Goal: Information Seeking & Learning: Learn about a topic

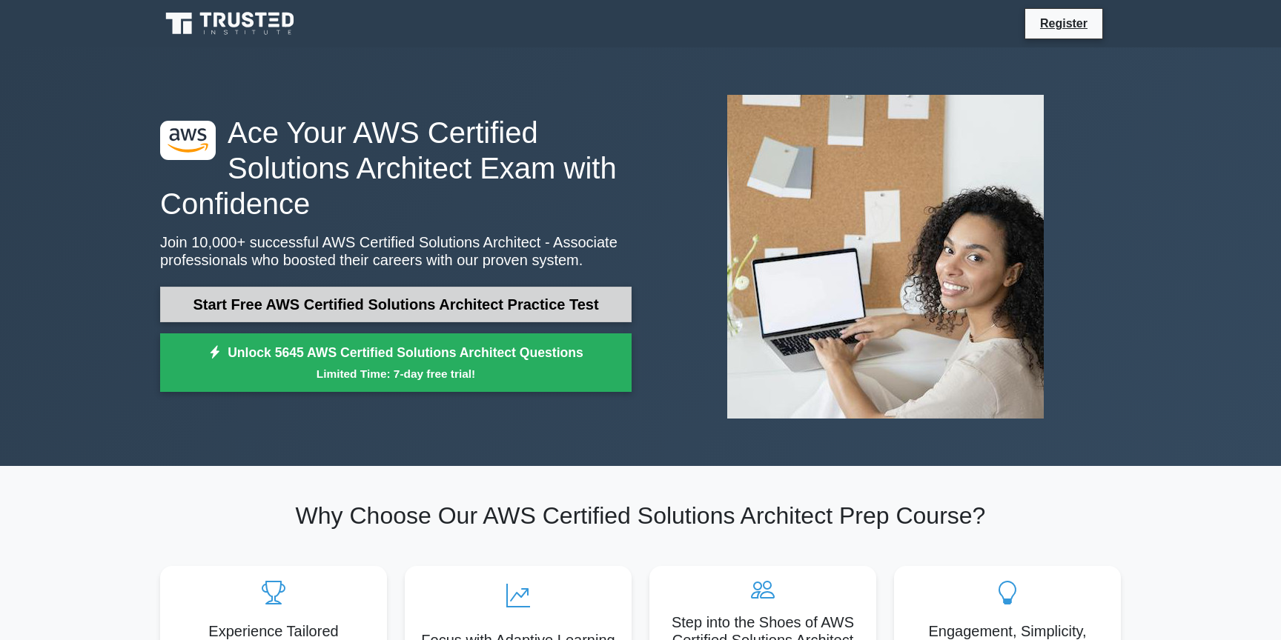
scroll to position [55, 0]
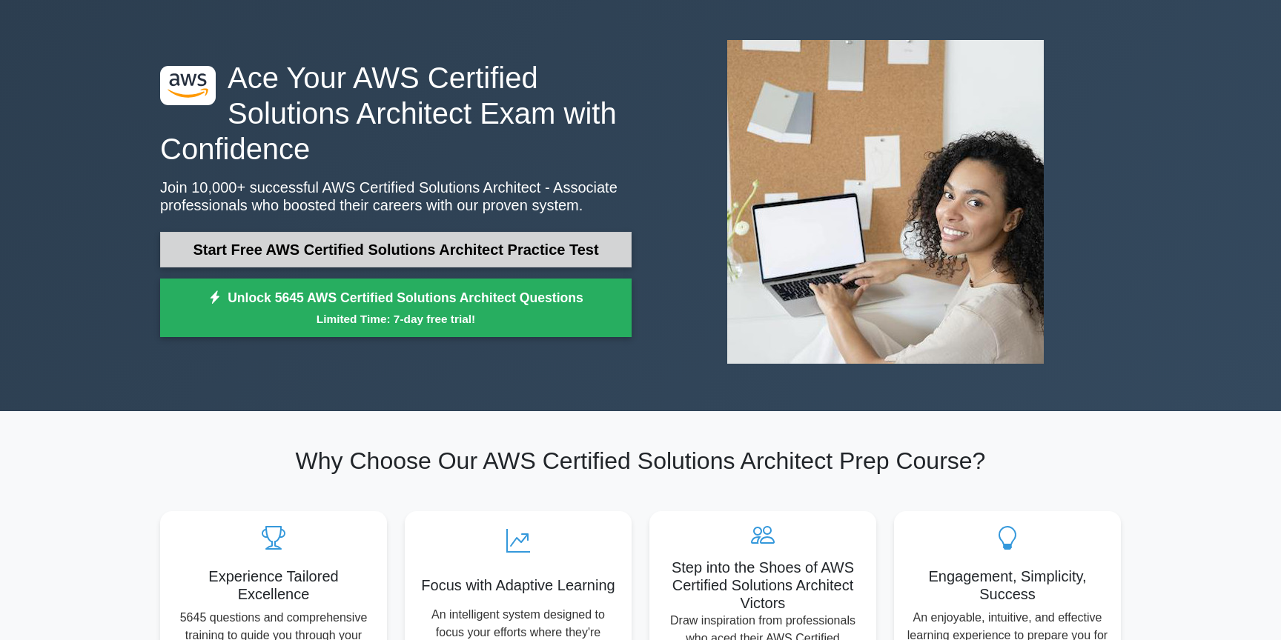
click at [428, 257] on link "Start Free AWS Certified Solutions Architect Practice Test" at bounding box center [395, 250] width 471 height 36
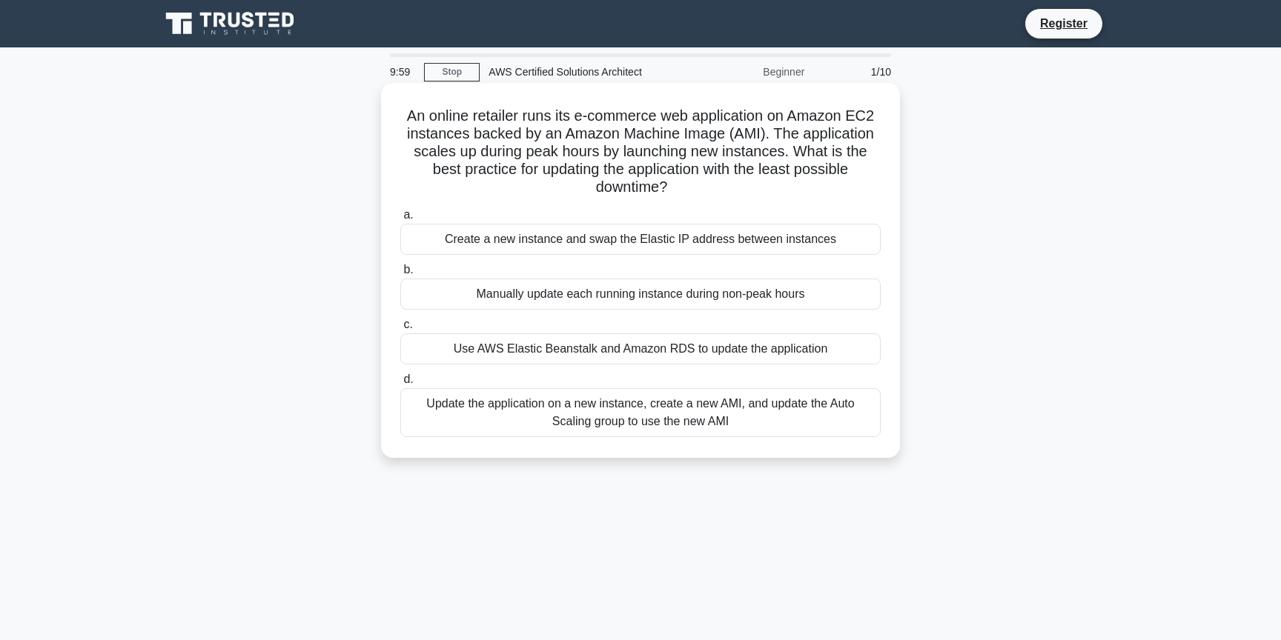
click at [474, 137] on h5 "An online retailer runs its e-commerce web application on Amazon EC2 instances …" at bounding box center [640, 152] width 483 height 90
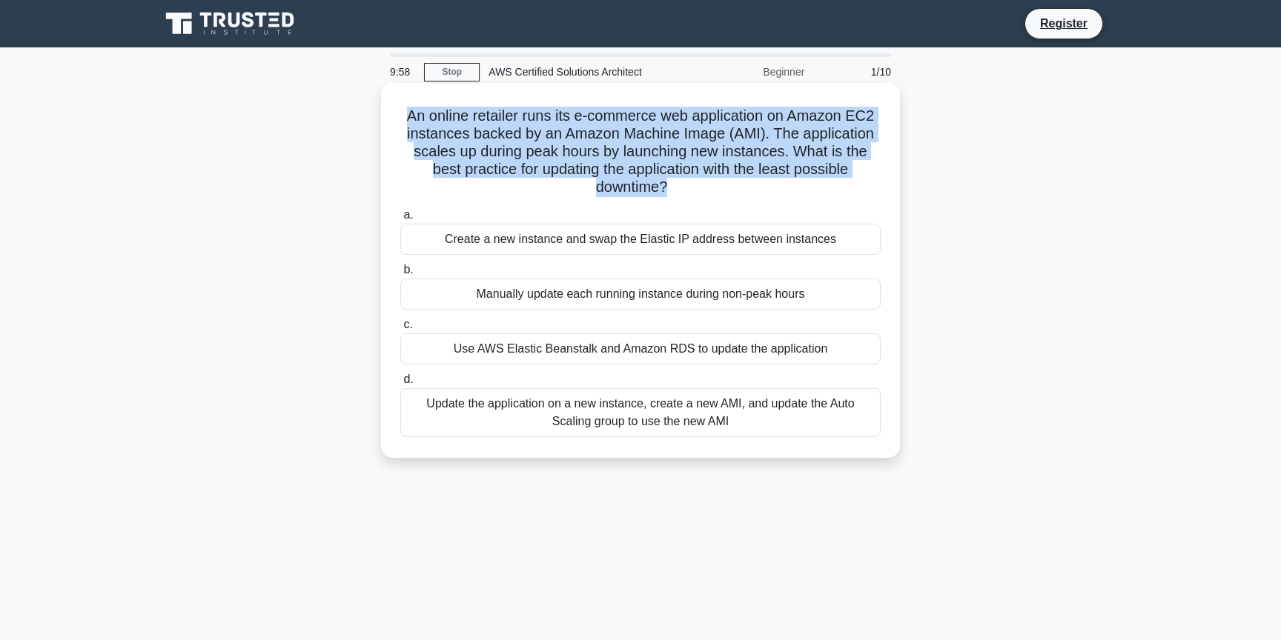
click at [511, 180] on h5 "An online retailer runs its e-commerce web application on Amazon EC2 instances …" at bounding box center [640, 152] width 483 height 90
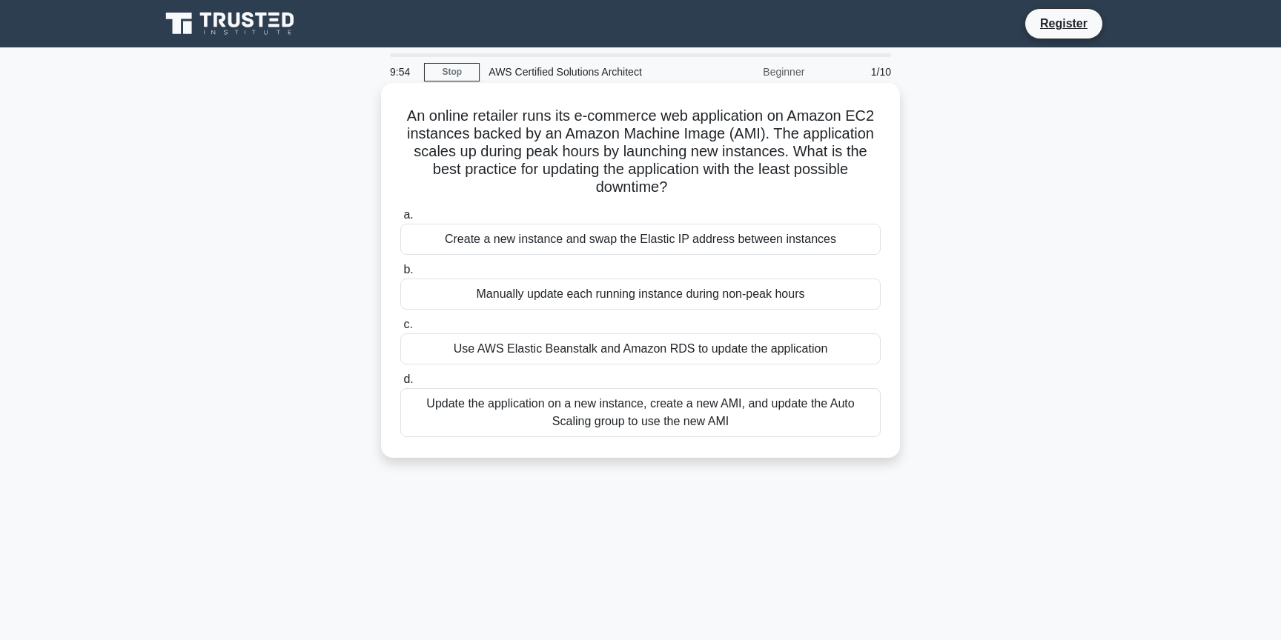
click at [423, 118] on h5 "An online retailer runs its e-commerce web application on Amazon EC2 instances …" at bounding box center [640, 152] width 483 height 90
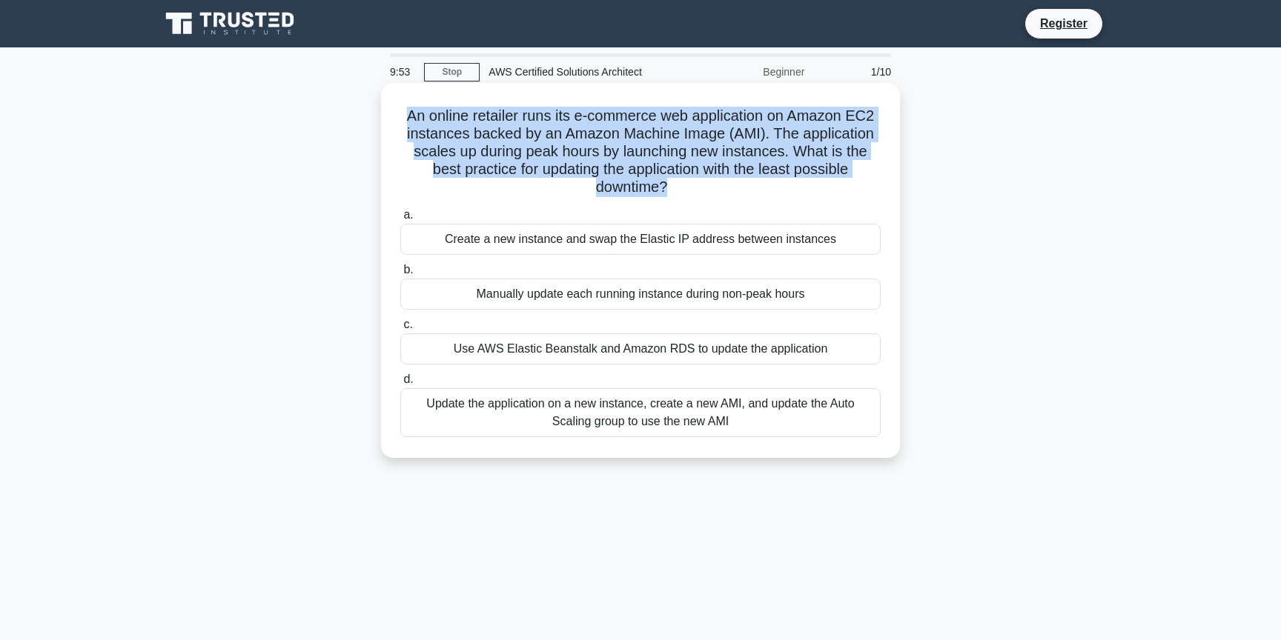
click at [466, 133] on h5 "An online retailer runs its e-commerce web application on Amazon EC2 instances …" at bounding box center [640, 152] width 483 height 90
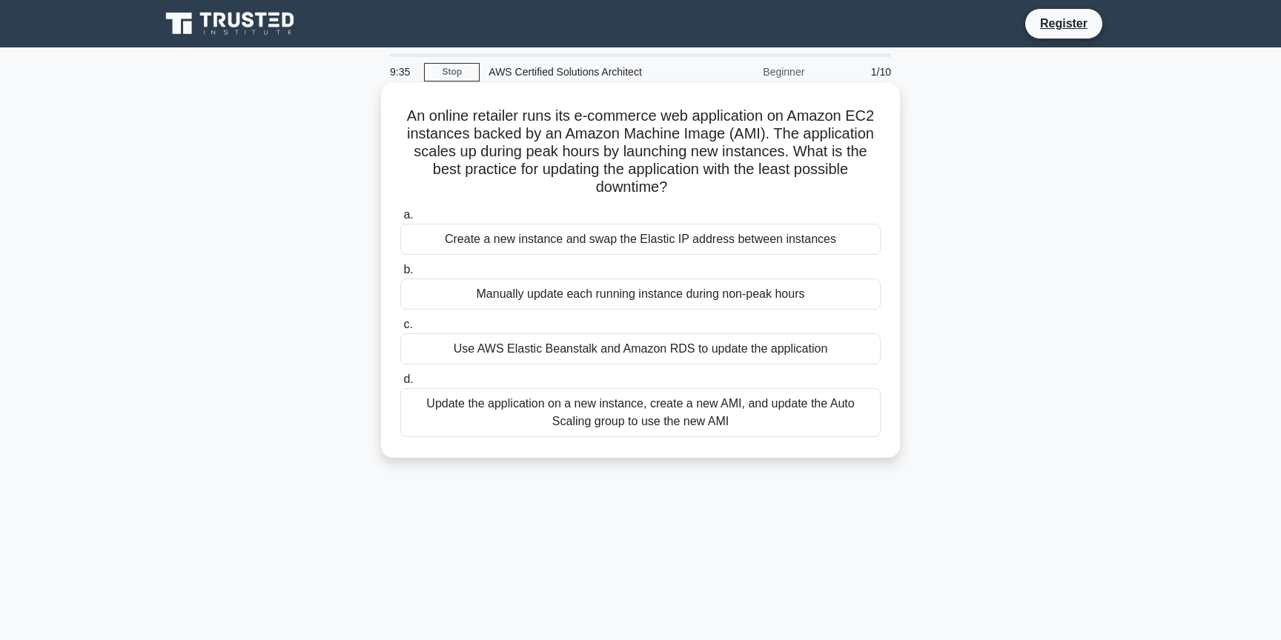
click at [501, 365] on div "a. Create a new instance and swap the Elastic IP address between instances b. M…" at bounding box center [640, 321] width 498 height 237
click at [620, 256] on div "a. Create a new instance and swap the Elastic IP address between instances b. M…" at bounding box center [640, 321] width 498 height 237
click at [620, 240] on div "Create a new instance and swap the Elastic IP address between instances" at bounding box center [640, 239] width 480 height 31
click at [400, 220] on input "a. Create a new instance and swap the Elastic IP address between instances" at bounding box center [400, 215] width 0 height 10
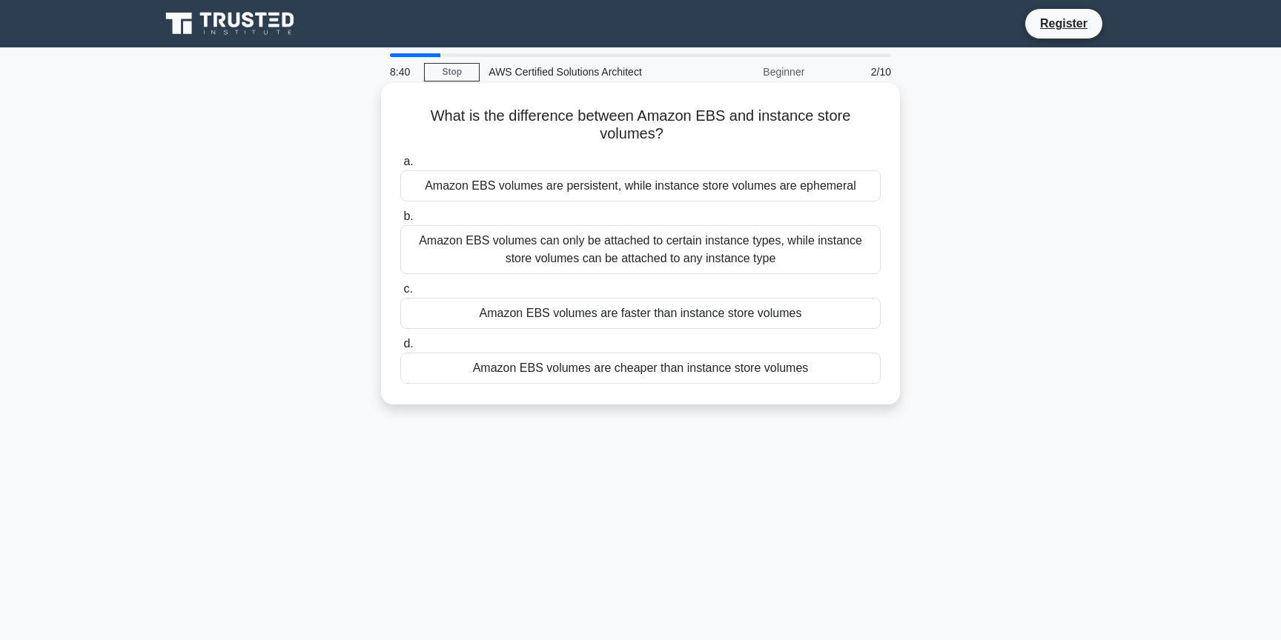
click at [621, 110] on h5 "What is the difference between Amazon EBS and instance store volumes? .spinner_…" at bounding box center [640, 125] width 483 height 37
click at [628, 99] on div "What is the difference between Amazon EBS and instance store volumes? .spinner_…" at bounding box center [640, 244] width 507 height 310
click at [628, 119] on h5 "What is the difference between Amazon EBS and instance store volumes? .spinner_…" at bounding box center [640, 125] width 483 height 37
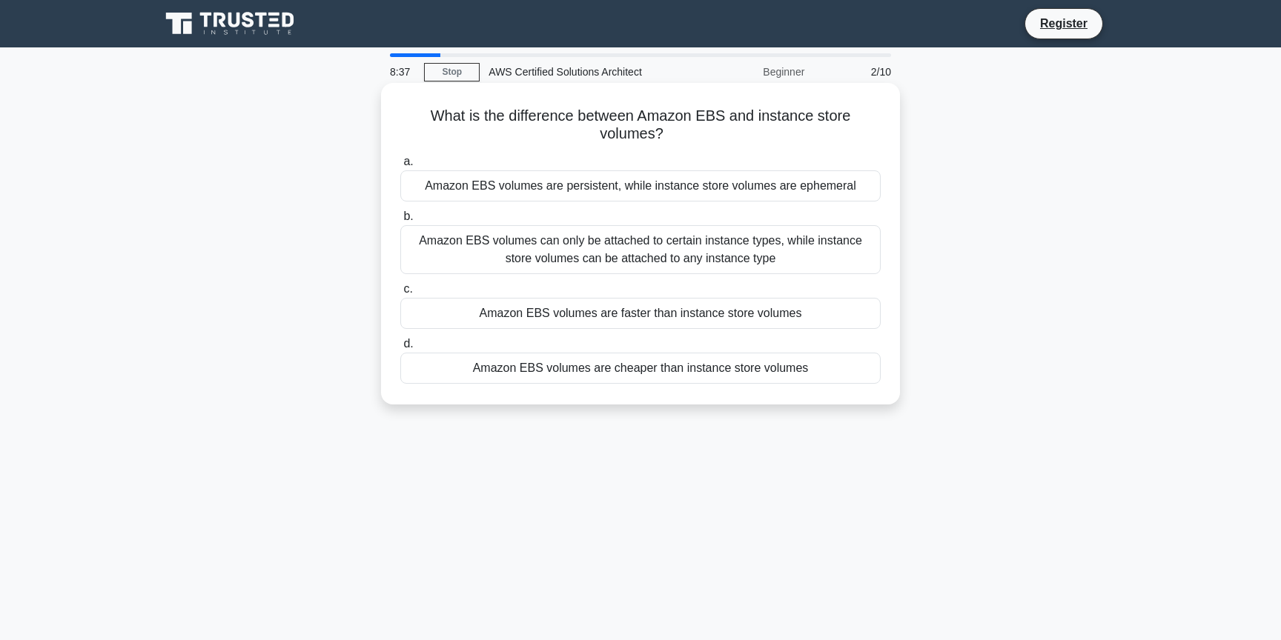
click at [628, 119] on h5 "What is the difference between Amazon EBS and instance store volumes? .spinner_…" at bounding box center [640, 125] width 483 height 37
click at [616, 137] on h5 "What is the difference between Amazon EBS and instance store volumes? .spinner_…" at bounding box center [640, 125] width 483 height 37
click at [591, 192] on div "Amazon EBS volumes are persistent, while instance store volumes are ephemeral" at bounding box center [640, 185] width 480 height 31
click at [400, 167] on input "a. Amazon EBS volumes are persistent, while instance store volumes are ephemeral" at bounding box center [400, 162] width 0 height 10
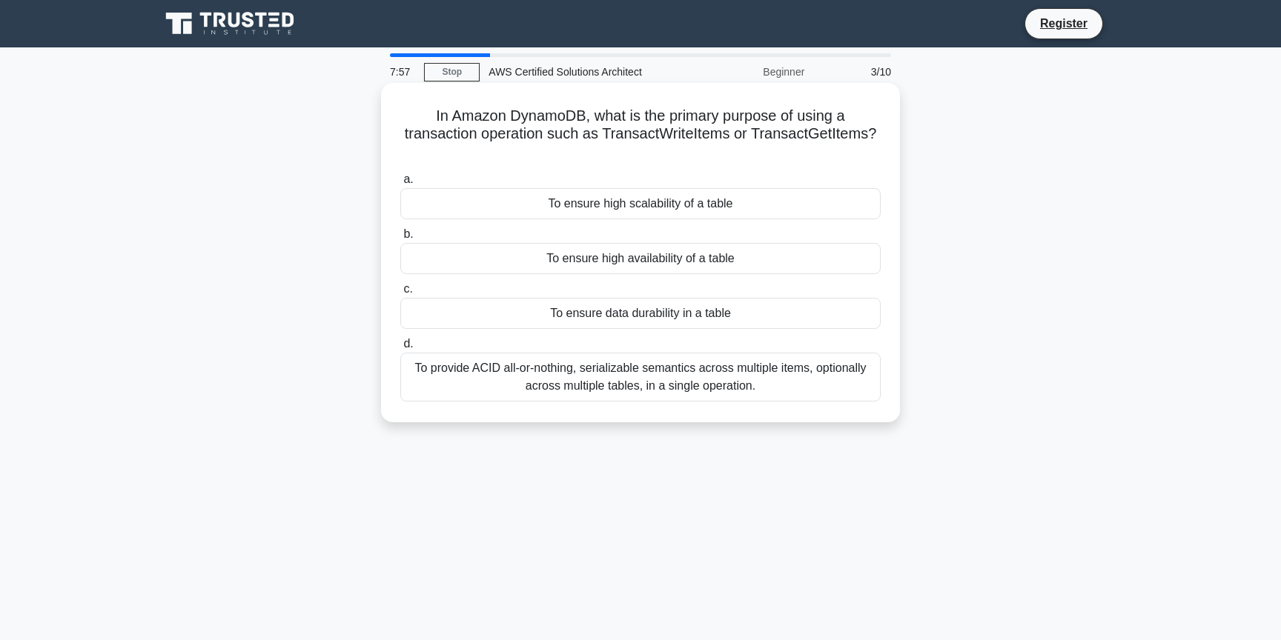
click at [585, 134] on h5 "In Amazon DynamoDB, what is the primary purpose of using a transaction operatio…" at bounding box center [640, 134] width 483 height 55
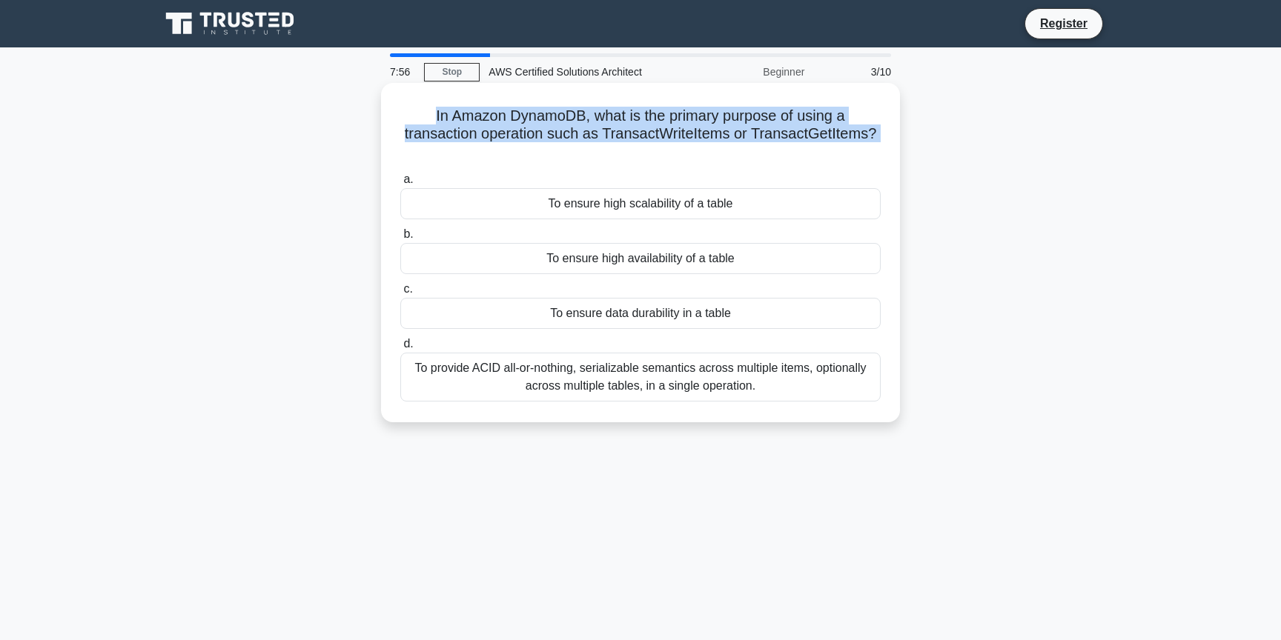
click at [596, 124] on h5 "In Amazon DynamoDB, what is the primary purpose of using a transaction operatio…" at bounding box center [640, 134] width 483 height 55
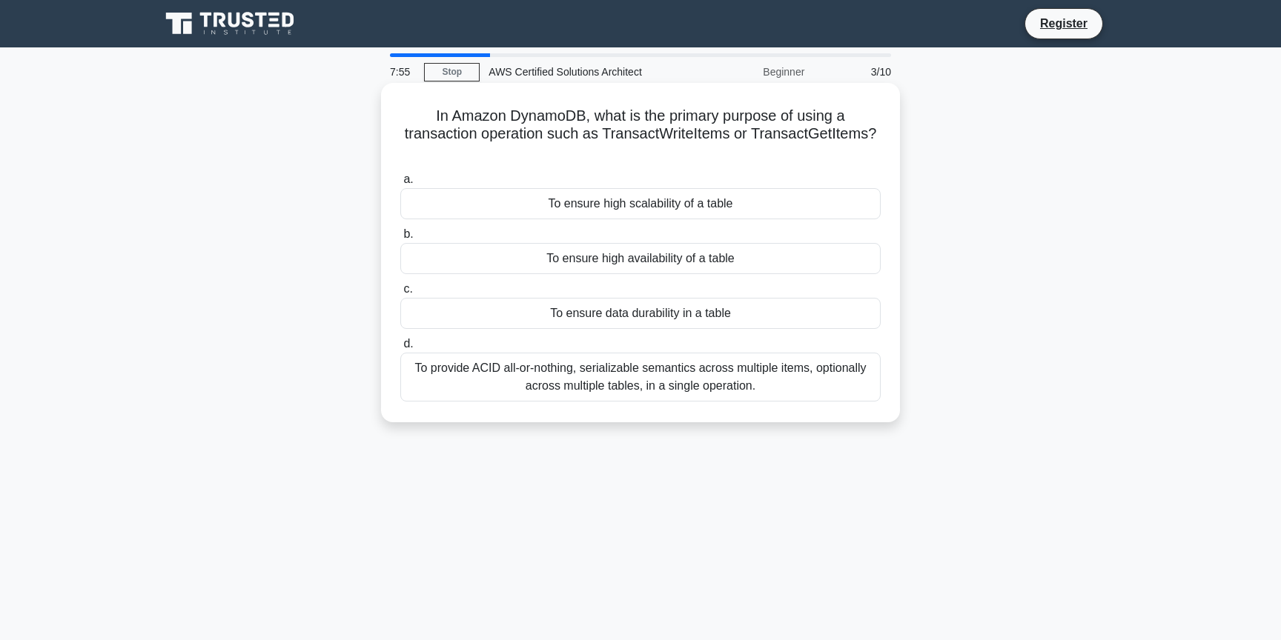
click at [596, 124] on h5 "In Amazon DynamoDB, what is the primary purpose of using a transaction operatio…" at bounding box center [640, 134] width 483 height 55
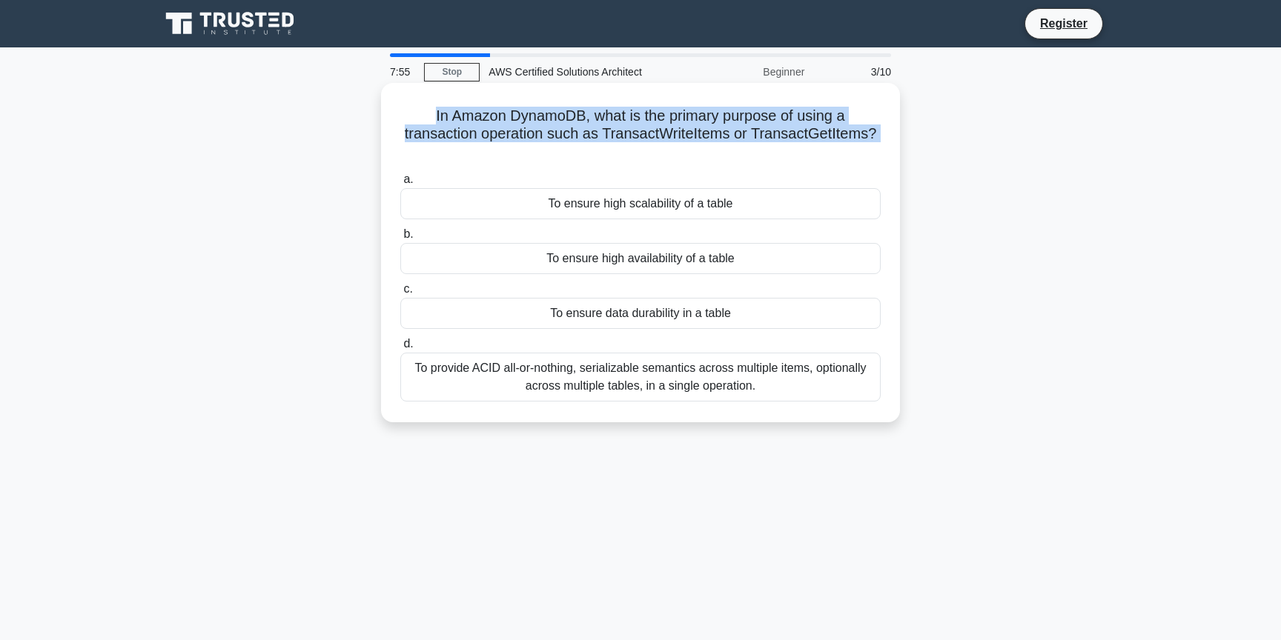
click at [596, 124] on h5 "In Amazon DynamoDB, what is the primary purpose of using a transaction operatio…" at bounding box center [640, 134] width 483 height 55
click at [585, 142] on h5 "In Amazon DynamoDB, what is the primary purpose of using a transaction operatio…" at bounding box center [640, 134] width 483 height 55
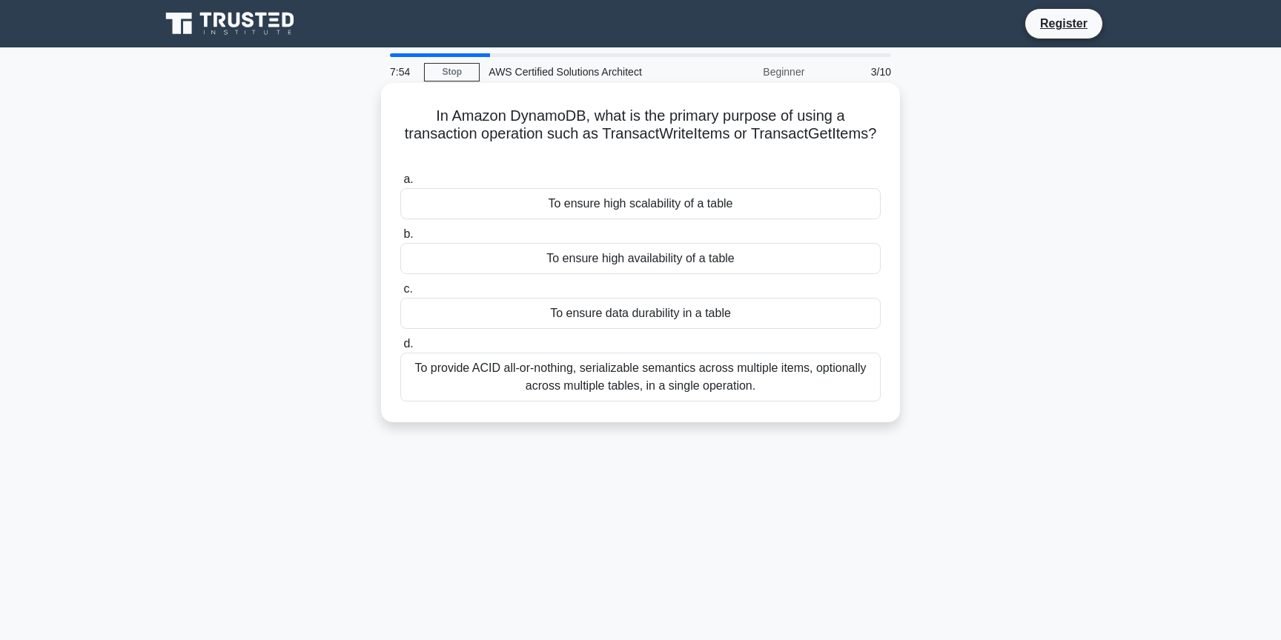
click at [585, 142] on h5 "In Amazon DynamoDB, what is the primary purpose of using a transaction operatio…" at bounding box center [640, 134] width 483 height 55
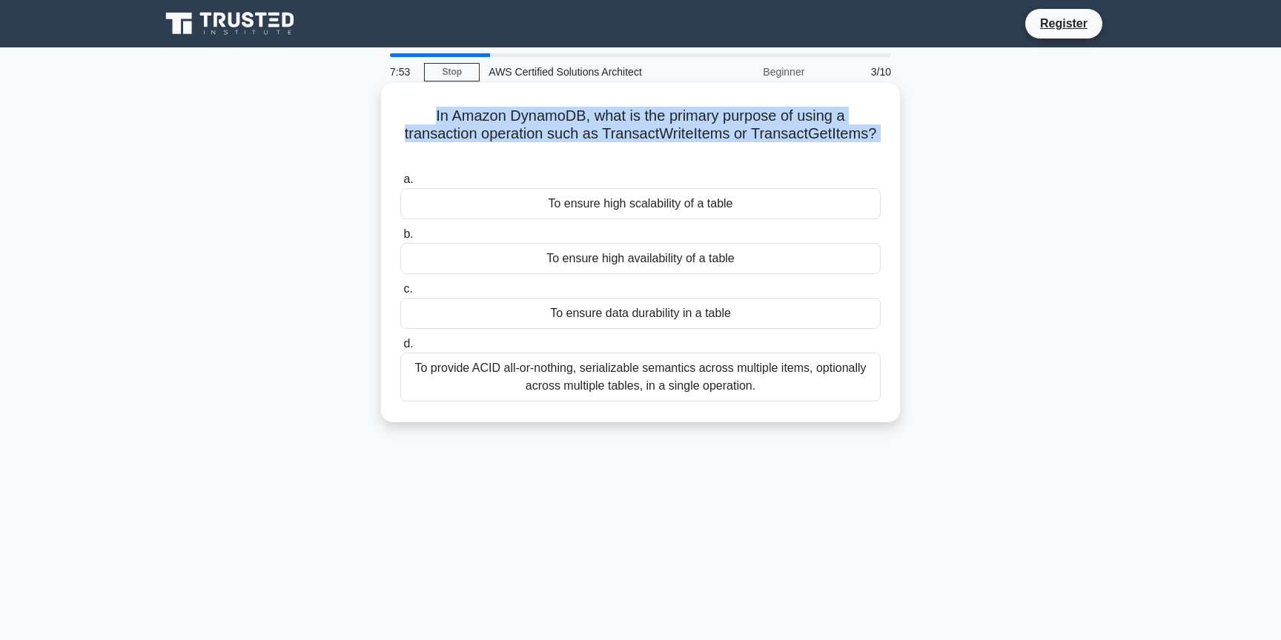
click at [584, 150] on h5 "In Amazon DynamoDB, what is the primary purpose of using a transaction operatio…" at bounding box center [640, 134] width 483 height 55
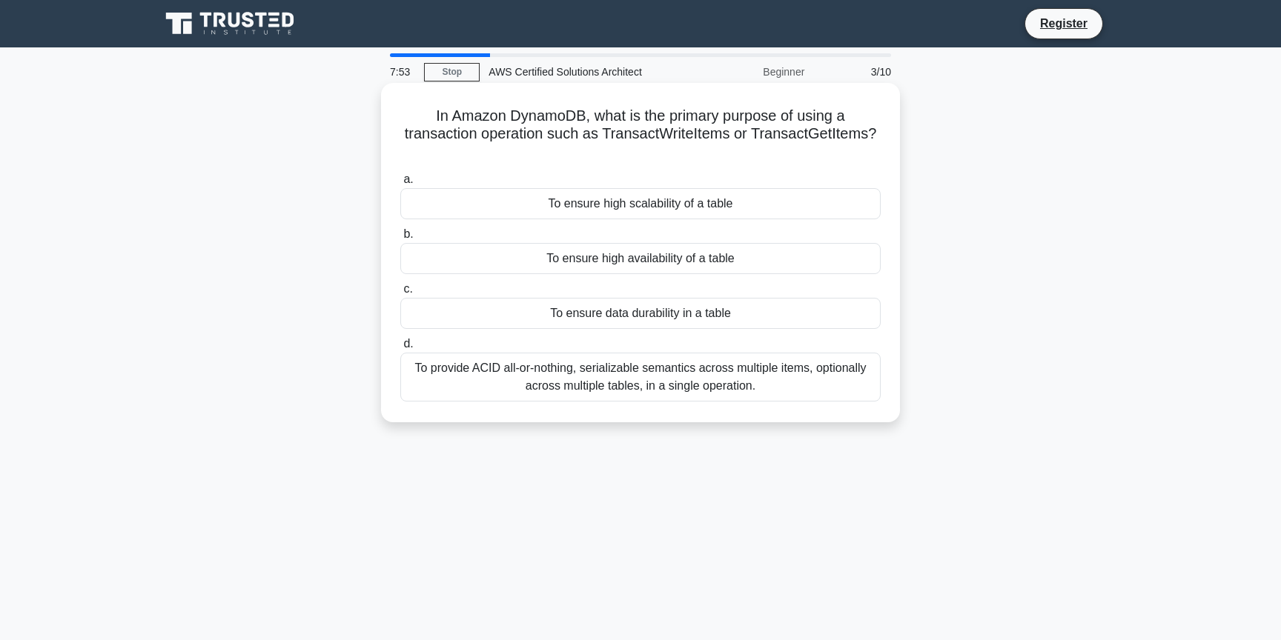
click at [584, 150] on h5 "In Amazon DynamoDB, what is the primary purpose of using a transaction operatio…" at bounding box center [640, 134] width 483 height 55
click at [853, 373] on div "To provide ACID all-or-nothing, serializable semantics across multiple items, o…" at bounding box center [640, 377] width 480 height 49
click at [400, 349] on input "d. To provide ACID all-or-nothing, serializable semantics across multiple items…" at bounding box center [400, 344] width 0 height 10
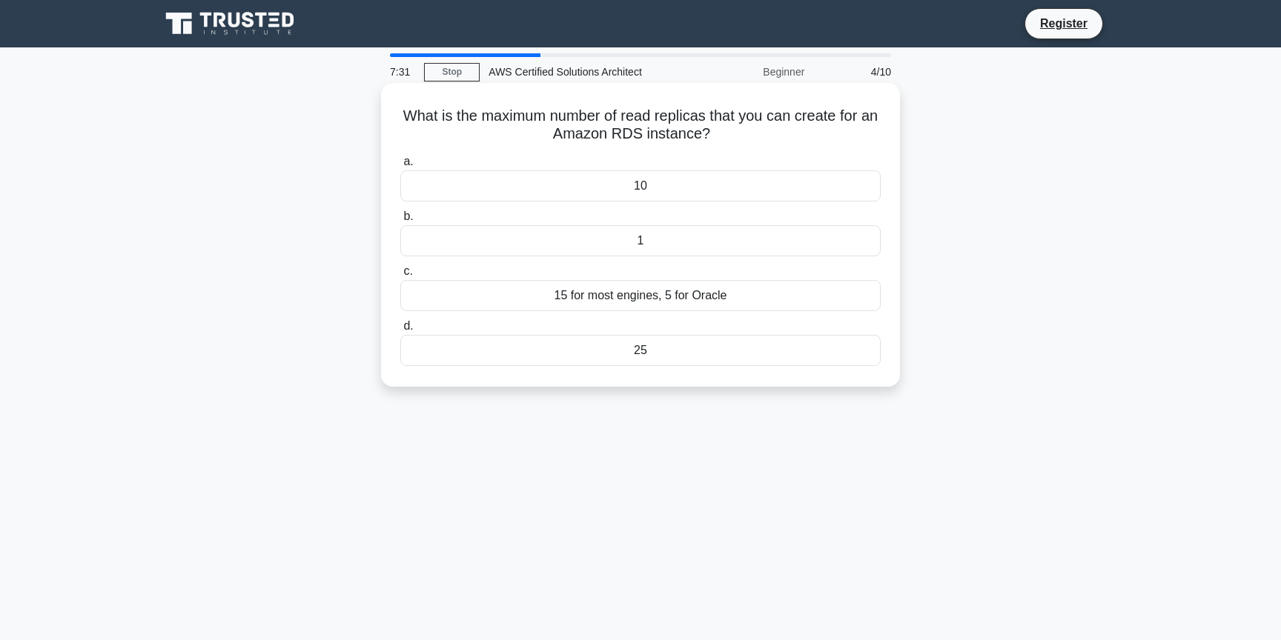
click at [862, 124] on h5 "What is the maximum number of read replicas that you can create for an Amazon R…" at bounding box center [640, 125] width 483 height 37
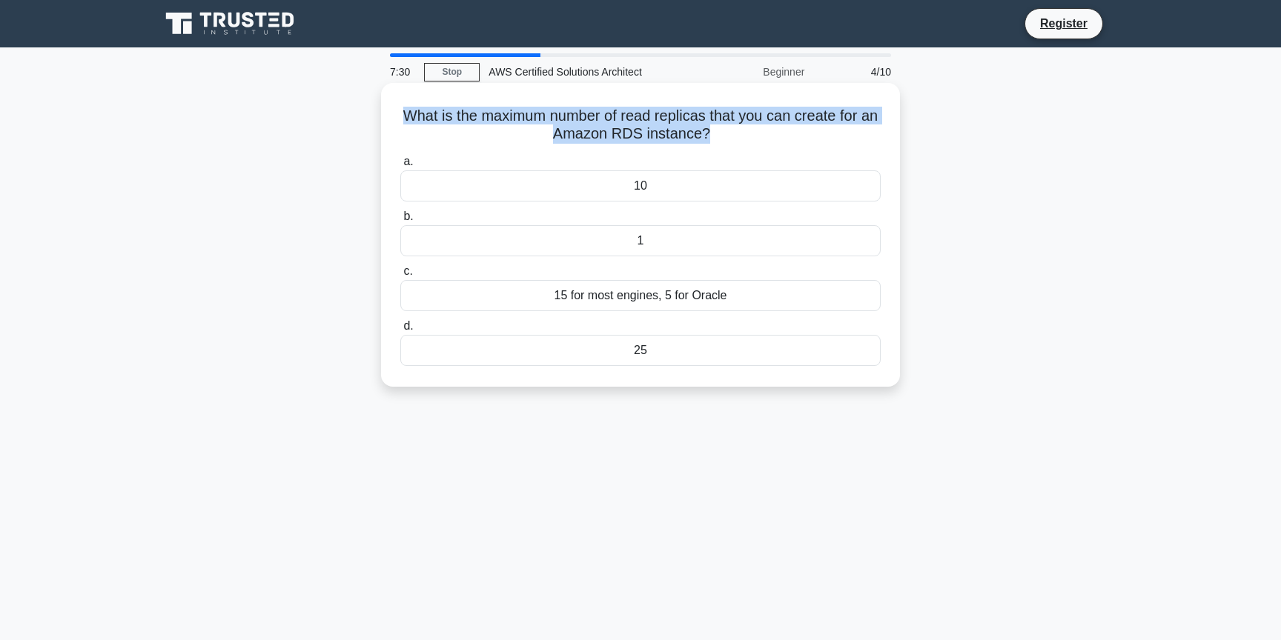
click at [834, 116] on h5 "What is the maximum number of read replicas that you can create for an Amazon R…" at bounding box center [640, 125] width 483 height 37
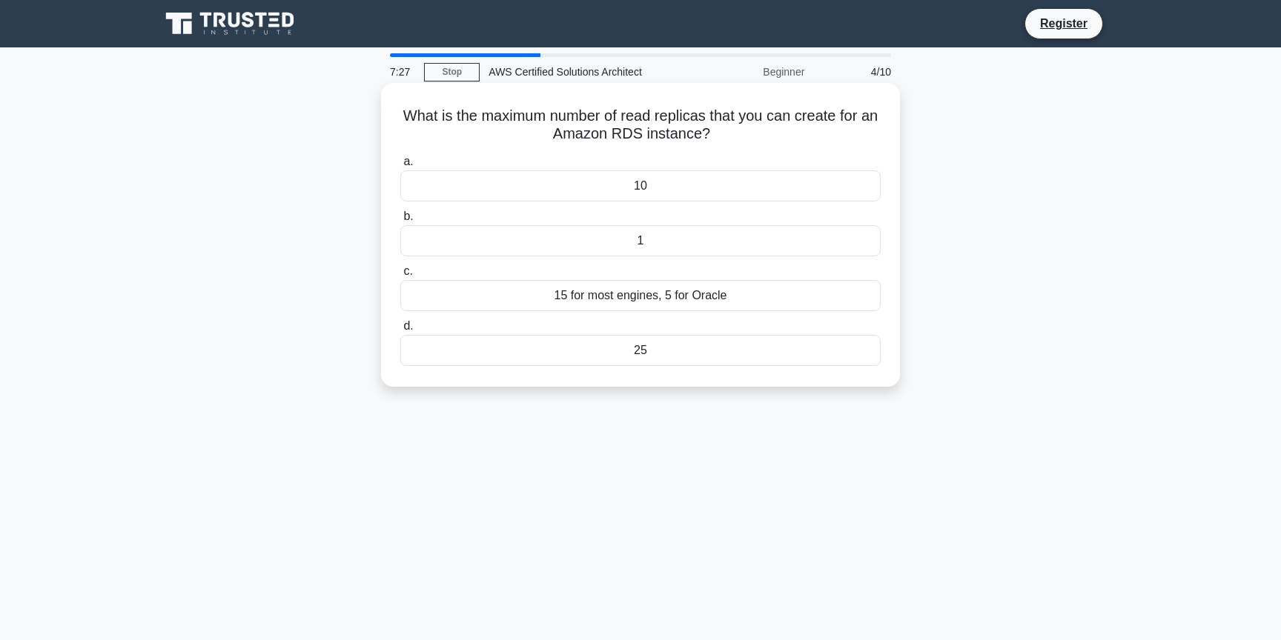
click at [834, 116] on h5 "What is the maximum number of read replicas that you can create for an Amazon R…" at bounding box center [640, 125] width 483 height 37
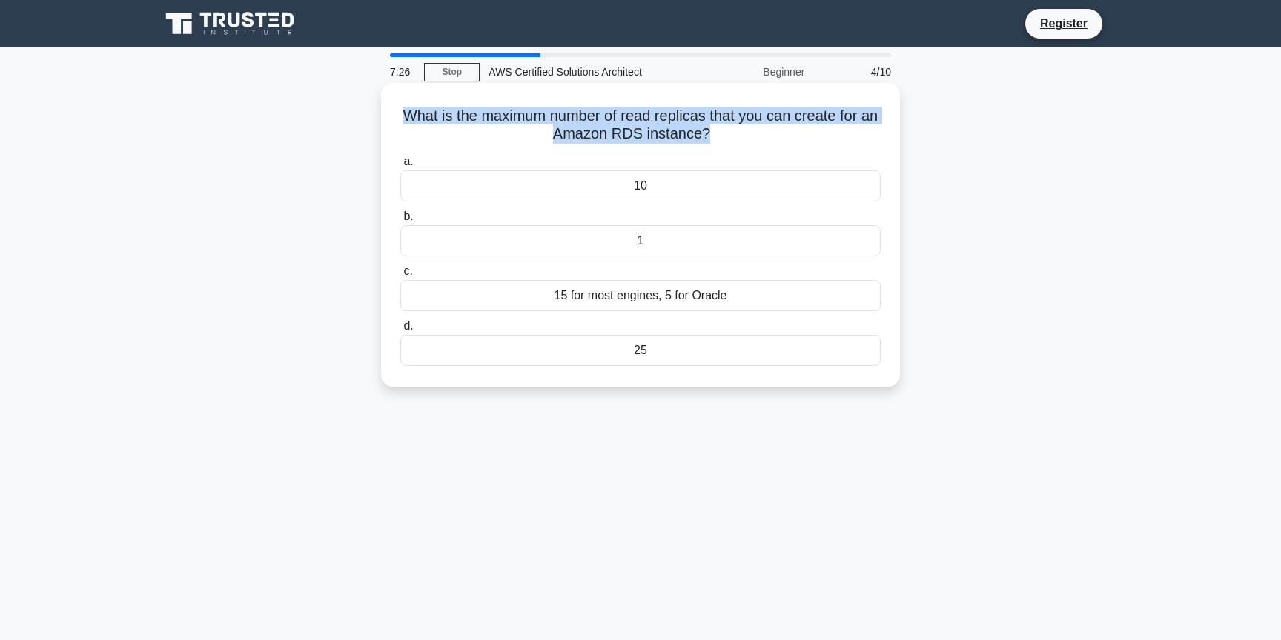
click at [828, 148] on div "What is the maximum number of read replicas that you can create for an Amazon R…" at bounding box center [640, 235] width 507 height 292
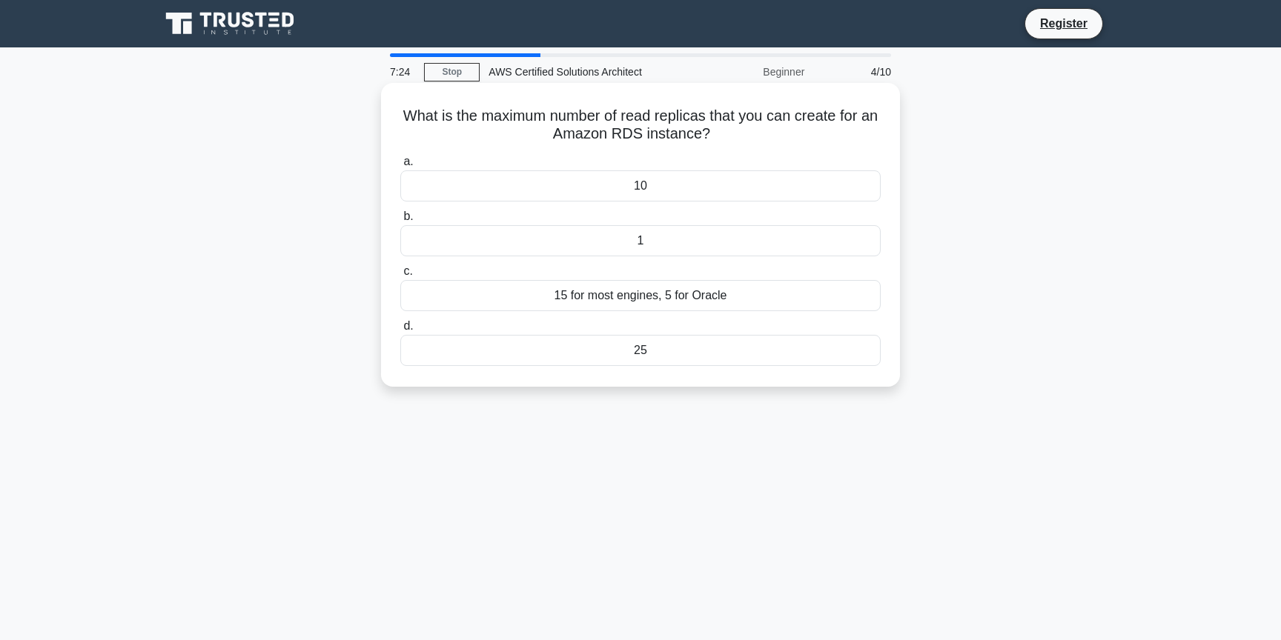
click at [771, 298] on div "15 for most engines, 5 for Oracle" at bounding box center [640, 295] width 480 height 31
click at [400, 276] on input "c. 15 for most engines, 5 for Oracle" at bounding box center [400, 272] width 0 height 10
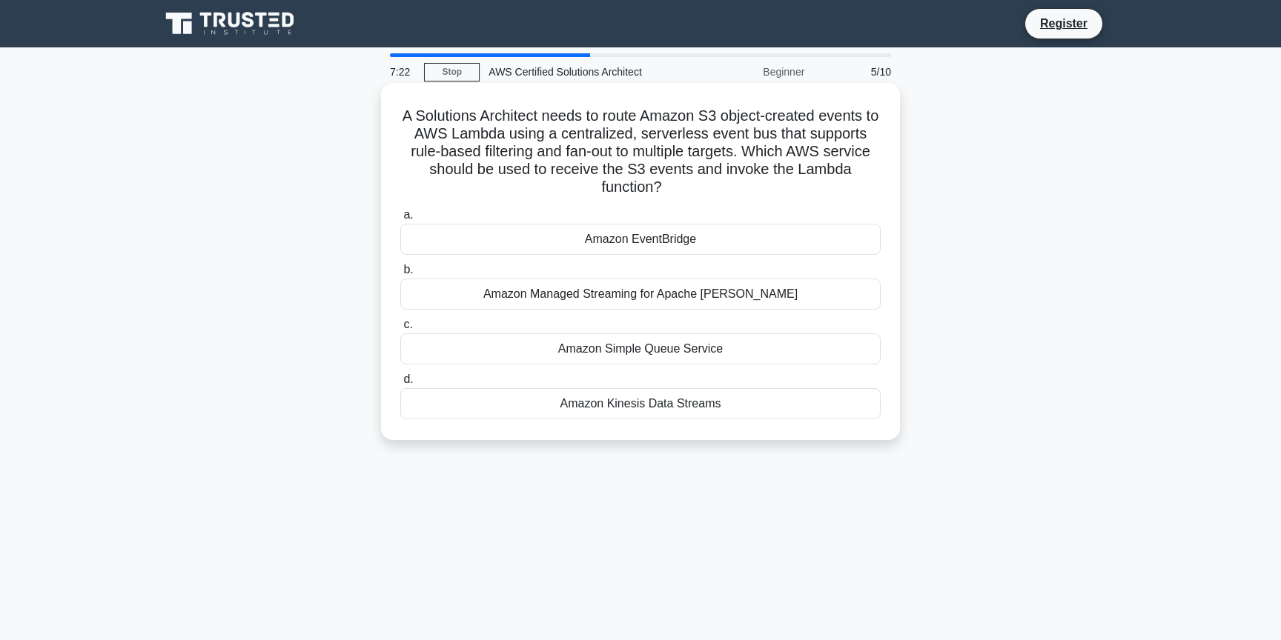
click at [553, 114] on h5 "A Solutions Architect needs to route Amazon S3 object-created events to AWS Lam…" at bounding box center [640, 152] width 483 height 90
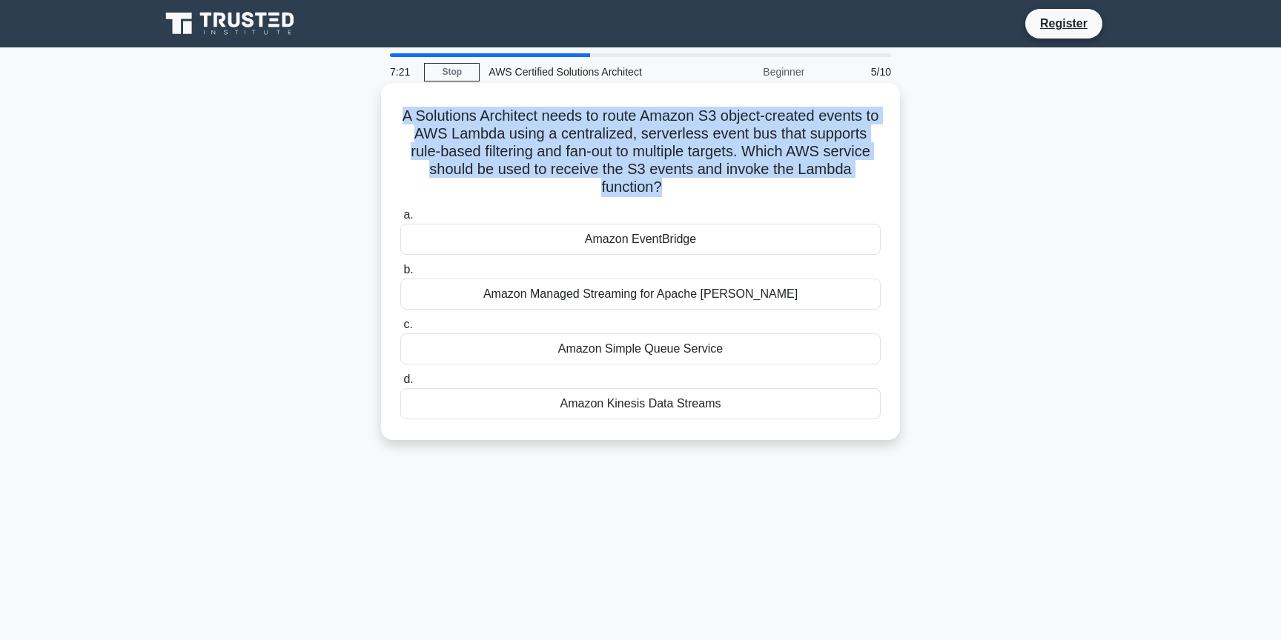
click at [553, 114] on h5 "A Solutions Architect needs to route Amazon S3 object-created events to AWS Lam…" at bounding box center [640, 152] width 483 height 90
click at [543, 140] on h5 "A Solutions Architect needs to route Amazon S3 object-created events to AWS Lam…" at bounding box center [640, 152] width 483 height 90
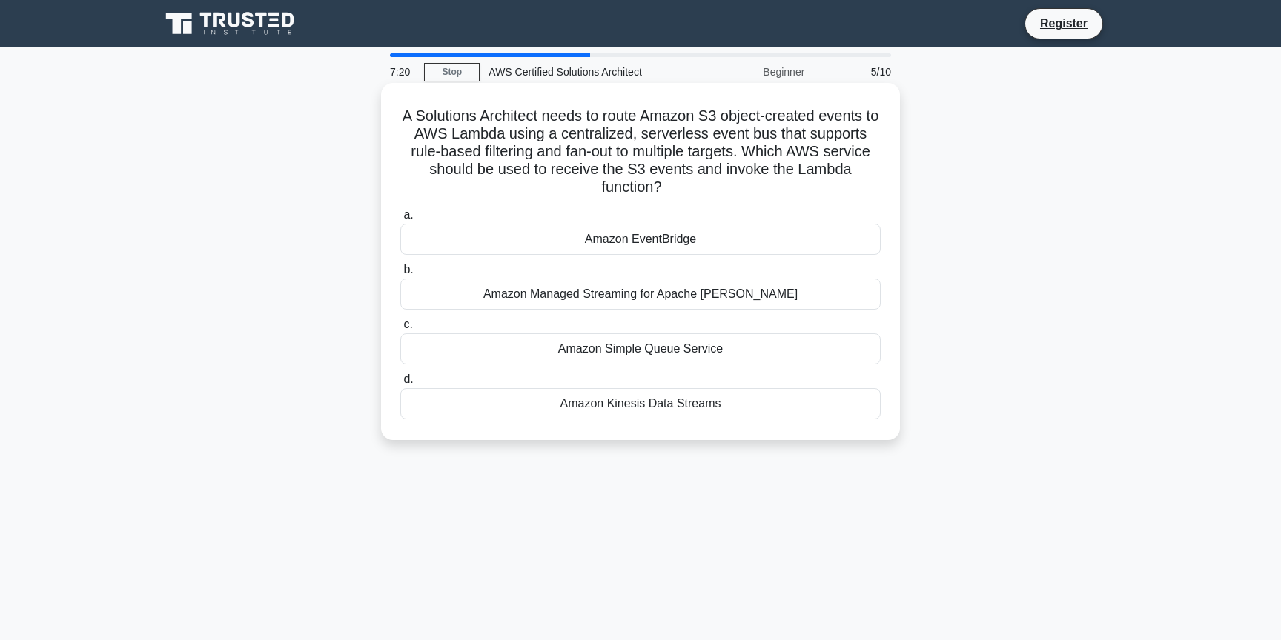
click at [543, 140] on h5 "A Solutions Architect needs to route Amazon S3 object-created events to AWS Lam…" at bounding box center [640, 152] width 483 height 90
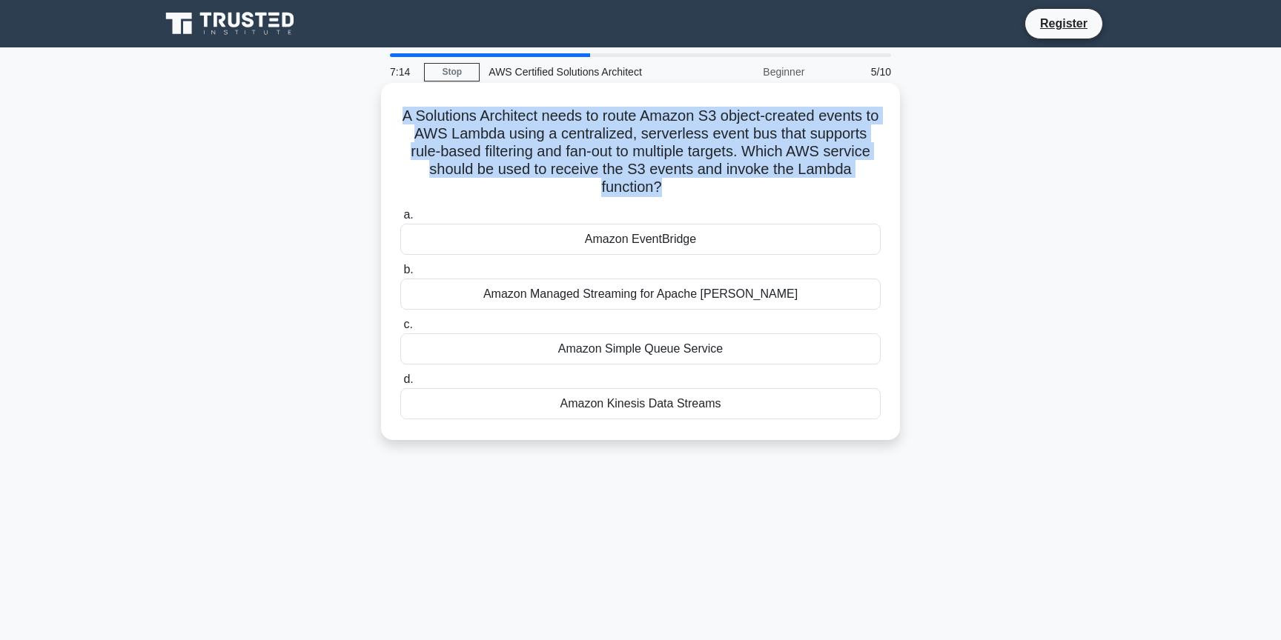
click at [460, 153] on h5 "A Solutions Architect needs to route Amazon S3 object-created events to AWS Lam…" at bounding box center [640, 152] width 483 height 90
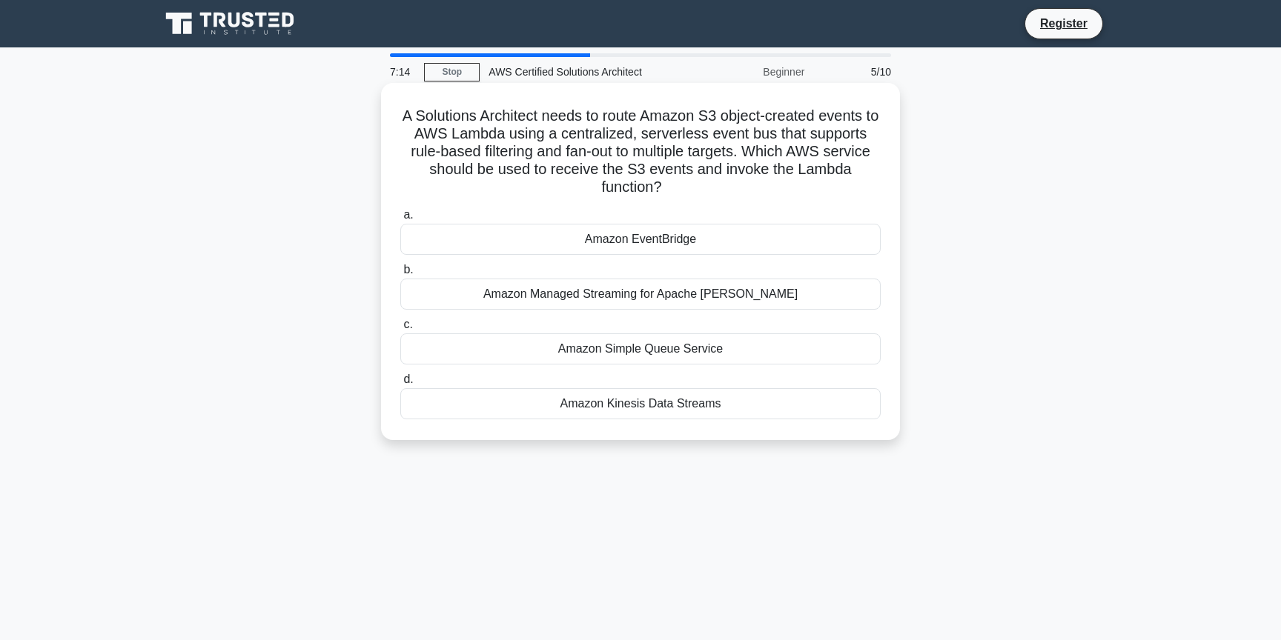
click at [460, 153] on h5 "A Solutions Architect needs to route Amazon S3 object-created events to AWS Lam…" at bounding box center [640, 152] width 483 height 90
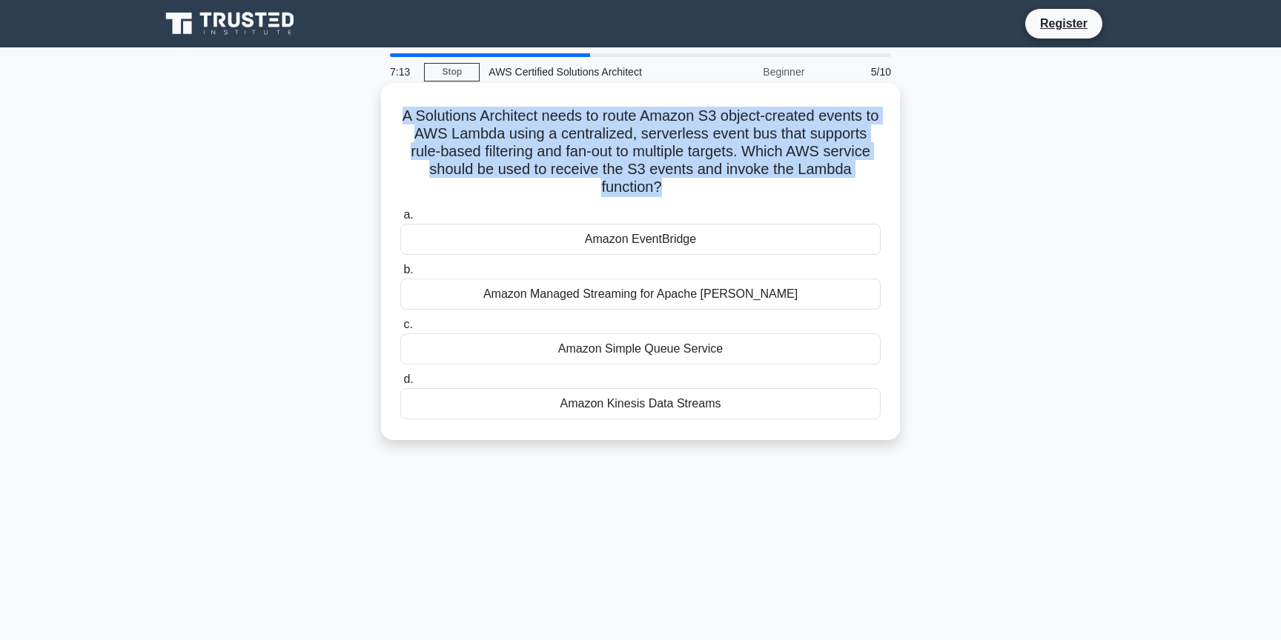
click at [462, 130] on h5 "A Solutions Architect needs to route Amazon S3 object-created events to AWS Lam…" at bounding box center [640, 152] width 483 height 90
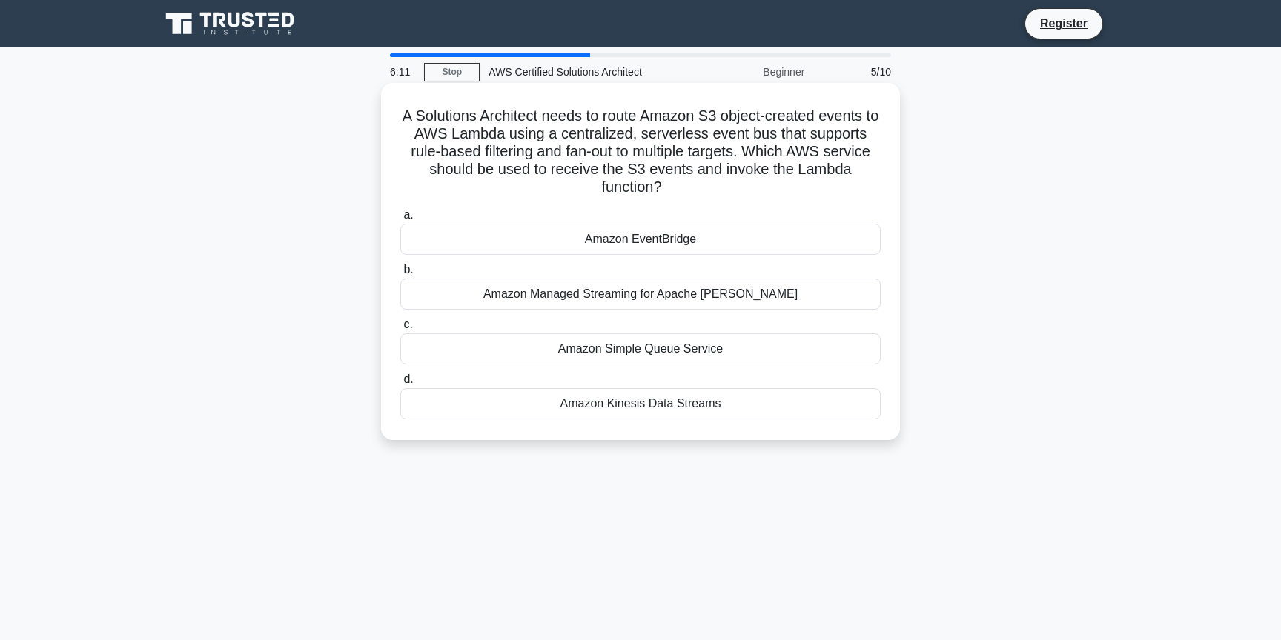
click at [826, 281] on div "Amazon Managed Streaming for Apache Kafka" at bounding box center [640, 294] width 480 height 31
click at [400, 275] on input "b. Amazon Managed Streaming for Apache Kafka" at bounding box center [400, 270] width 0 height 10
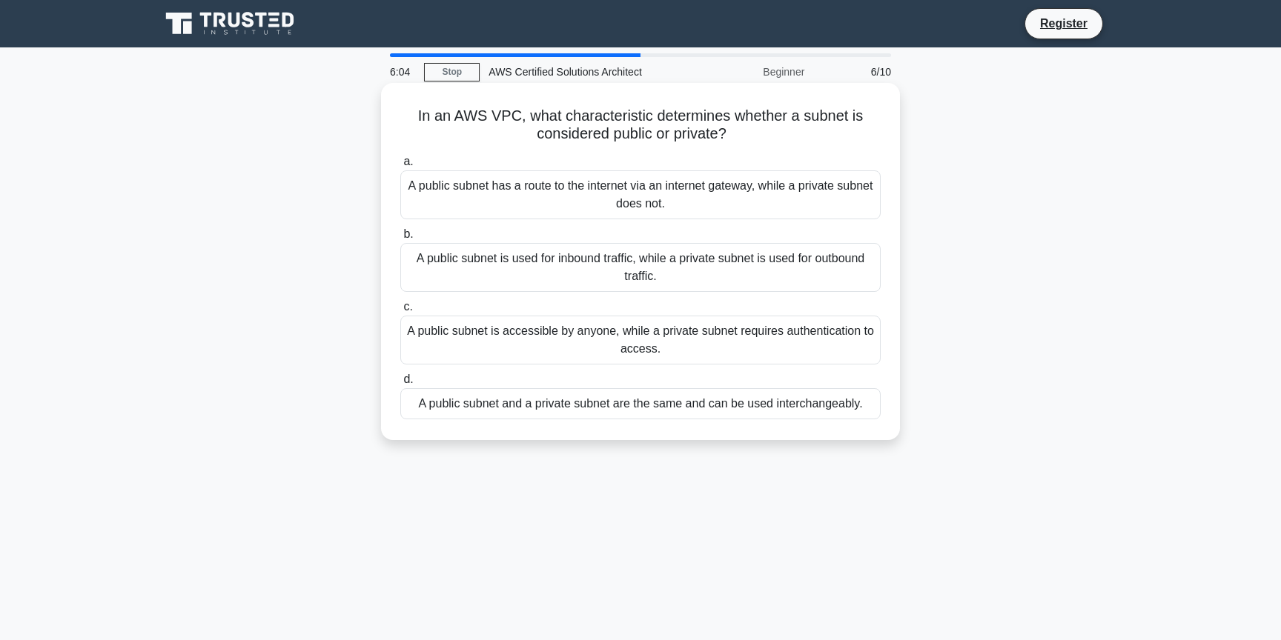
click at [747, 114] on h5 "In an AWS VPC, what characteristic determines whether a subnet is considered pu…" at bounding box center [640, 125] width 483 height 37
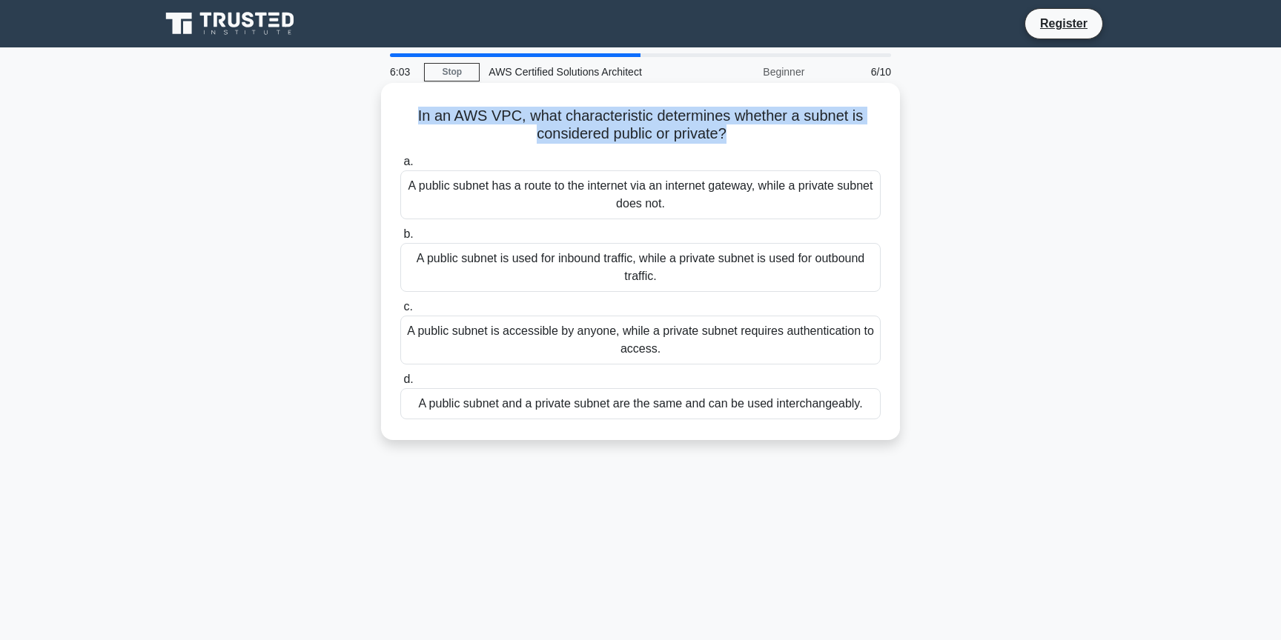
click at [725, 161] on label "a. A public subnet has a route to the internet via an internet gateway, while a…" at bounding box center [640, 186] width 480 height 67
click at [400, 161] on input "a. A public subnet has a route to the internet via an internet gateway, while a…" at bounding box center [400, 162] width 0 height 10
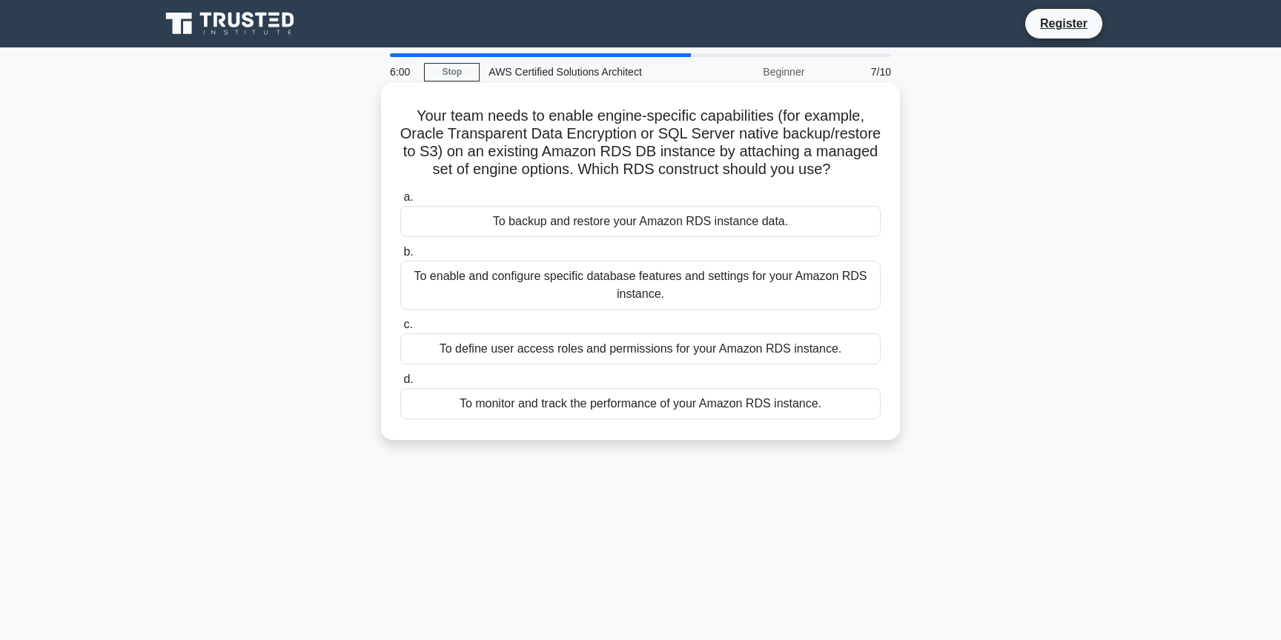
click at [730, 125] on h5 "Your team needs to enable engine-specific capabilities (for example, Oracle Tra…" at bounding box center [640, 143] width 483 height 73
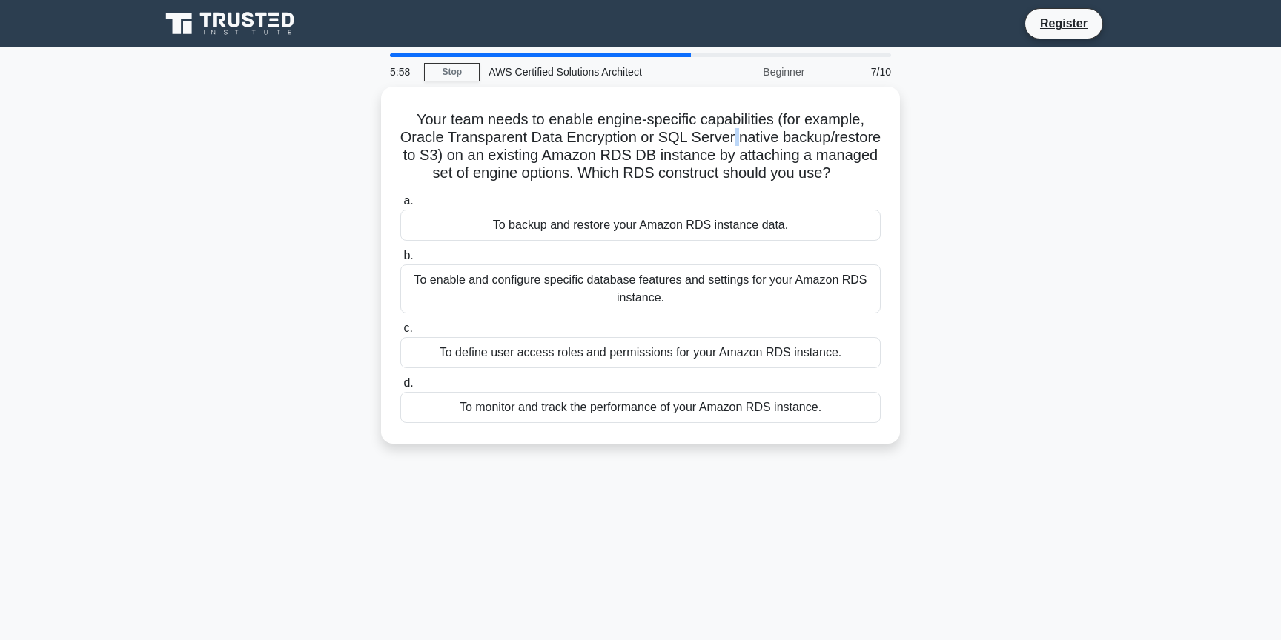
click at [246, 115] on div "Your team needs to enable engine-specific capabilities (for example, Oracle Tra…" at bounding box center [640, 274] width 978 height 375
click at [2, 141] on main "5:57 Stop AWS Certified Solutions Architect Beginner 7/10 Your team needs to en…" at bounding box center [640, 423] width 1281 height 753
click at [207, 133] on div "Your team needs to enable engine-specific capabilities (for example, Oracle Tra…" at bounding box center [640, 274] width 978 height 375
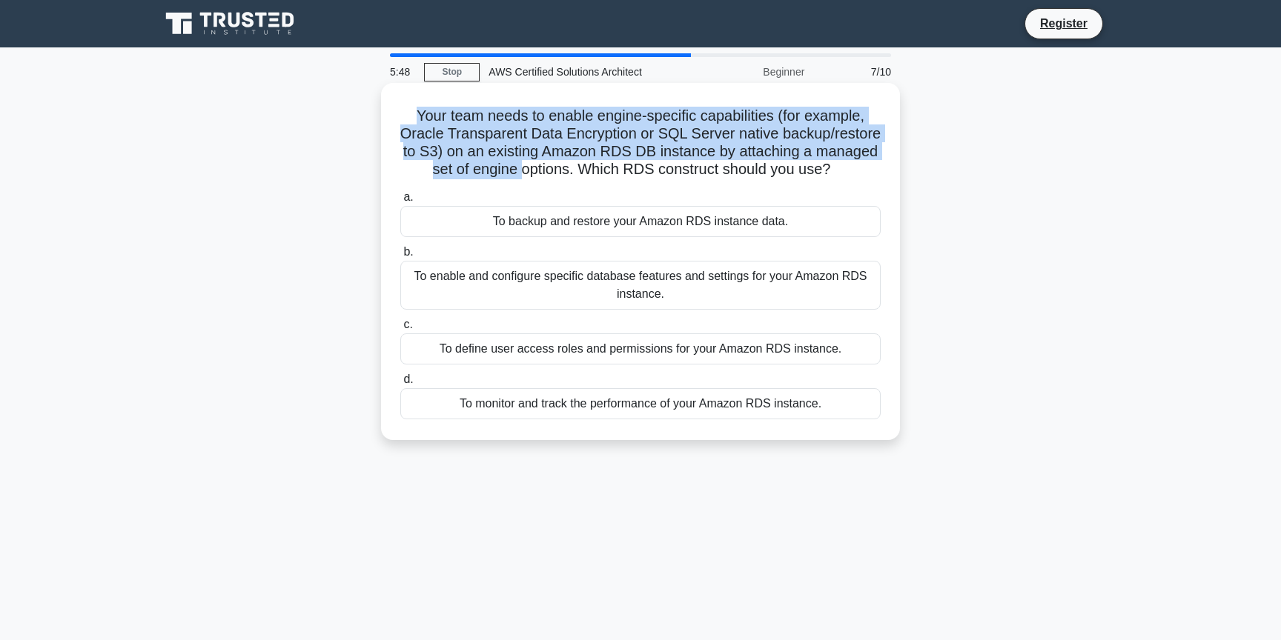
drag, startPoint x: 419, startPoint y: 120, endPoint x: 522, endPoint y: 161, distance: 110.8
click at [522, 161] on h5 "Your team needs to enable engine-specific capabilities (for example, Oracle Tra…" at bounding box center [640, 143] width 483 height 73
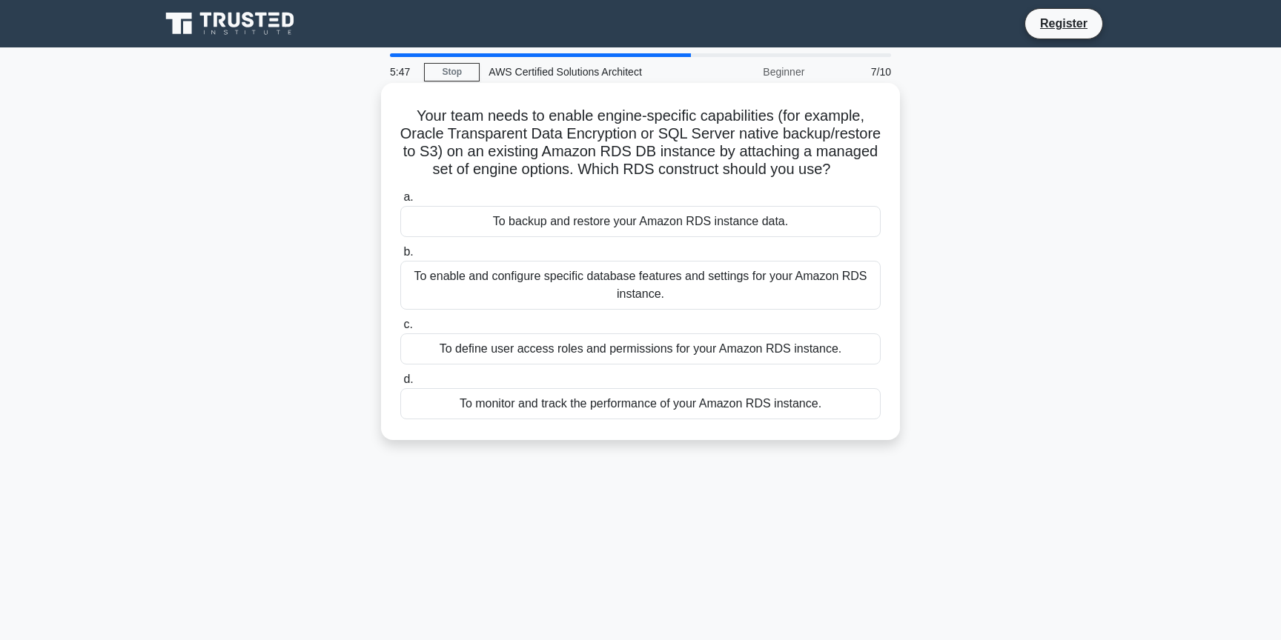
click at [522, 161] on h5 "Your team needs to enable engine-specific capabilities (for example, Oracle Tra…" at bounding box center [640, 143] width 483 height 73
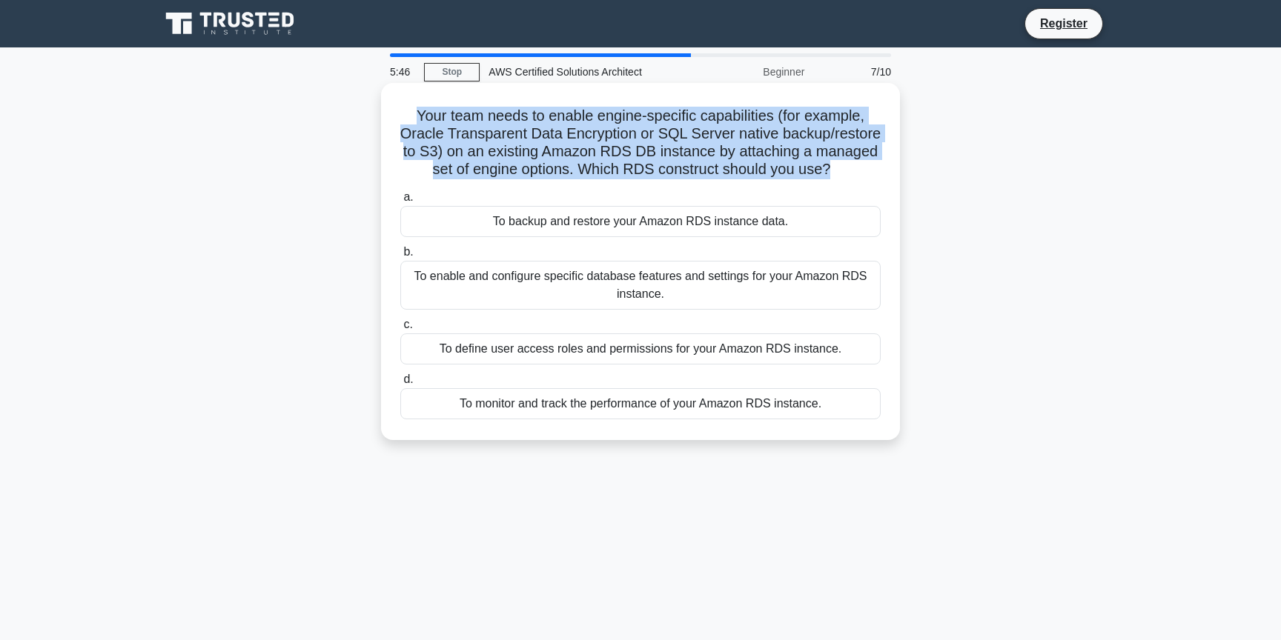
click at [511, 161] on h5 "Your team needs to enable engine-specific capabilities (for example, Oracle Tra…" at bounding box center [640, 143] width 483 height 73
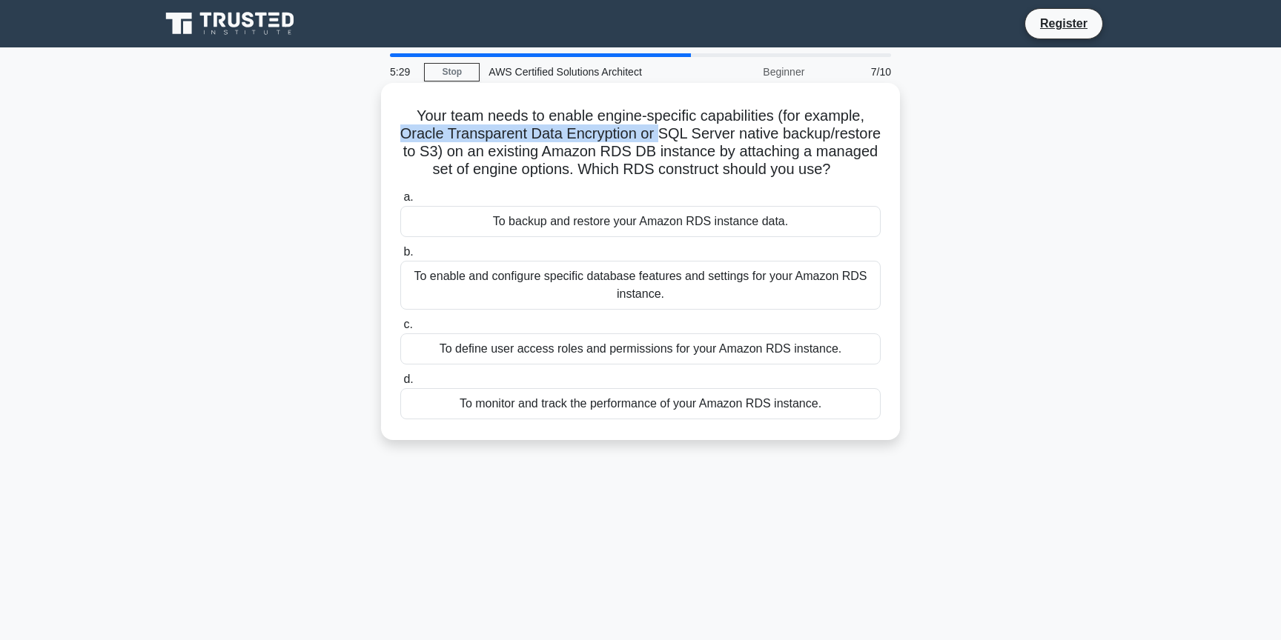
drag, startPoint x: 407, startPoint y: 136, endPoint x: 660, endPoint y: 138, distance: 252.7
click at [660, 138] on h5 "Your team needs to enable engine-specific capabilities (for example, Oracle Tra…" at bounding box center [640, 143] width 483 height 73
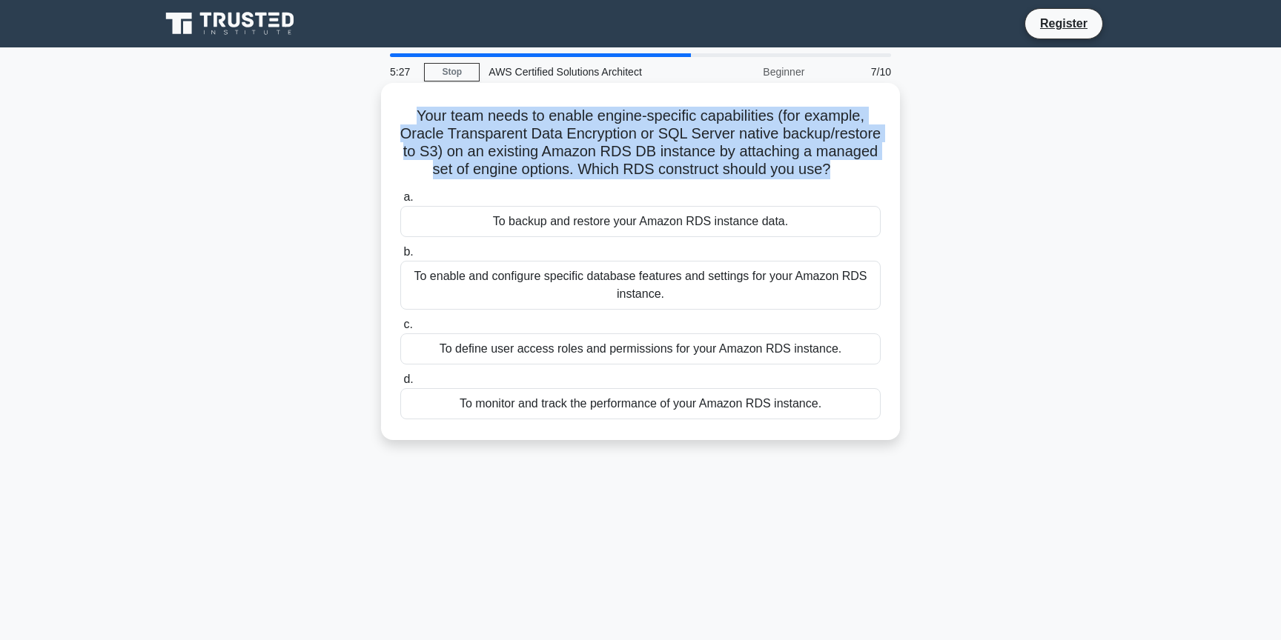
click at [671, 107] on h5 "Your team needs to enable engine-specific capabilities (for example, Oracle Tra…" at bounding box center [640, 143] width 483 height 73
drag, startPoint x: 464, startPoint y: 155, endPoint x: 838, endPoint y: 162, distance: 374.3
click at [838, 162] on h5 "Your team needs to enable engine-specific capabilities (for example, Oracle Tra…" at bounding box center [640, 143] width 483 height 73
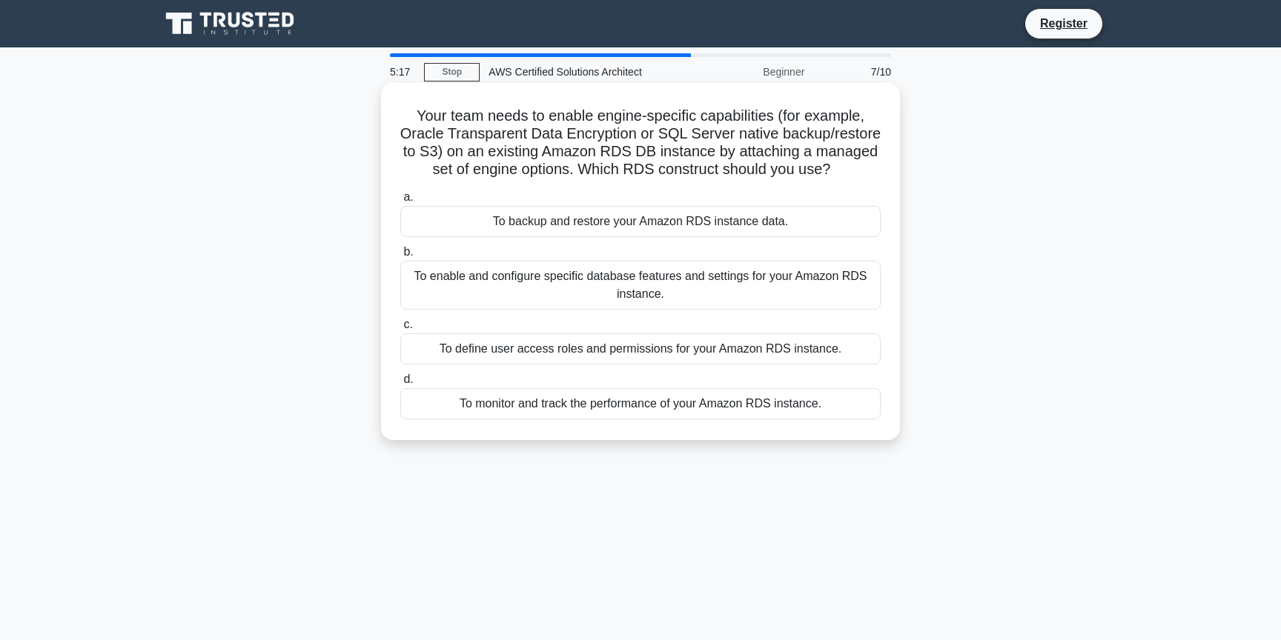
click at [838, 162] on h5 "Your team needs to enable engine-specific capabilities (for example, Oracle Tra…" at bounding box center [640, 143] width 483 height 73
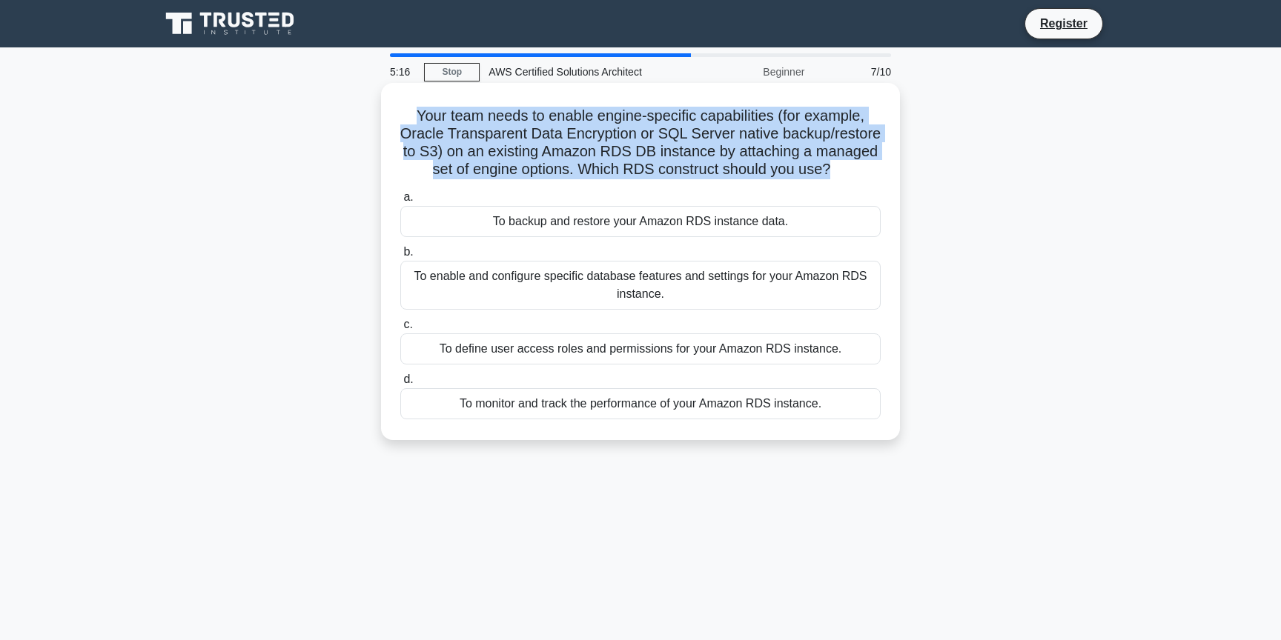
click at [838, 162] on h5 "Your team needs to enable engine-specific capabilities (for example, Oracle Tra…" at bounding box center [640, 143] width 483 height 73
click at [757, 159] on h5 "Your team needs to enable engine-specific capabilities (for example, Oracle Tra…" at bounding box center [640, 143] width 483 height 73
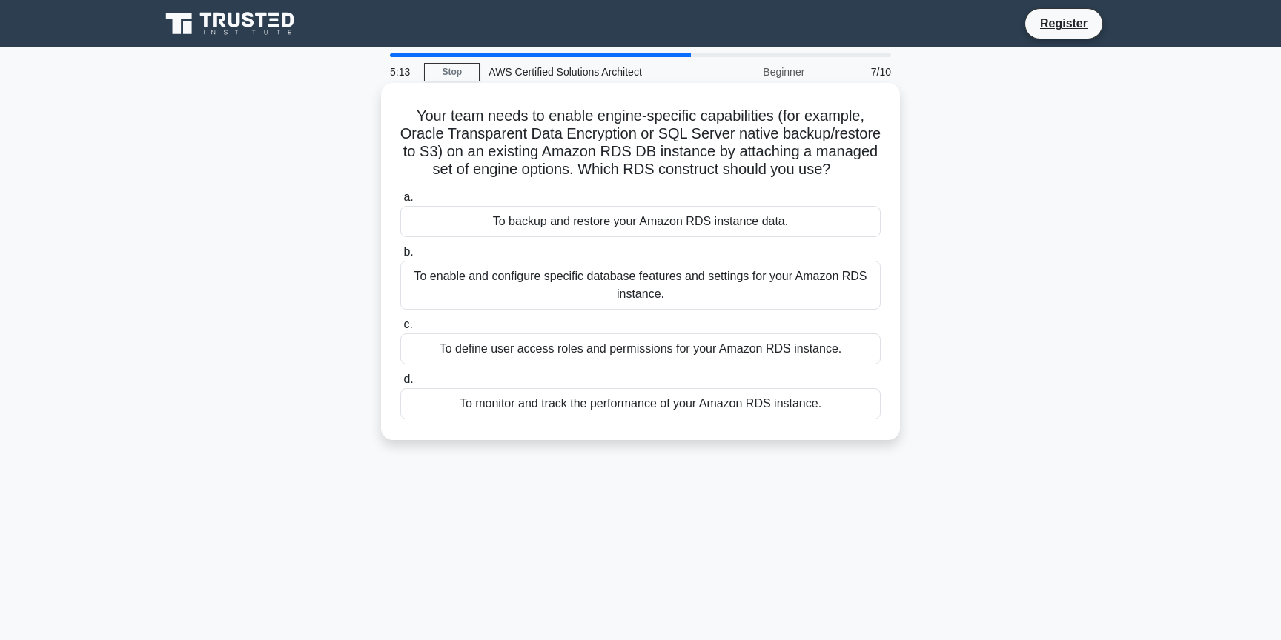
click at [757, 159] on h5 "Your team needs to enable engine-specific capabilities (for example, Oracle Tra…" at bounding box center [640, 143] width 483 height 73
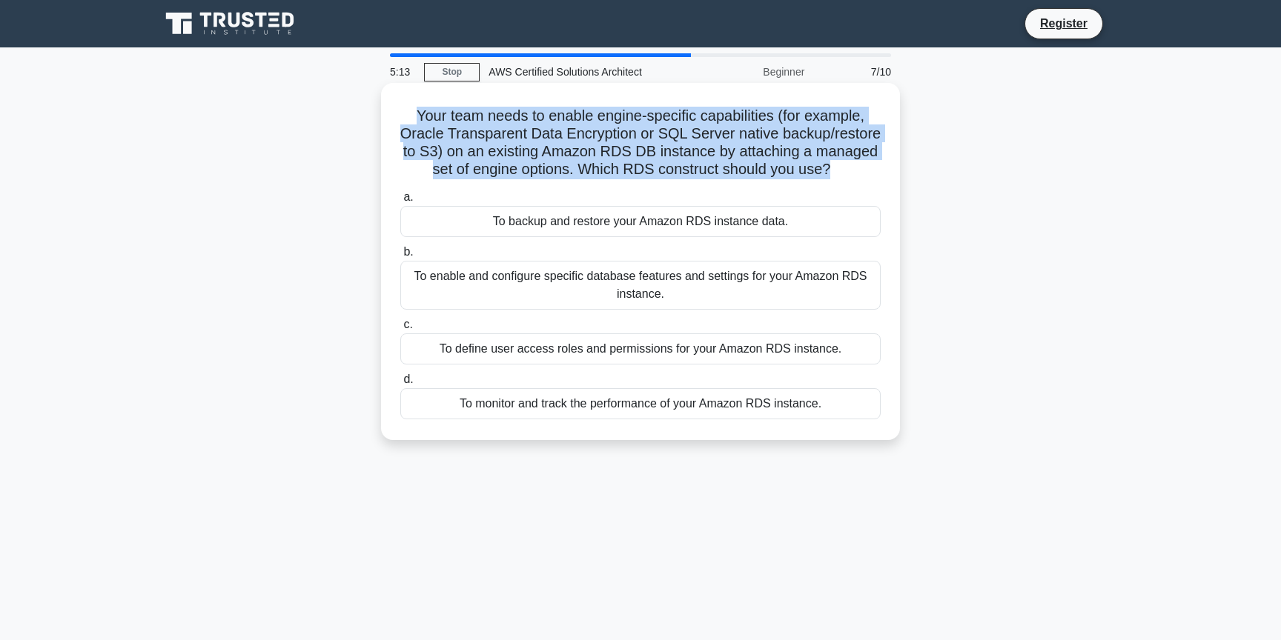
click at [757, 159] on h5 "Your team needs to enable engine-specific capabilities (for example, Oracle Tra…" at bounding box center [640, 143] width 483 height 73
click at [700, 159] on h5 "Your team needs to enable engine-specific capabilities (for example, Oracle Tra…" at bounding box center [640, 143] width 483 height 73
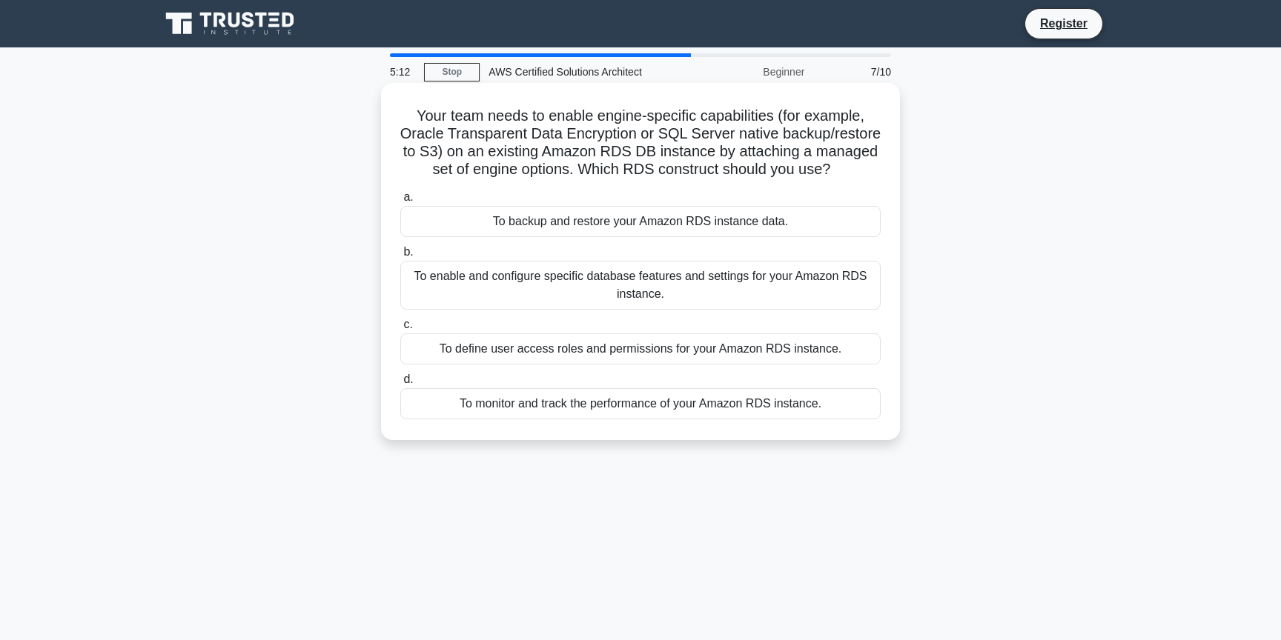
click at [700, 159] on h5 "Your team needs to enable engine-specific capabilities (for example, Oracle Tra…" at bounding box center [640, 143] width 483 height 73
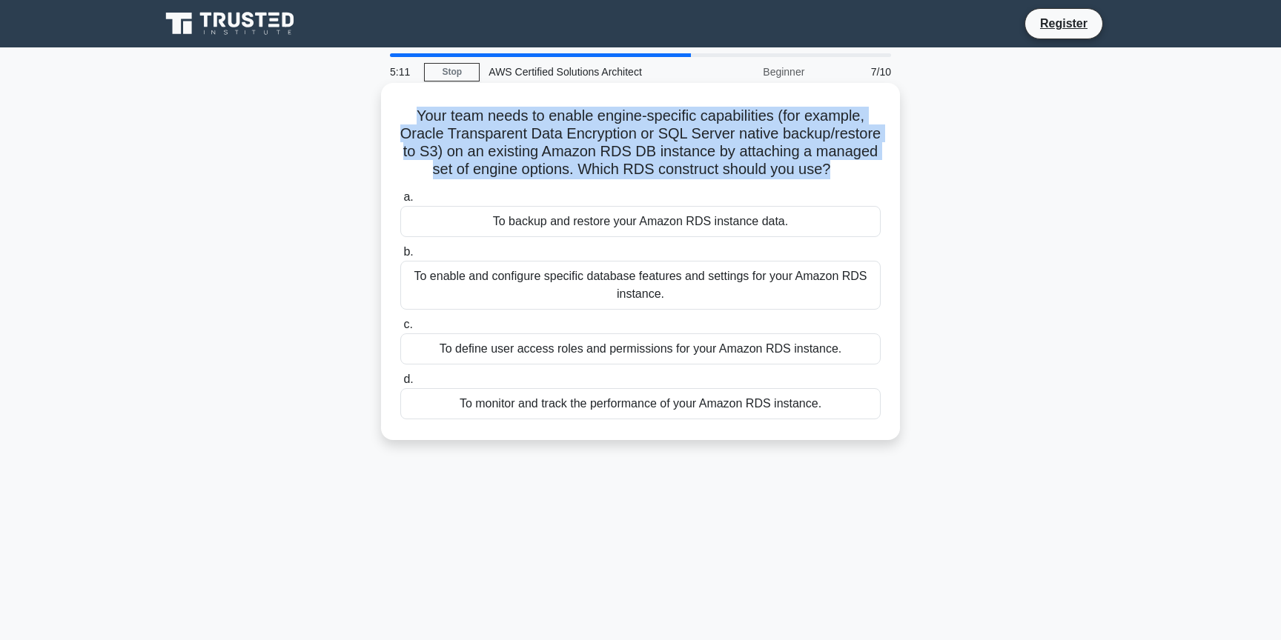
click at [700, 159] on h5 "Your team needs to enable engine-specific capabilities (for example, Oracle Tra…" at bounding box center [640, 143] width 483 height 73
click at [648, 150] on h5 "Your team needs to enable engine-specific capabilities (for example, Oracle Tra…" at bounding box center [640, 143] width 483 height 73
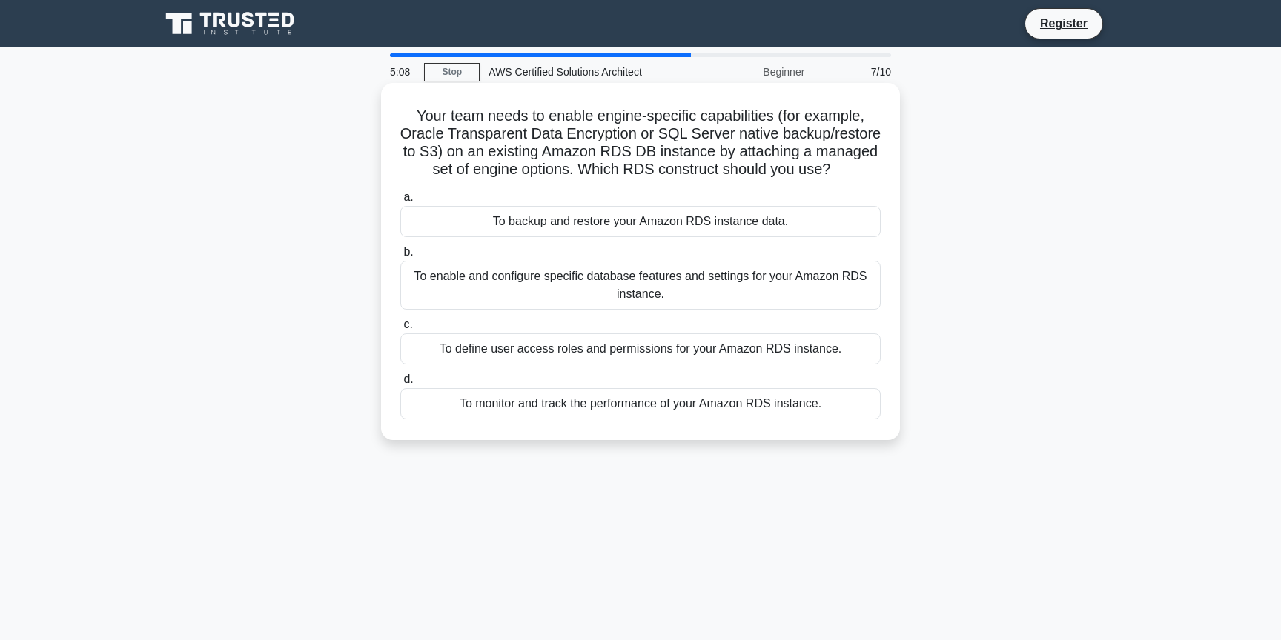
click at [648, 150] on h5 "Your team needs to enable engine-specific capabilities (for example, Oracle Tra…" at bounding box center [640, 143] width 483 height 73
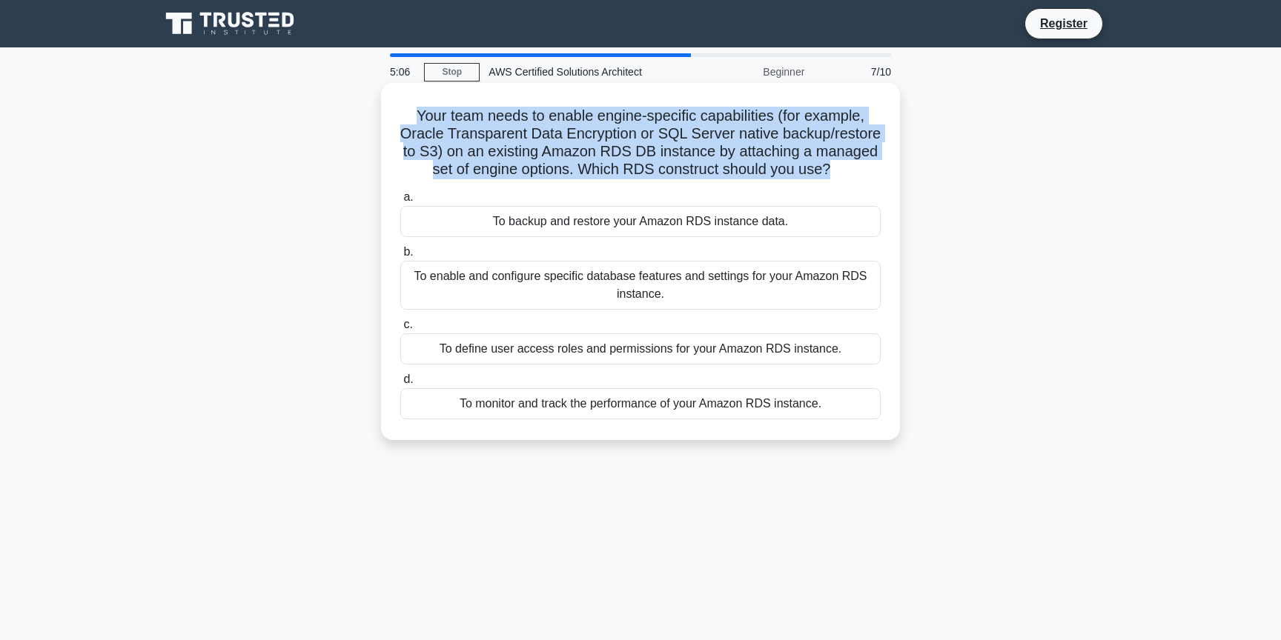
click at [568, 157] on h5 "Your team needs to enable engine-specific capabilities (for example, Oracle Tra…" at bounding box center [640, 143] width 483 height 73
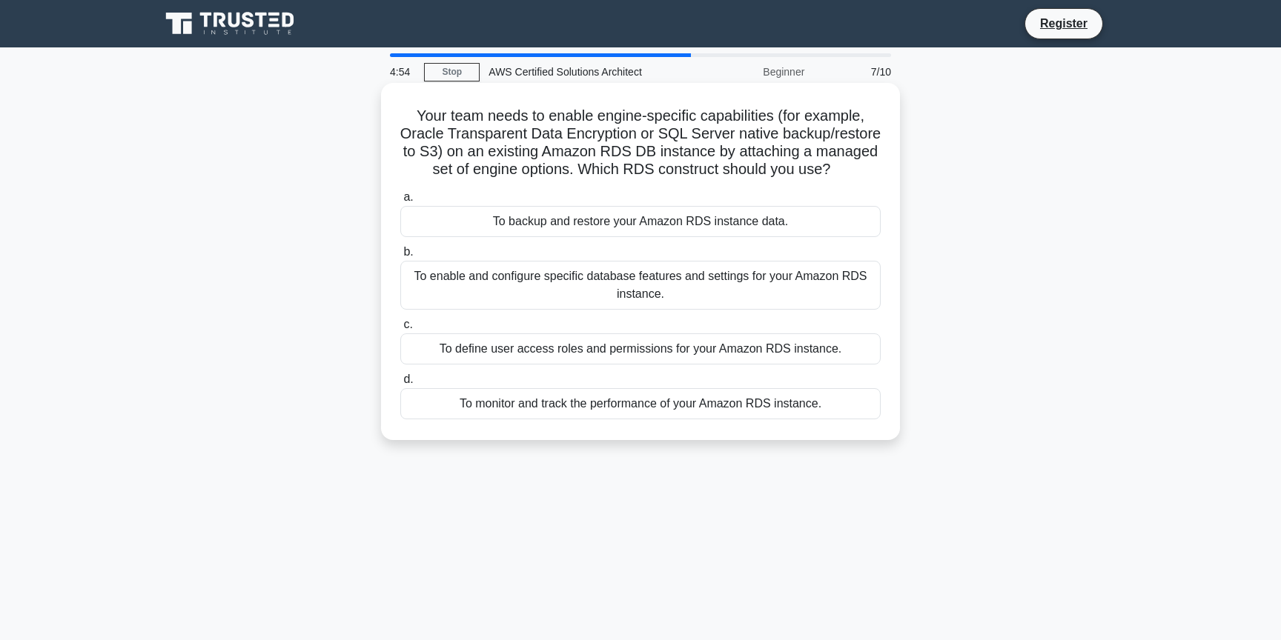
click at [869, 273] on div "To enable and configure specific database features and settings for your Amazon…" at bounding box center [640, 285] width 480 height 49
click at [400, 257] on input "b. To enable and configure specific database features and settings for your Ama…" at bounding box center [400, 253] width 0 height 10
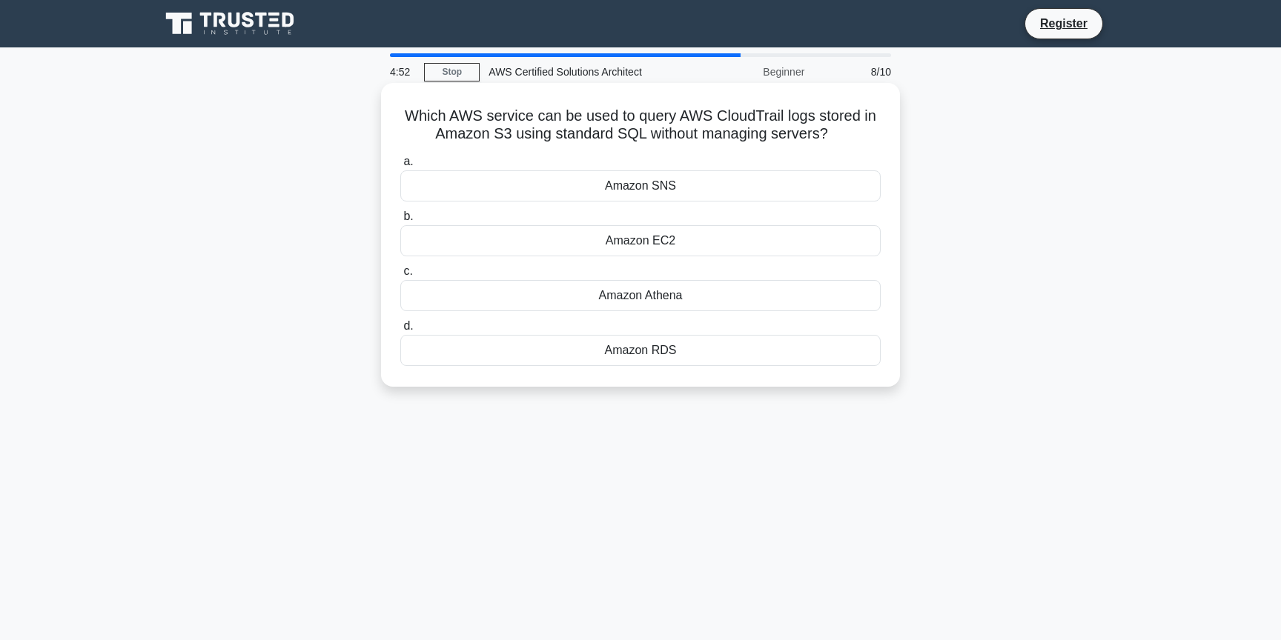
click at [604, 110] on h5 "Which AWS service can be used to query AWS CloudTrail logs stored in Amazon S3 …" at bounding box center [640, 125] width 483 height 37
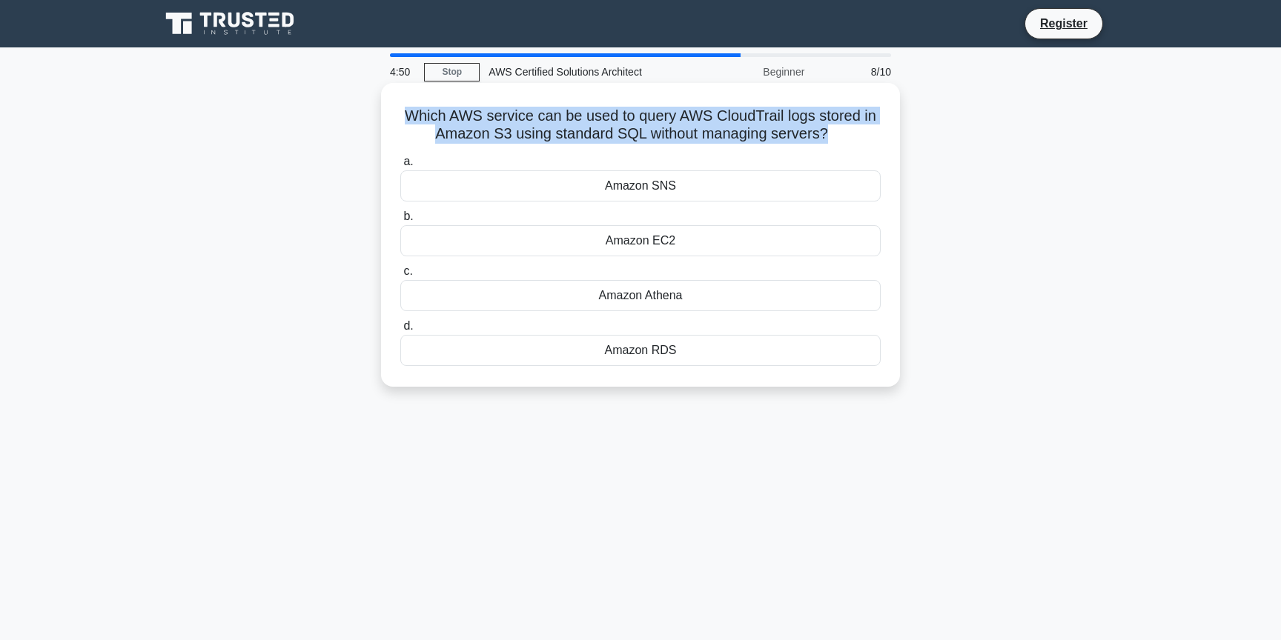
click at [574, 120] on h5 "Which AWS service can be used to query AWS CloudTrail logs stored in Amazon S3 …" at bounding box center [640, 125] width 483 height 37
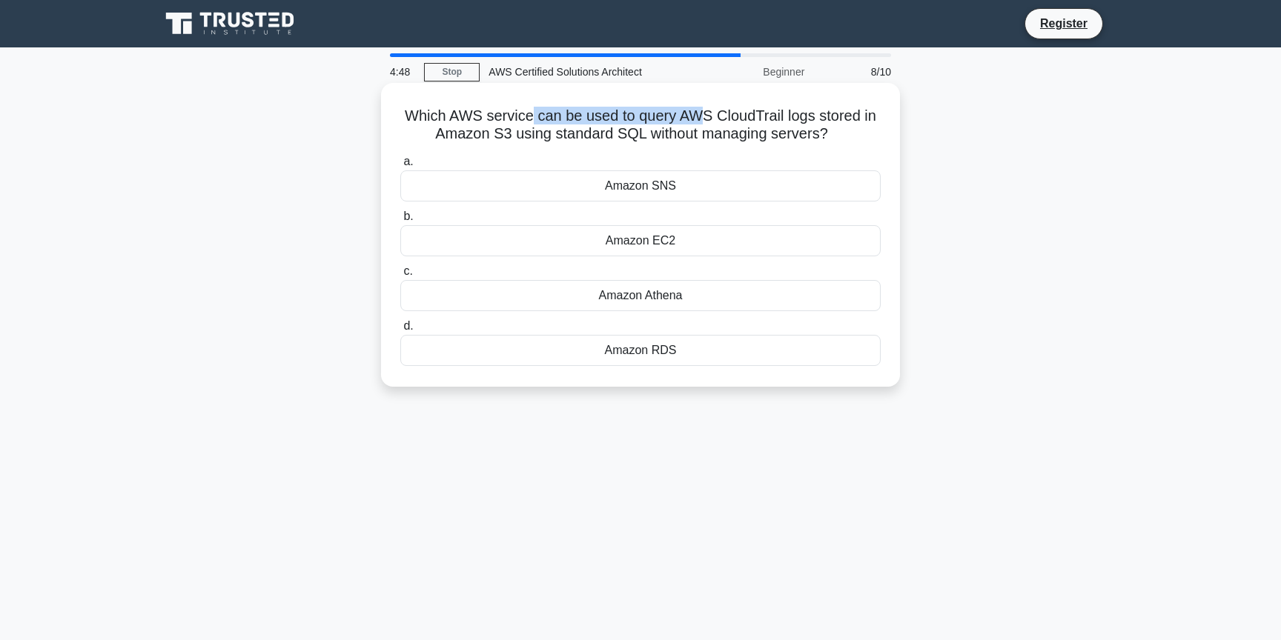
drag, startPoint x: 530, startPoint y: 117, endPoint x: 699, endPoint y: 117, distance: 169.0
click at [699, 117] on h5 "Which AWS service can be used to query AWS CloudTrail logs stored in Amazon S3 …" at bounding box center [640, 125] width 483 height 37
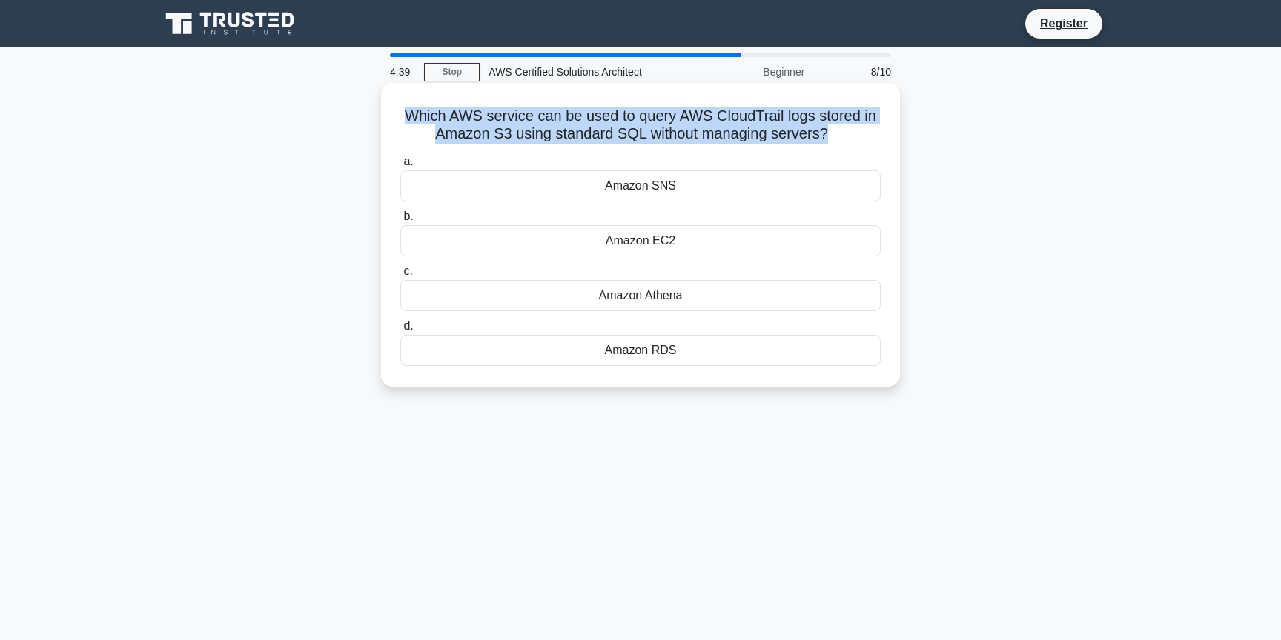
click at [743, 106] on div "Which AWS service can be used to query AWS CloudTrail logs stored in Amazon S3 …" at bounding box center [640, 235] width 507 height 292
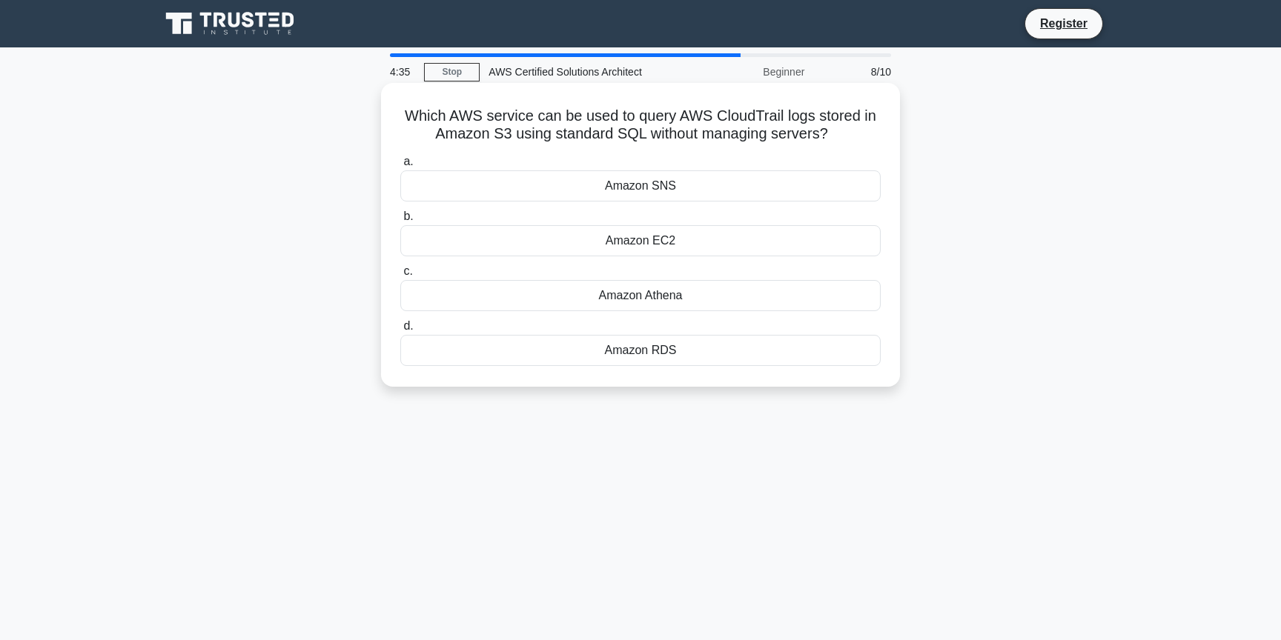
click at [864, 301] on div "Amazon Athena" at bounding box center [640, 295] width 480 height 31
click at [400, 276] on input "c. Amazon Athena" at bounding box center [400, 272] width 0 height 10
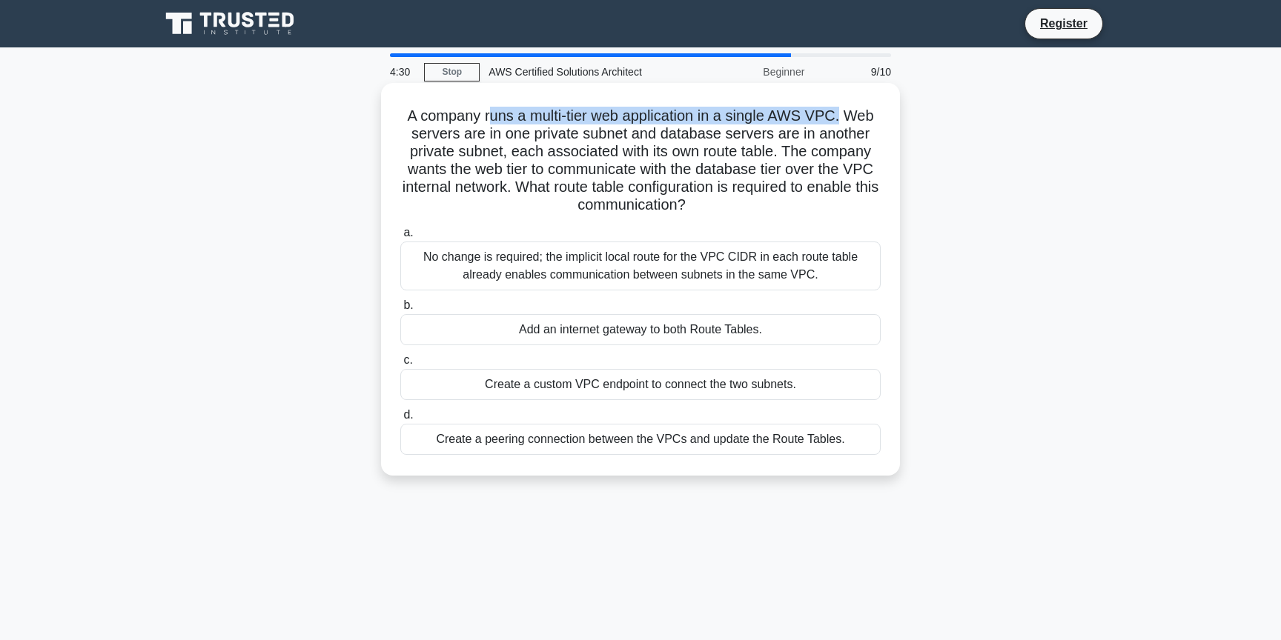
drag, startPoint x: 489, startPoint y: 119, endPoint x: 840, endPoint y: 116, distance: 350.5
click at [840, 116] on h5 "A company runs a multi-tier web application in a single AWS VPC. Web servers ar…" at bounding box center [640, 161] width 483 height 108
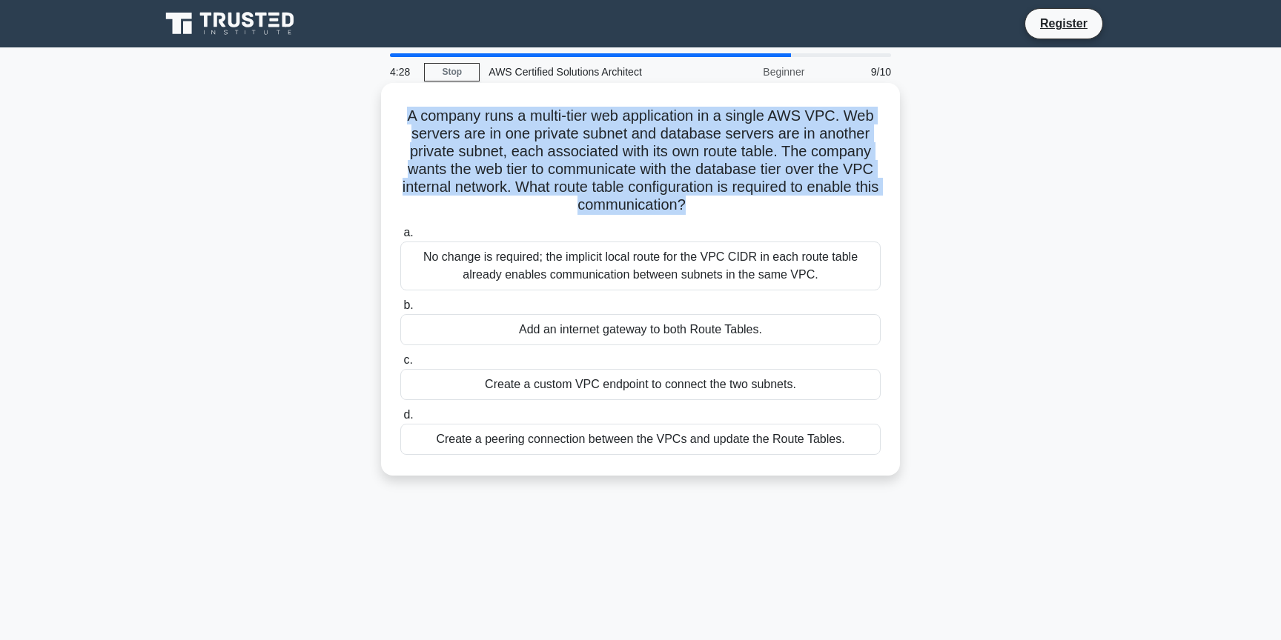
click at [792, 114] on h5 "A company runs a multi-tier web application in a single AWS VPC. Web servers ar…" at bounding box center [640, 161] width 483 height 108
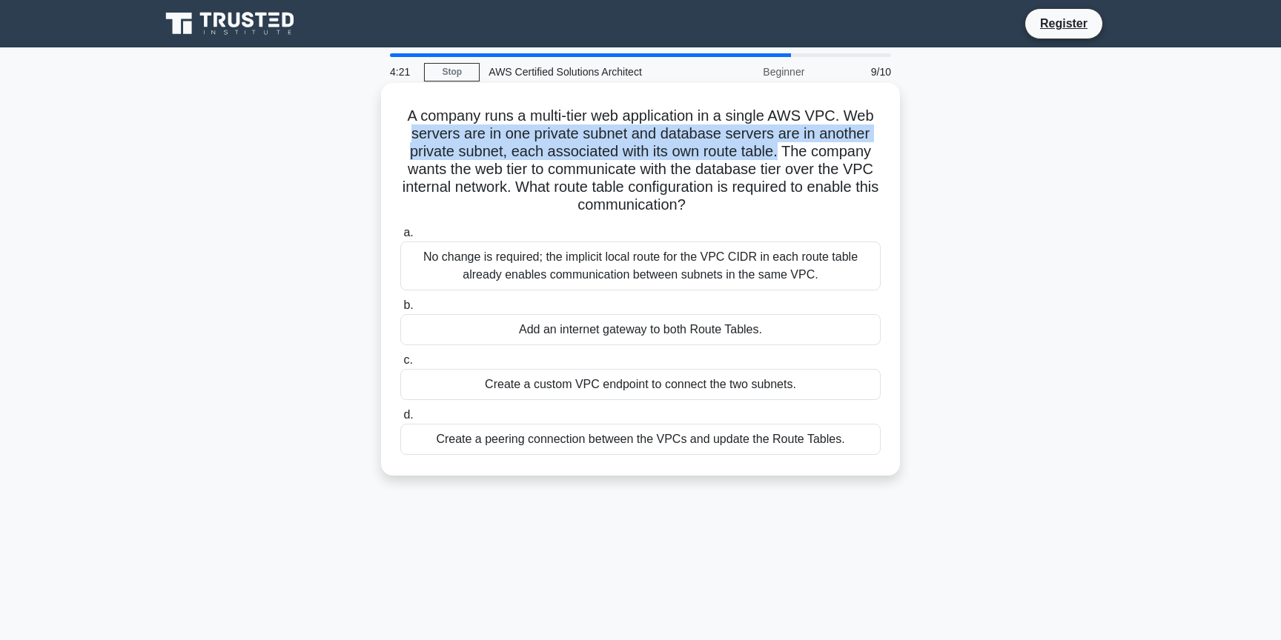
drag, startPoint x: 401, startPoint y: 136, endPoint x: 781, endPoint y: 148, distance: 380.4
click at [781, 148] on h5 "A company runs a multi-tier web application in a single AWS VPC. Web servers ar…" at bounding box center [640, 161] width 483 height 108
click at [523, 165] on h5 "A company runs a multi-tier web application in a single AWS VPC. Web servers ar…" at bounding box center [640, 161] width 483 height 108
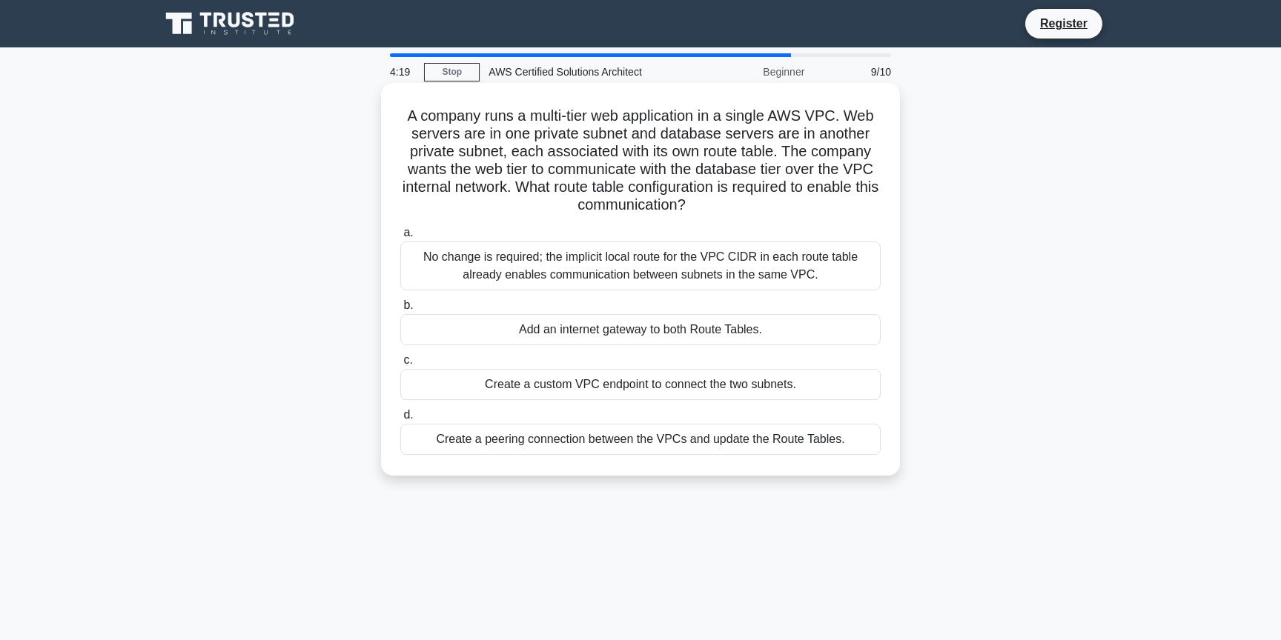
click at [523, 165] on h5 "A company runs a multi-tier web application in a single AWS VPC. Web servers ar…" at bounding box center [640, 161] width 483 height 108
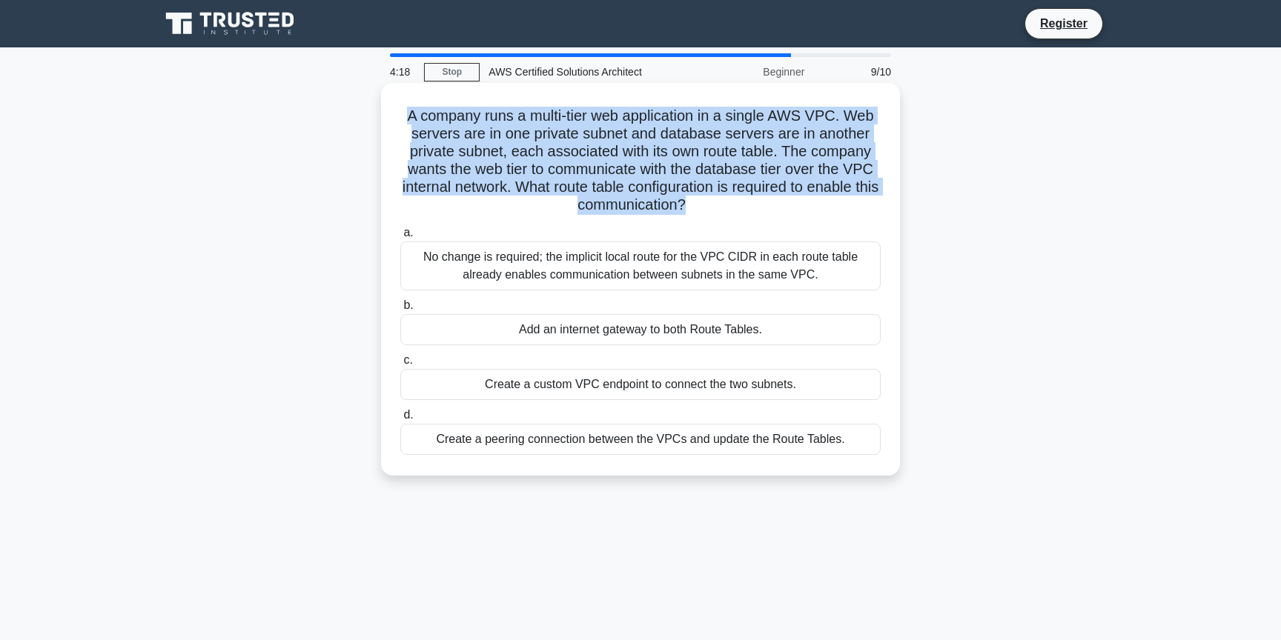
click at [589, 167] on h5 "A company runs a multi-tier web application in a single AWS VPC. Web servers ar…" at bounding box center [640, 161] width 483 height 108
drag, startPoint x: 514, startPoint y: 190, endPoint x: 714, endPoint y: 196, distance: 200.2
click at [714, 197] on h5 "A company runs a multi-tier web application in a single AWS VPC. Web servers ar…" at bounding box center [640, 161] width 483 height 108
click at [714, 196] on h5 "A company runs a multi-tier web application in a single AWS VPC. Web servers ar…" at bounding box center [640, 161] width 483 height 108
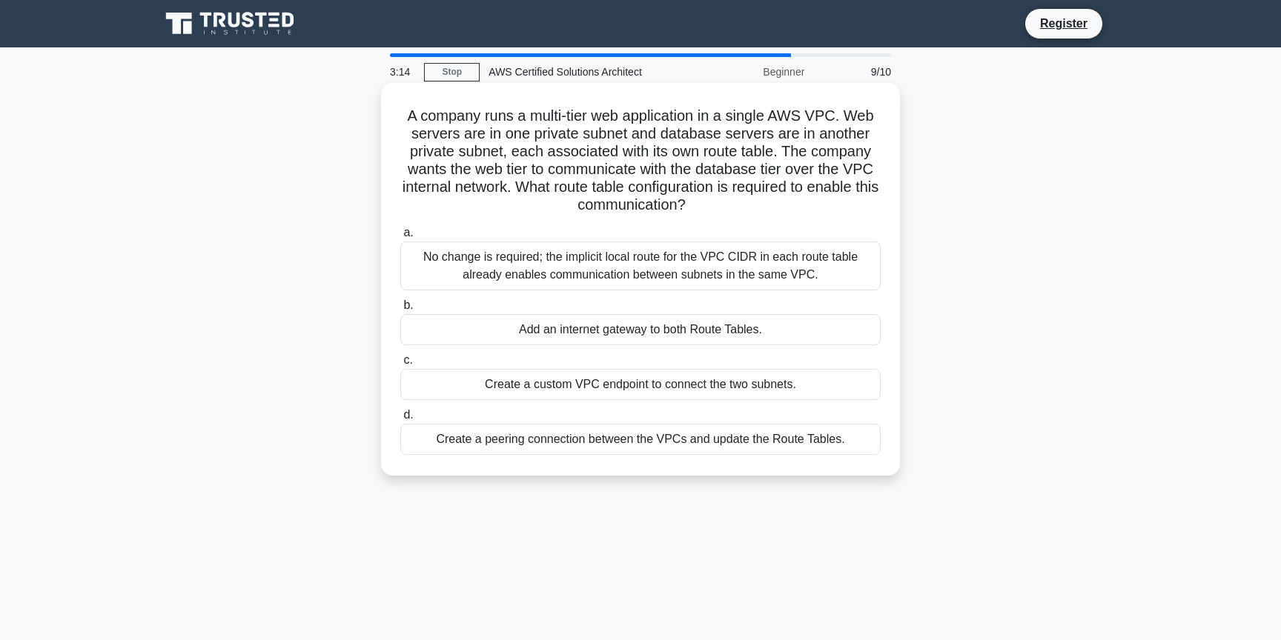
click at [810, 328] on div "Add an internet gateway to both Route Tables." at bounding box center [640, 329] width 480 height 31
click at [400, 311] on input "b. Add an internet gateway to both Route Tables." at bounding box center [400, 306] width 0 height 10
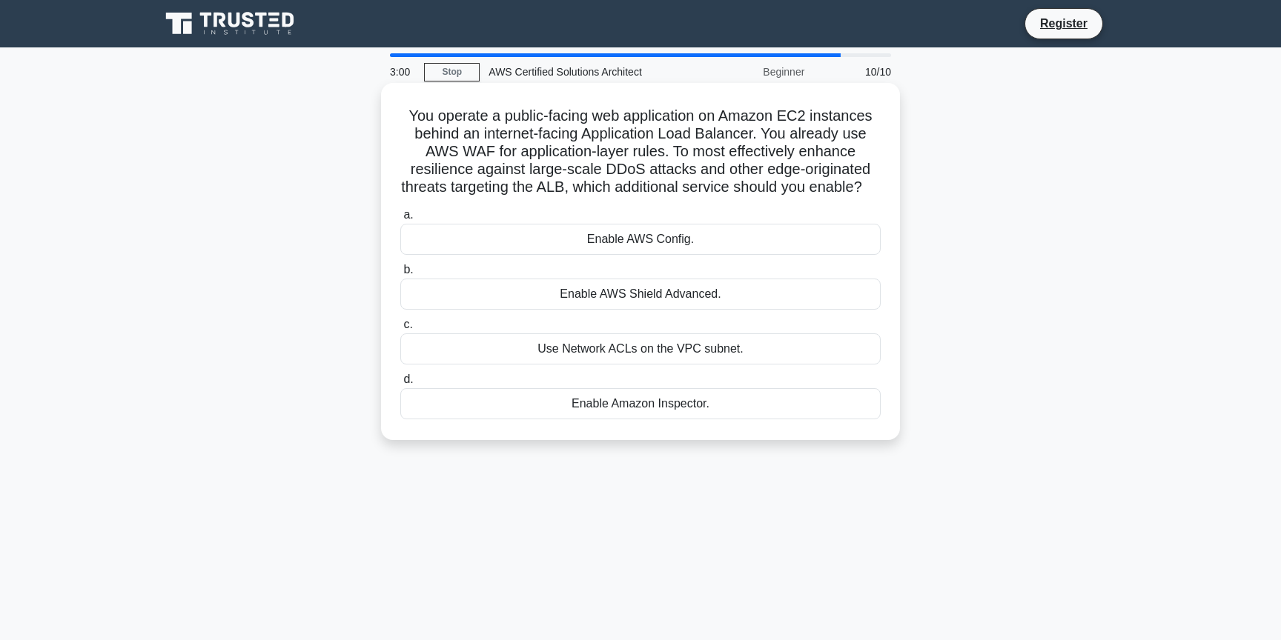
click at [595, 180] on h5 "You operate a public-facing web application on Amazon EC2 instances behind an i…" at bounding box center [640, 152] width 483 height 90
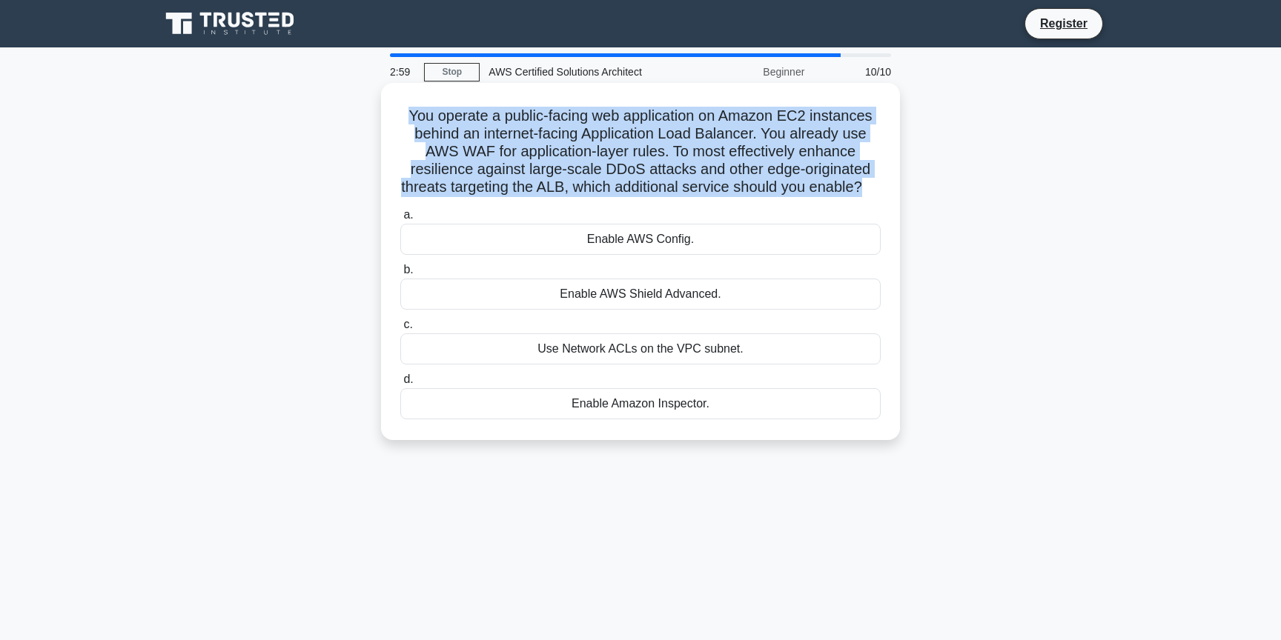
click at [614, 188] on h5 "You operate a public-facing web application on Amazon EC2 instances behind an i…" at bounding box center [640, 152] width 483 height 90
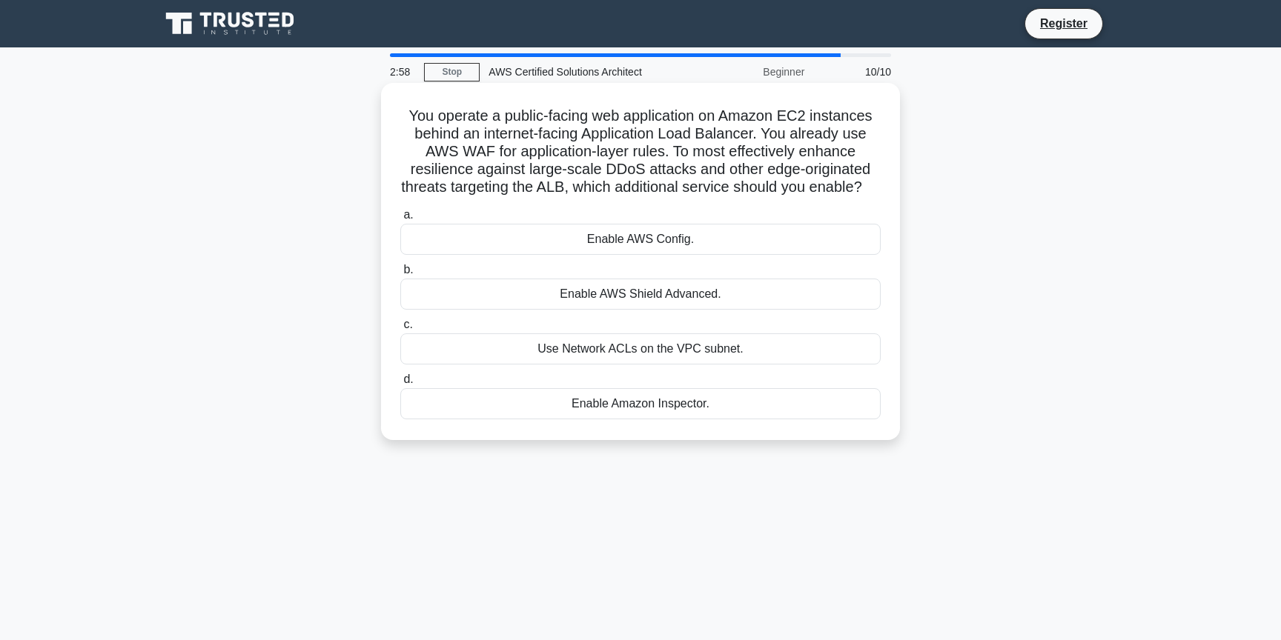
click at [614, 188] on h5 "You operate a public-facing web application on Amazon EC2 instances behind an i…" at bounding box center [640, 152] width 483 height 90
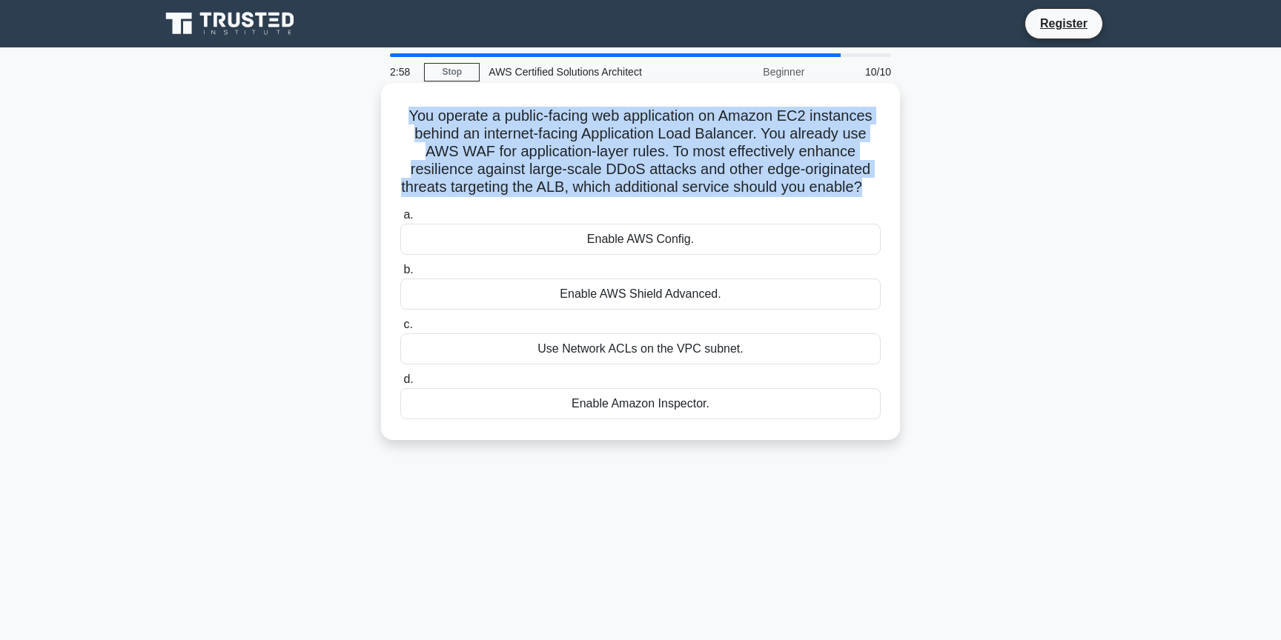
click at [614, 188] on h5 "You operate a public-facing web application on Amazon EC2 instances behind an i…" at bounding box center [640, 152] width 483 height 90
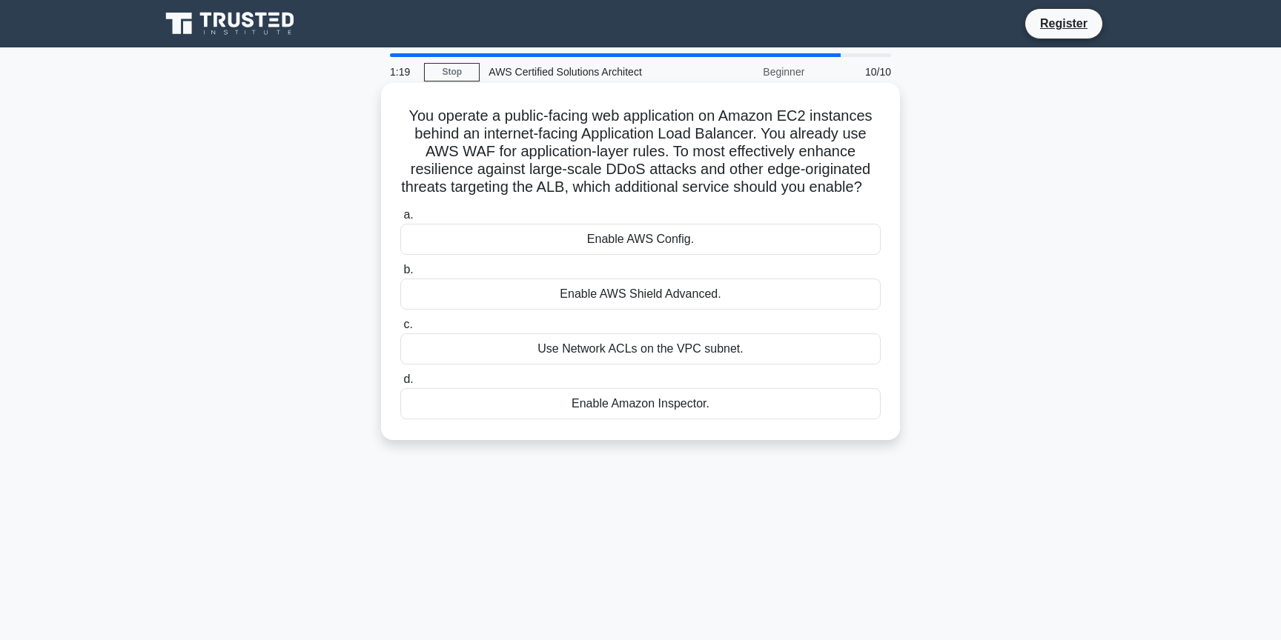
click at [660, 287] on div "Enable AWS Shield Advanced." at bounding box center [640, 294] width 480 height 31
click at [400, 275] on input "b. Enable AWS Shield Advanced." at bounding box center [400, 270] width 0 height 10
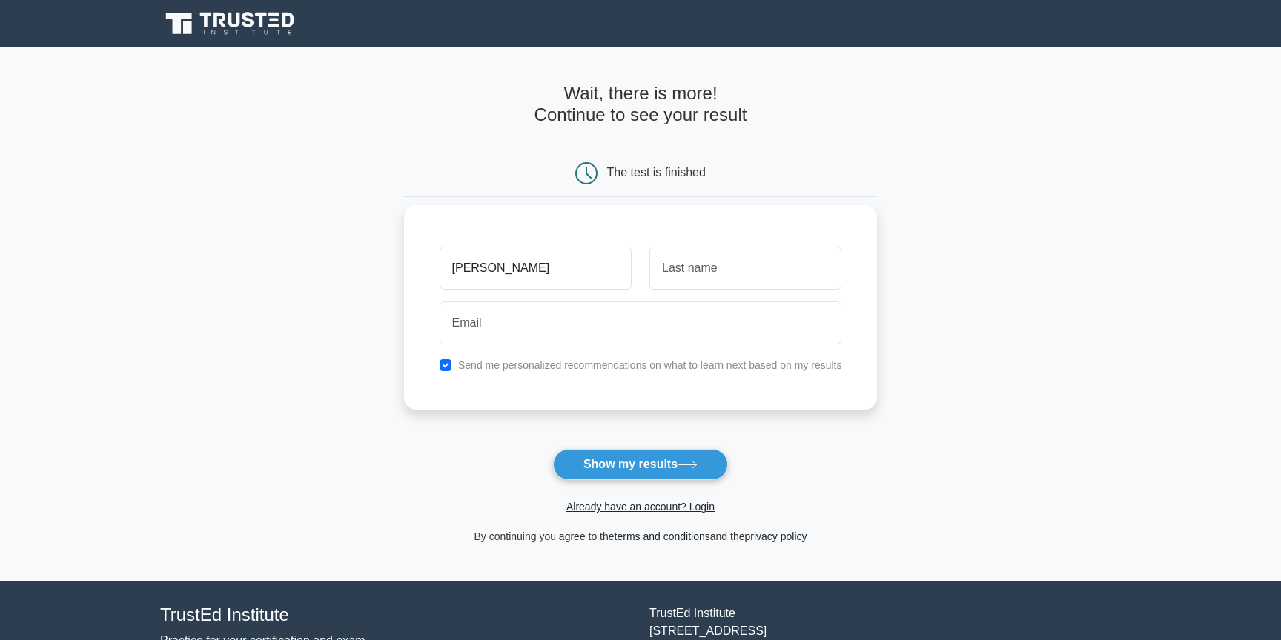
type input "[PERSON_NAME]"
click at [774, 251] on input "text" at bounding box center [745, 268] width 192 height 43
type input "Sureka"
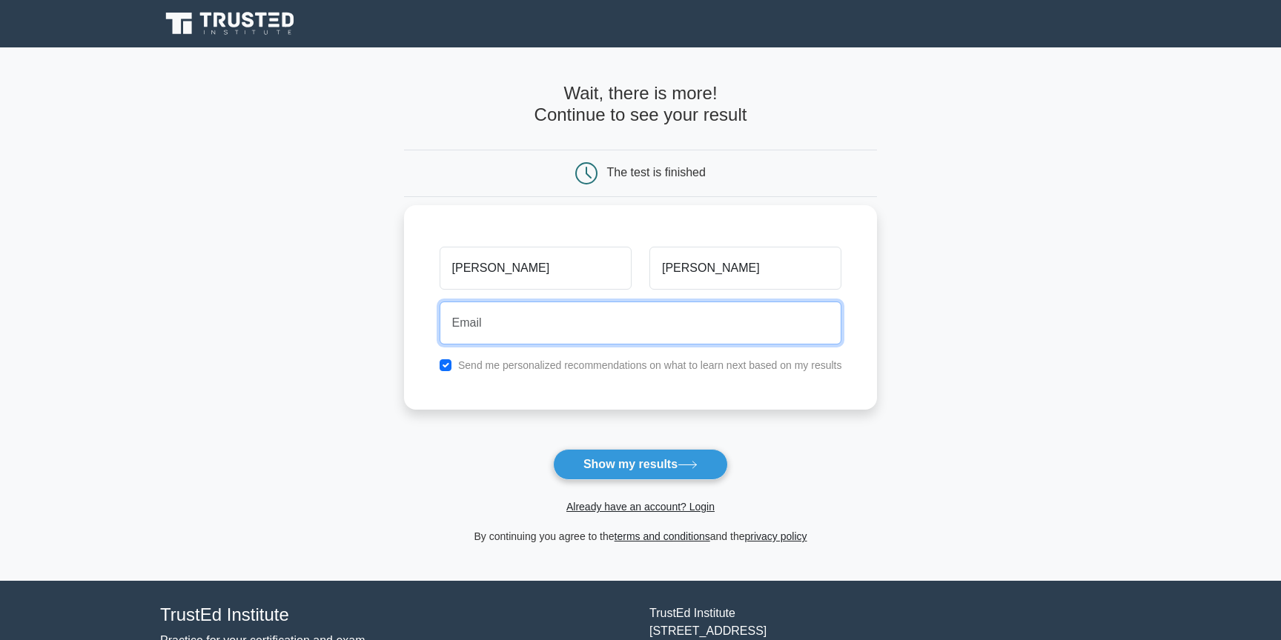
click at [646, 335] on input "email" at bounding box center [640, 323] width 402 height 43
type input "s"
type input "S"
type input "surekaarpit@gmail.com"
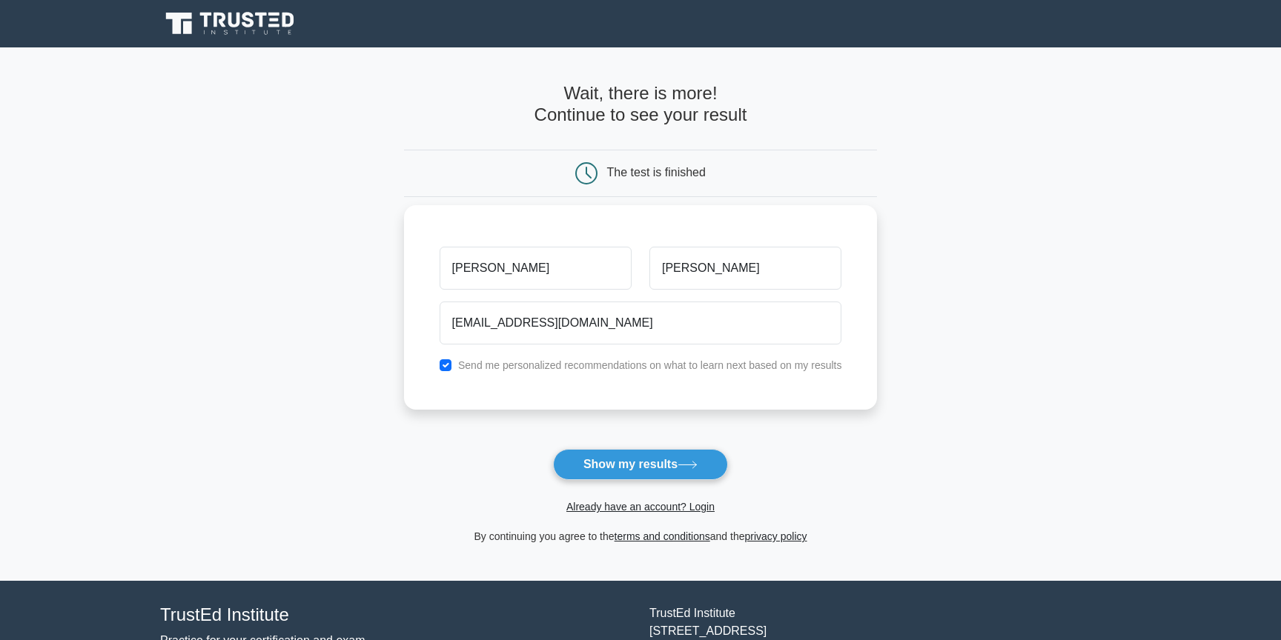
click at [556, 362] on label "Send me personalized recommendations on what to learn next based on my results" at bounding box center [650, 365] width 384 height 12
click at [445, 366] on input "checkbox" at bounding box center [445, 365] width 12 height 12
checkbox input "false"
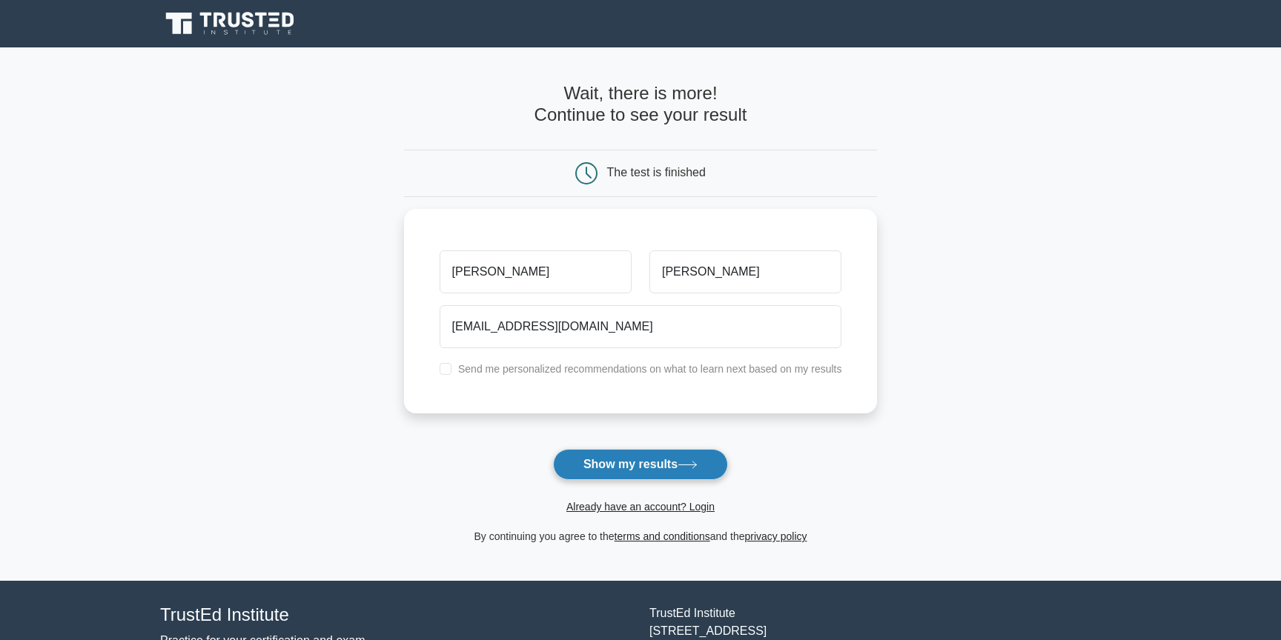
click at [580, 464] on button "Show my results" at bounding box center [640, 464] width 175 height 31
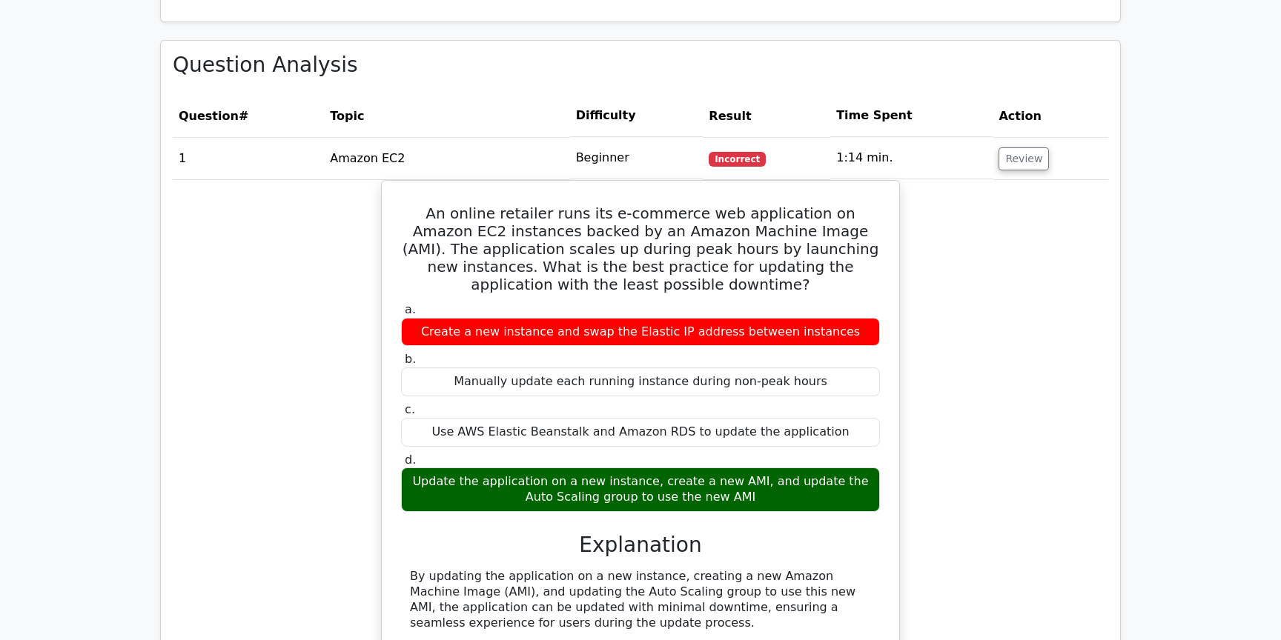
scroll to position [1106, 0]
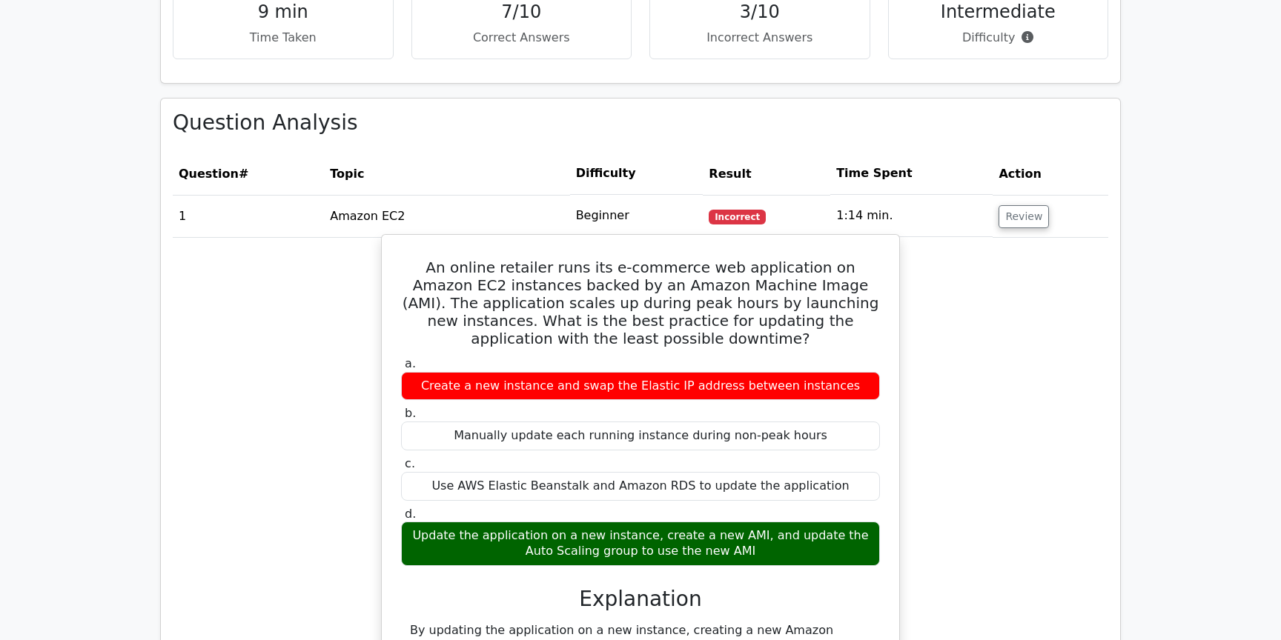
click at [574, 259] on h5 "An online retailer runs its e-commerce web application on Amazon EC2 instances …" at bounding box center [640, 303] width 482 height 89
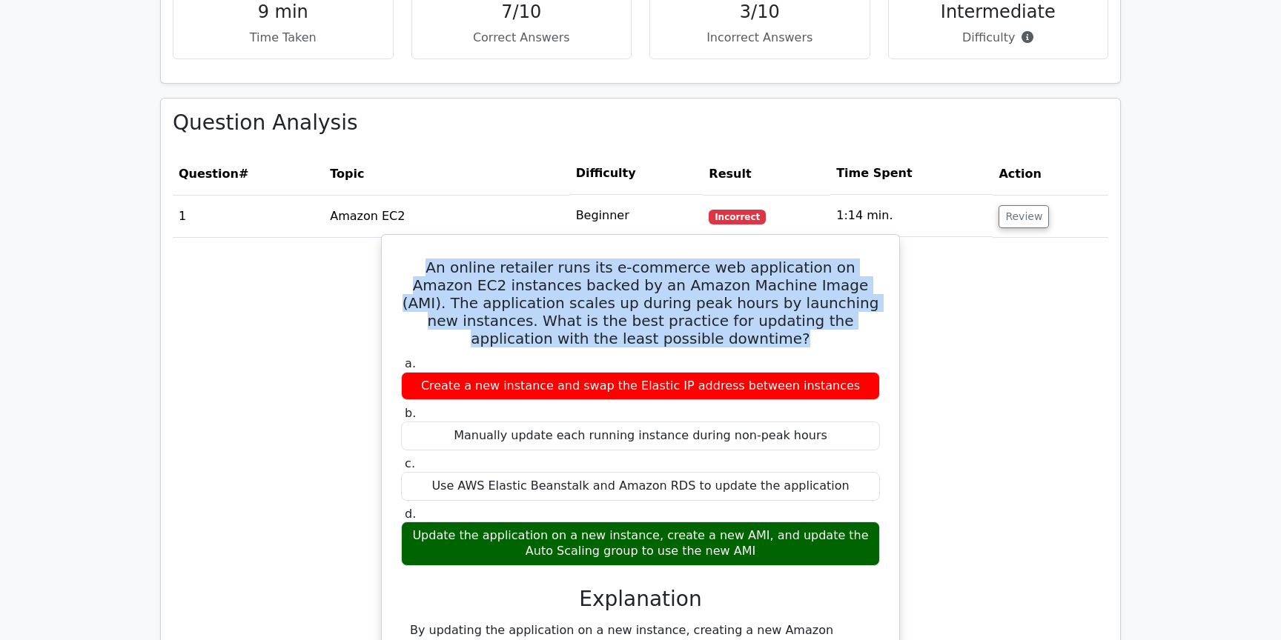
click at [574, 259] on h5 "An online retailer runs its e-commerce web application on Amazon EC2 instances …" at bounding box center [640, 303] width 482 height 89
click at [571, 259] on h5 "An online retailer runs its e-commerce web application on Amazon EC2 instances …" at bounding box center [640, 303] width 482 height 89
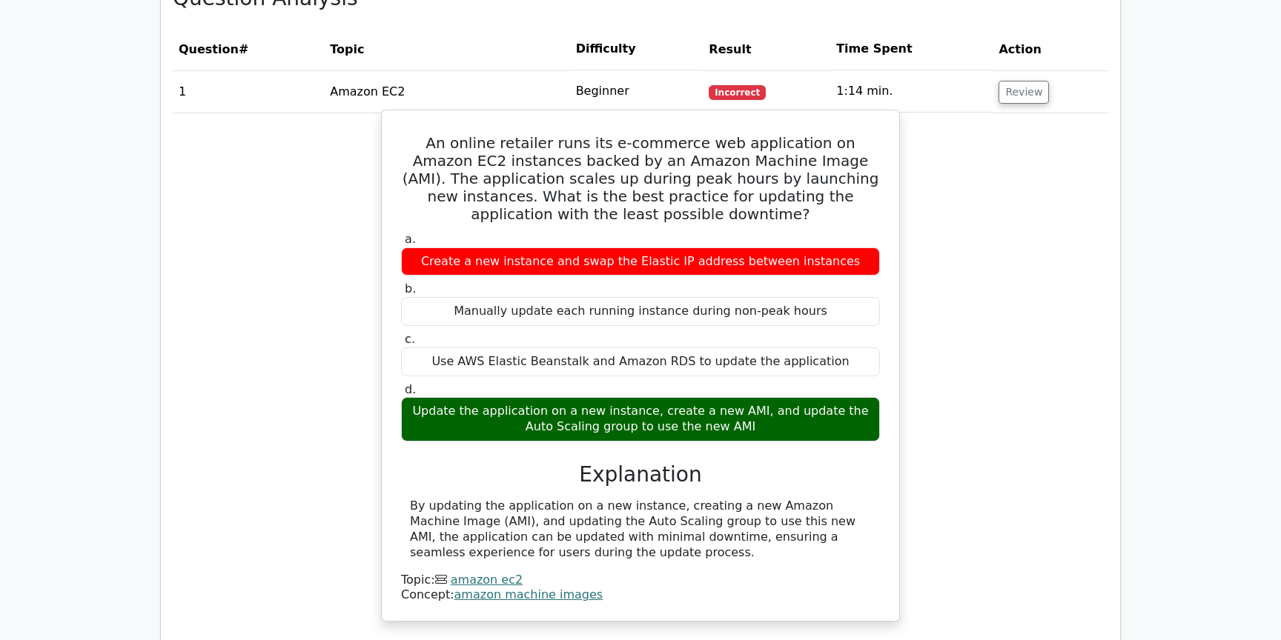
scroll to position [1238, 0]
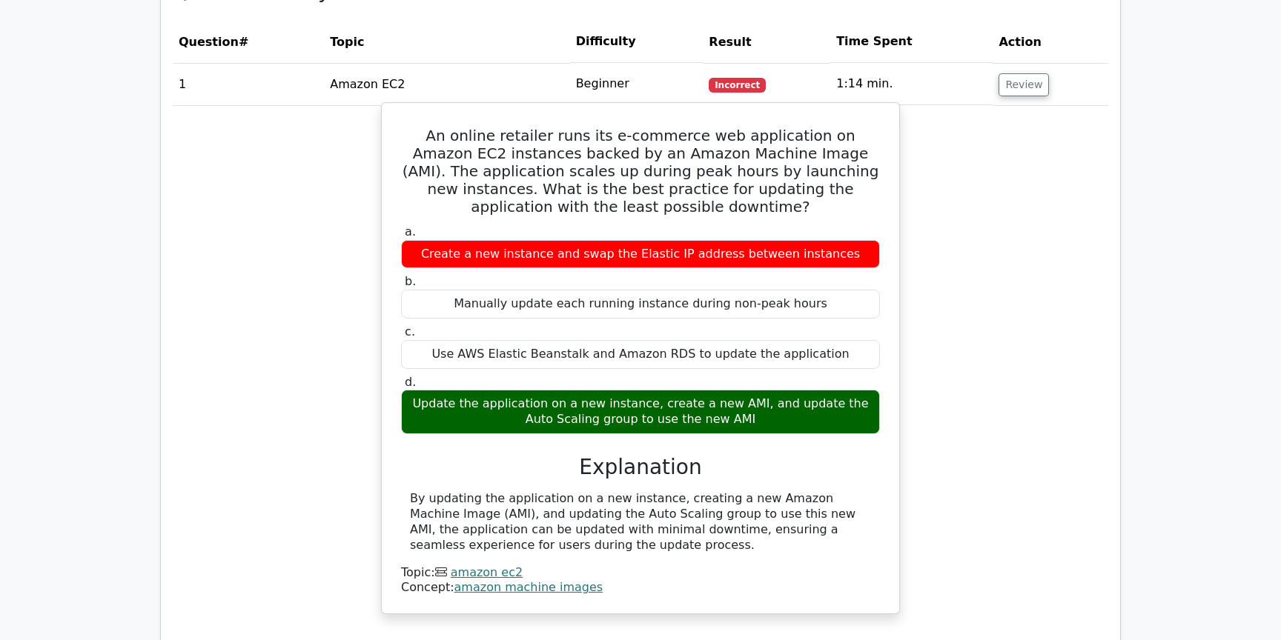
click at [508, 491] on div "By updating the application on a new instance, creating a new Amazon Machine Im…" at bounding box center [640, 522] width 461 height 62
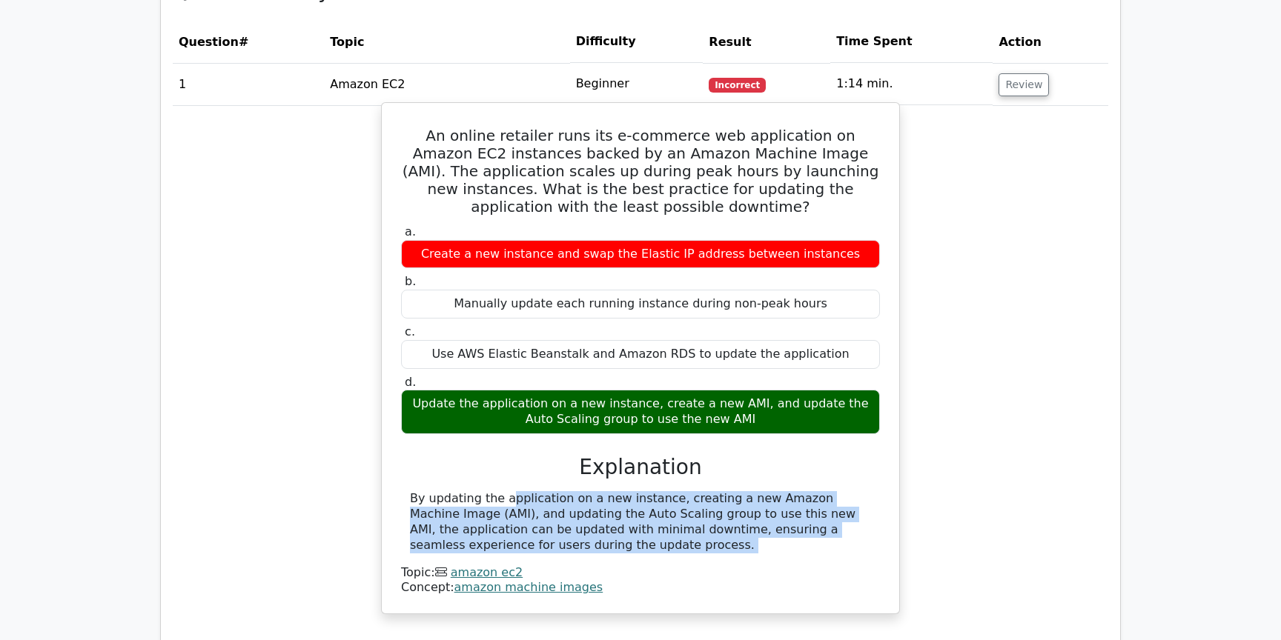
click at [559, 491] on div "By updating the application on a new instance, creating a new Amazon Machine Im…" at bounding box center [640, 522] width 461 height 62
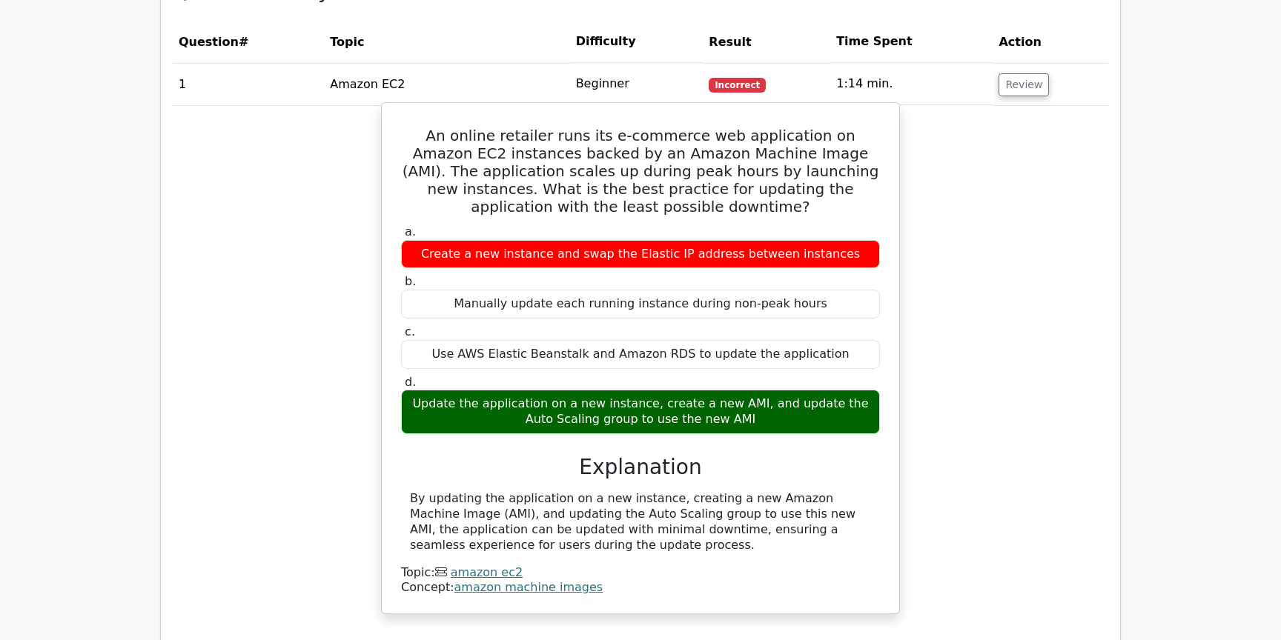
click at [559, 491] on div "By updating the application on a new instance, creating a new Amazon Machine Im…" at bounding box center [640, 522] width 461 height 62
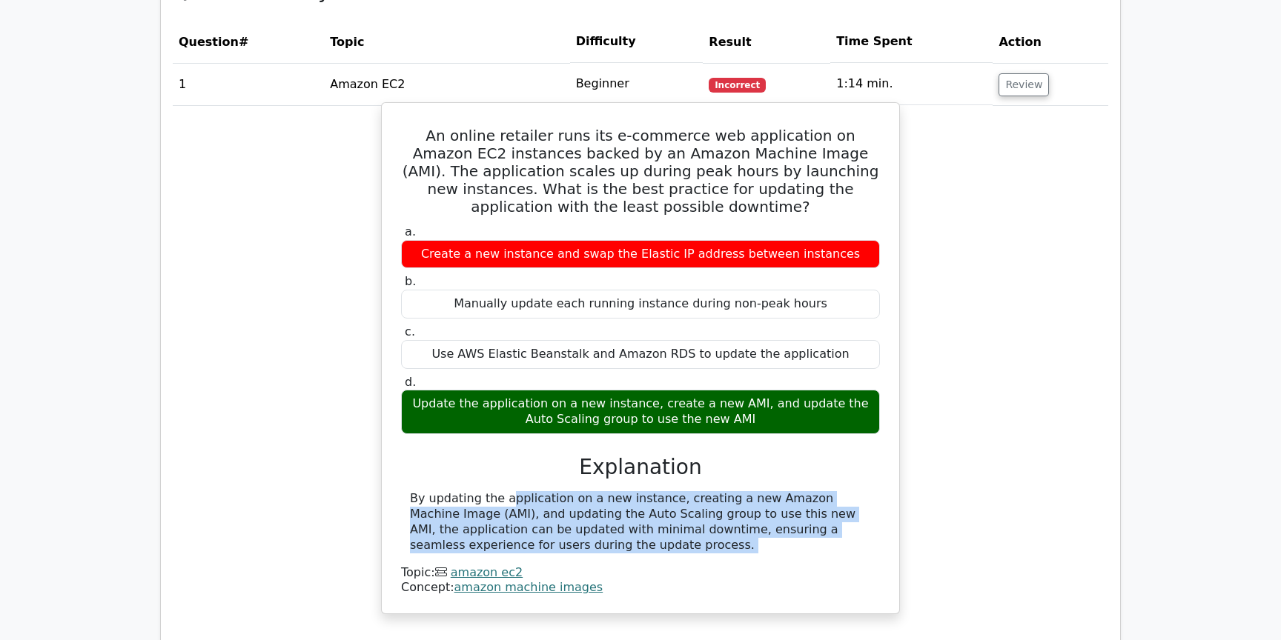
click at [544, 491] on div "By updating the application on a new instance, creating a new Amazon Machine Im…" at bounding box center [640, 522] width 461 height 62
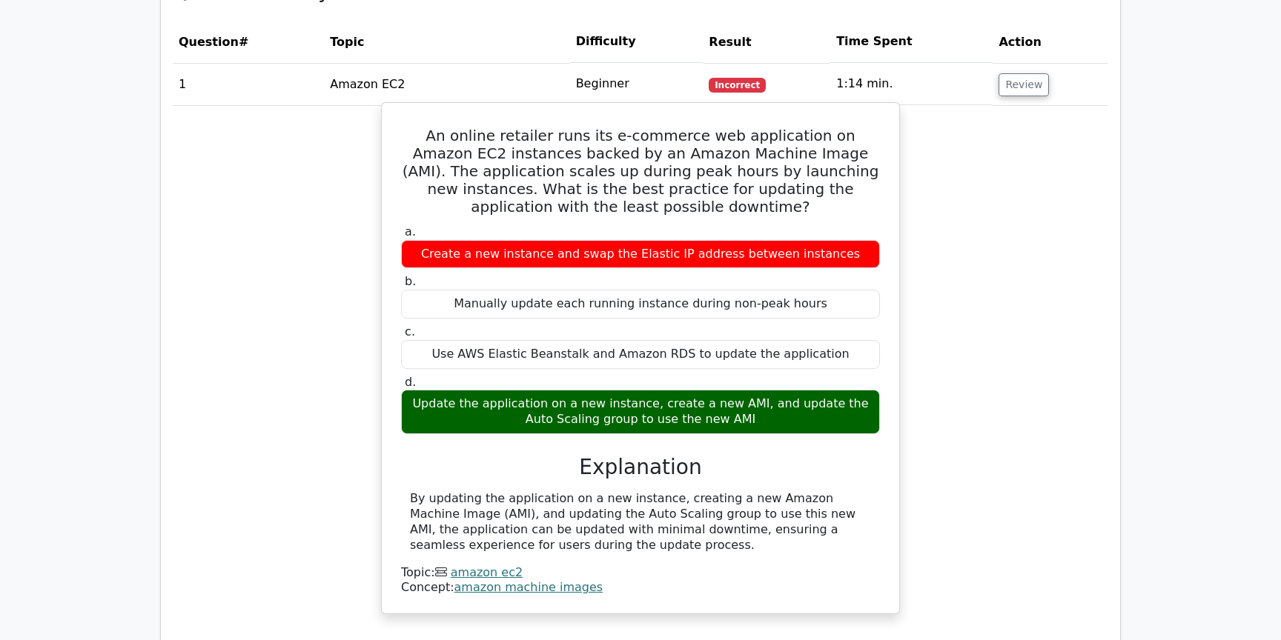
drag, startPoint x: 485, startPoint y: 467, endPoint x: 634, endPoint y: 492, distance: 151.1
click at [634, 492] on div "By updating the application on a new instance, creating a new Amazon Machine Im…" at bounding box center [640, 522] width 461 height 62
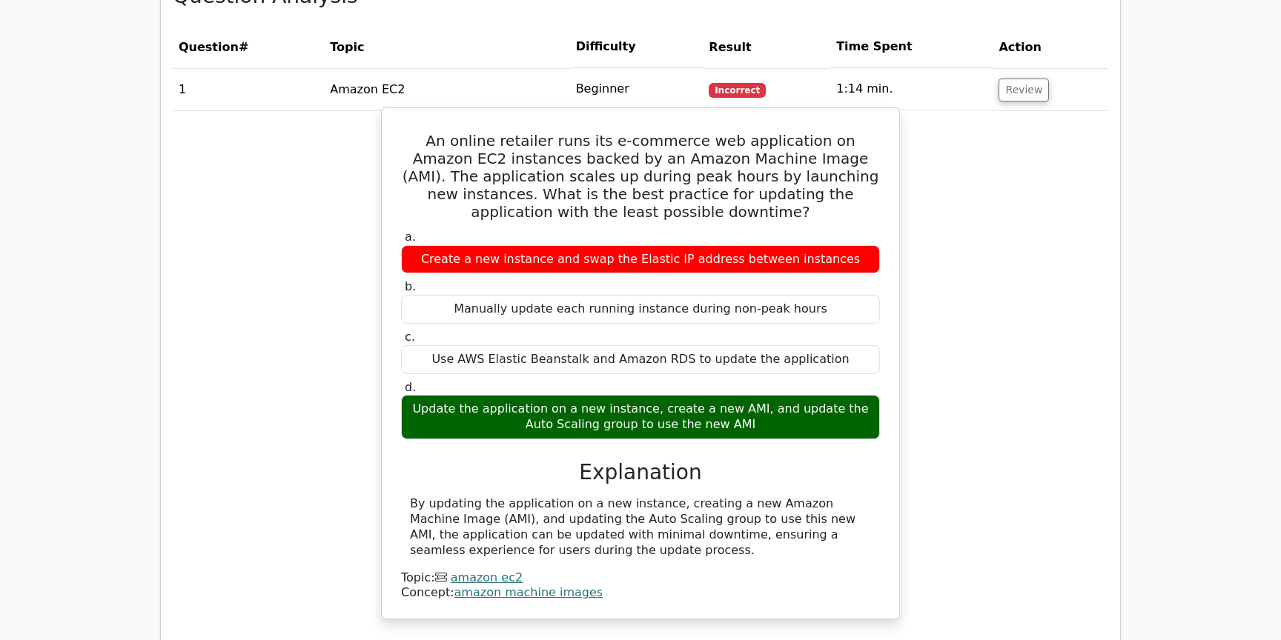
scroll to position [1235, 0]
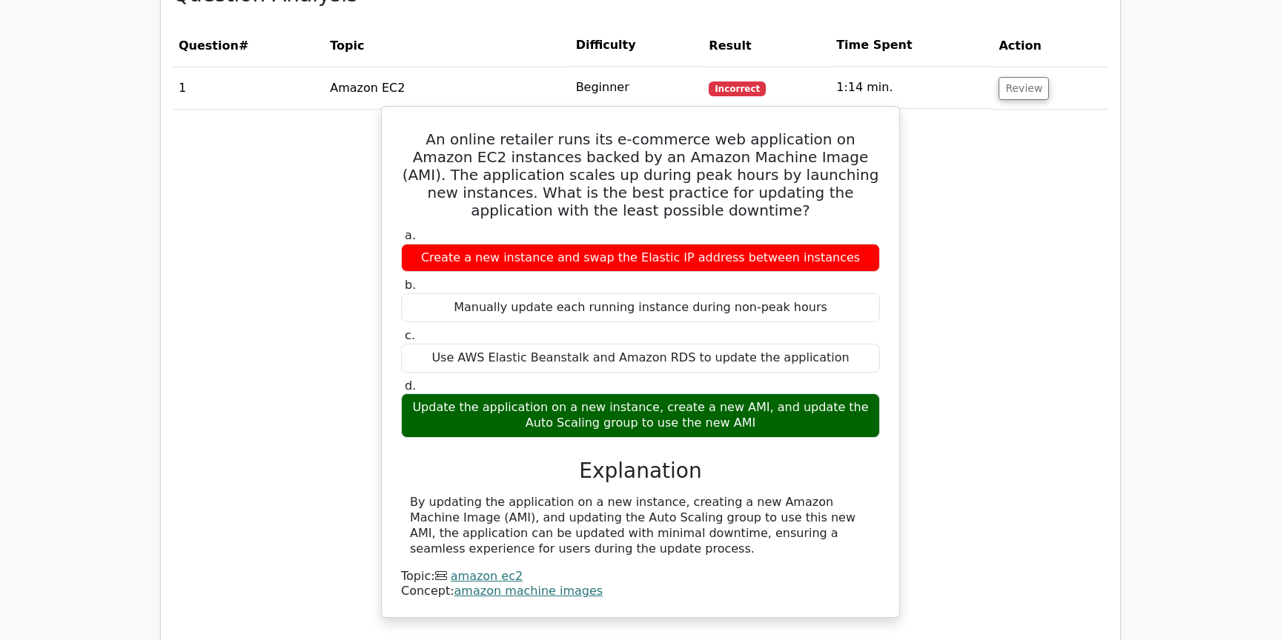
click at [634, 495] on div "By updating the application on a new instance, creating a new Amazon Machine Im…" at bounding box center [640, 526] width 461 height 62
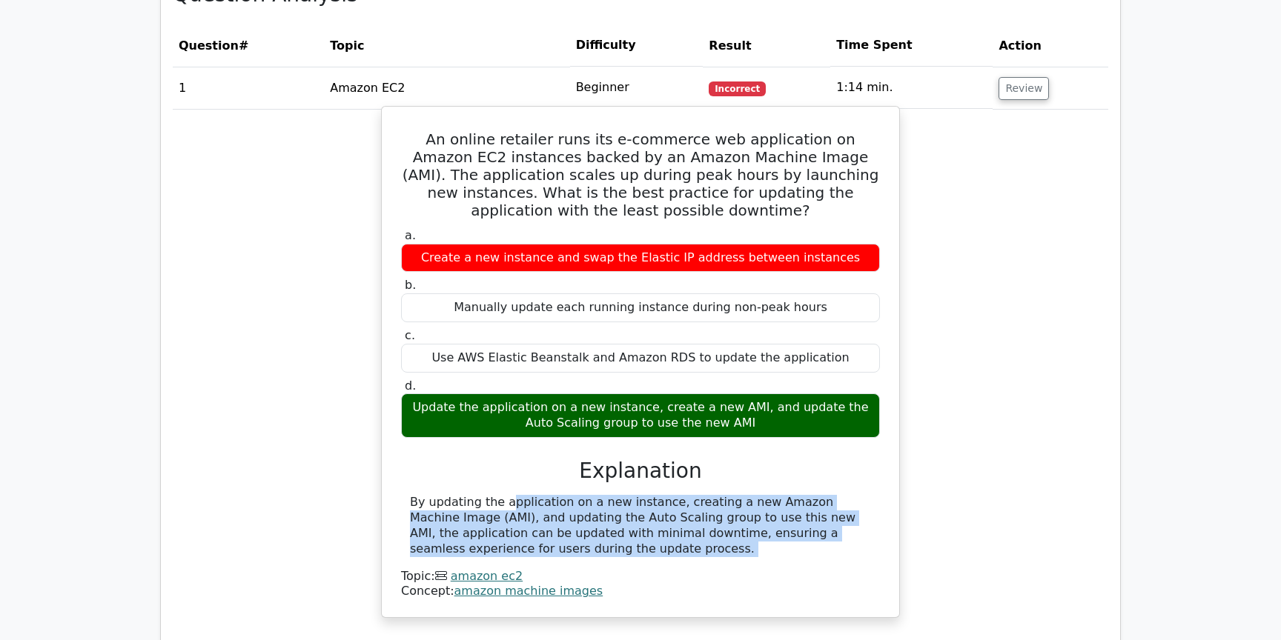
click at [634, 495] on div "By updating the application on a new instance, creating a new Amazon Machine Im…" at bounding box center [640, 526] width 461 height 62
click at [539, 496] on div "By updating the application on a new instance, creating a new Amazon Machine Im…" at bounding box center [640, 526] width 461 height 62
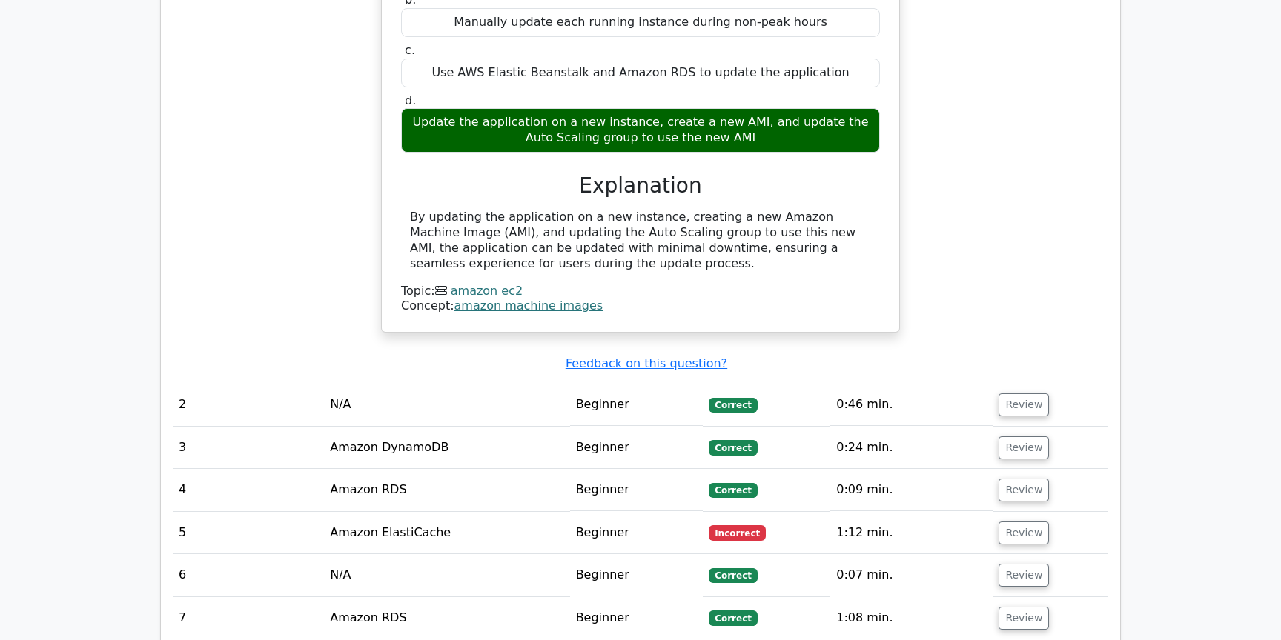
scroll to position [1534, 0]
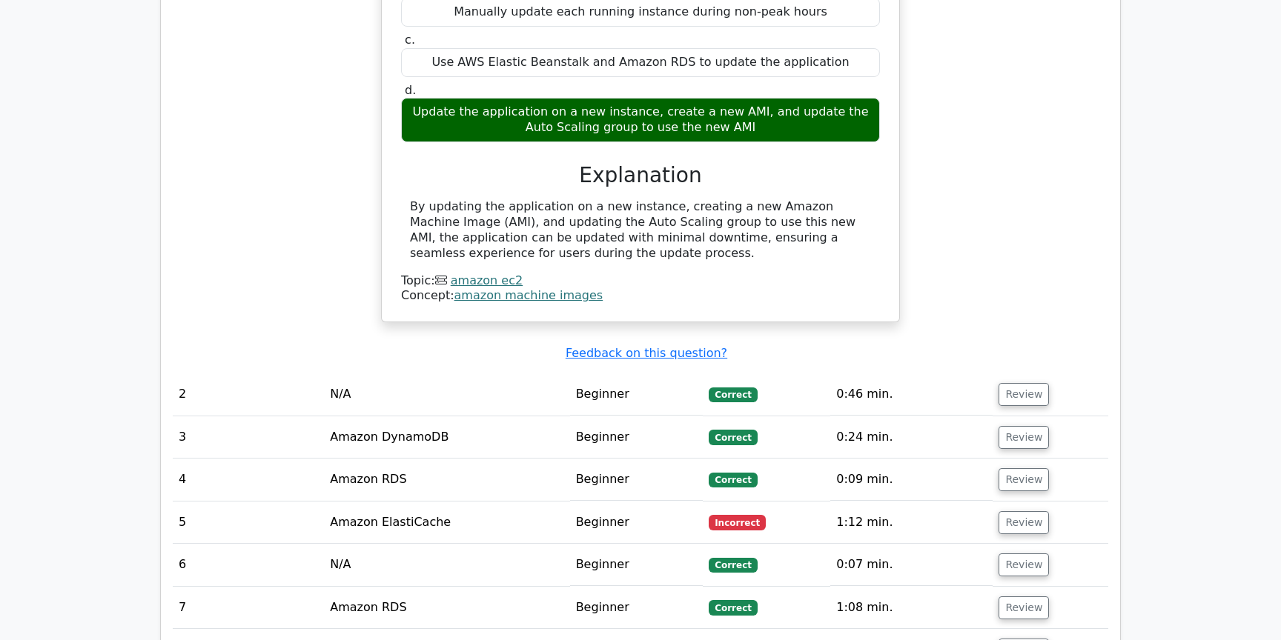
click at [446, 502] on td "Amazon ElastiCache" at bounding box center [446, 523] width 245 height 42
click at [1016, 511] on button "Review" at bounding box center [1023, 522] width 50 height 23
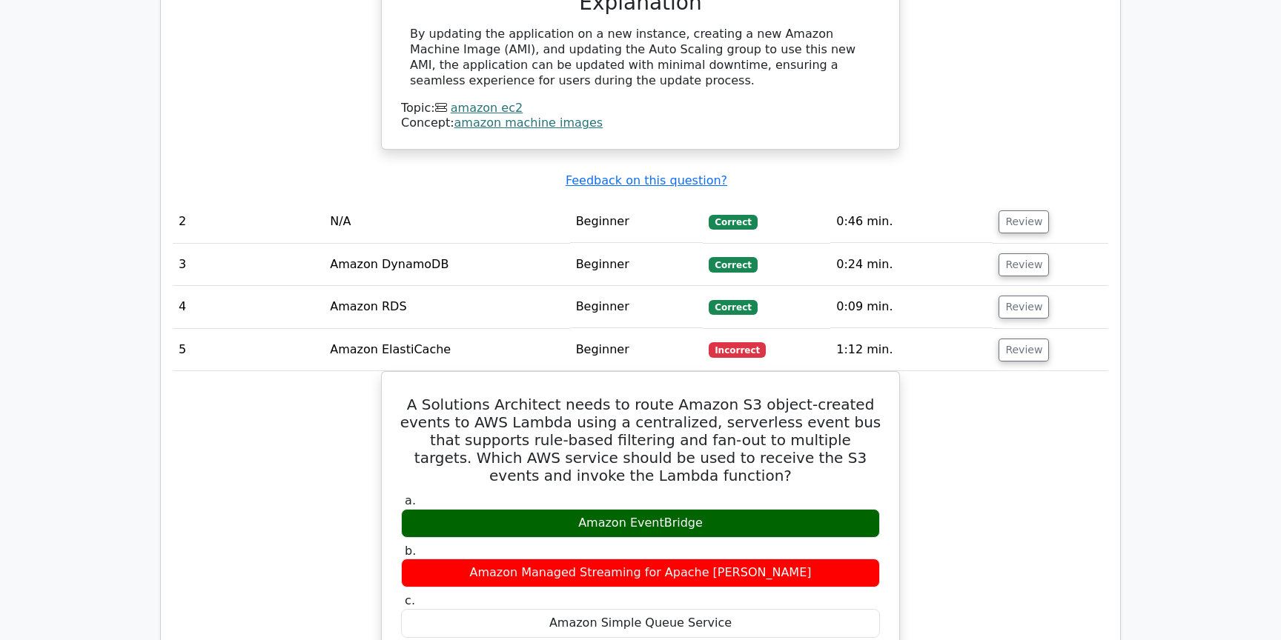
scroll to position [1735, 0]
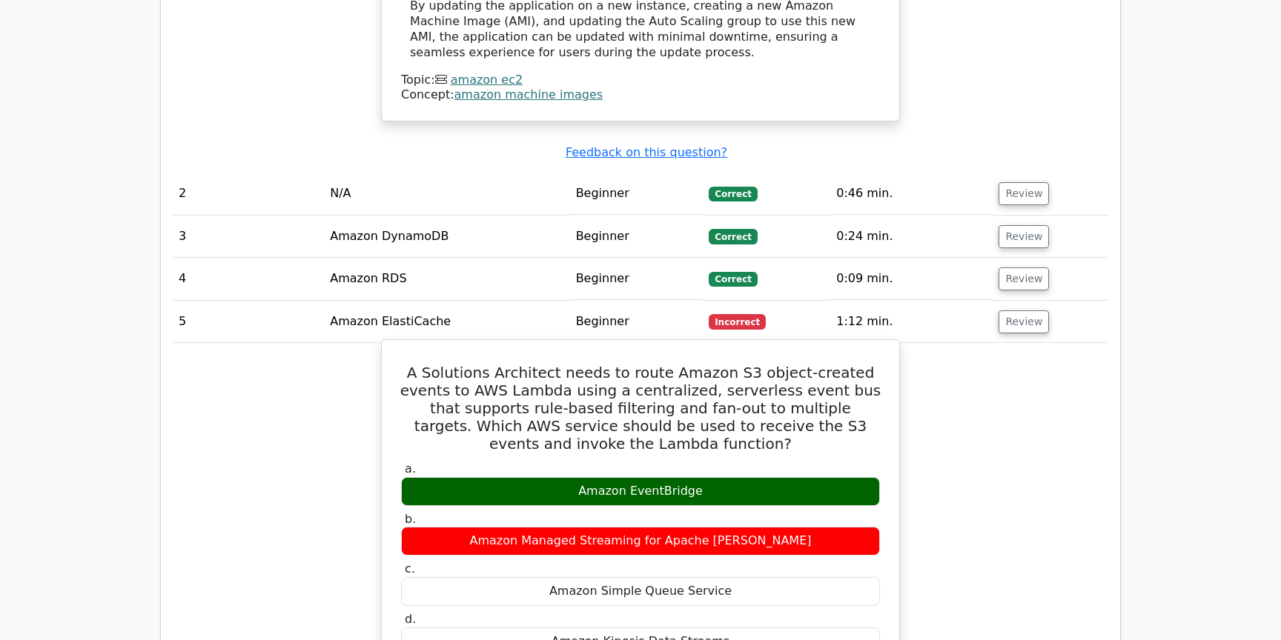
click at [685, 364] on h5 "A Solutions Architect needs to route Amazon S3 object-created events to AWS Lam…" at bounding box center [640, 408] width 482 height 89
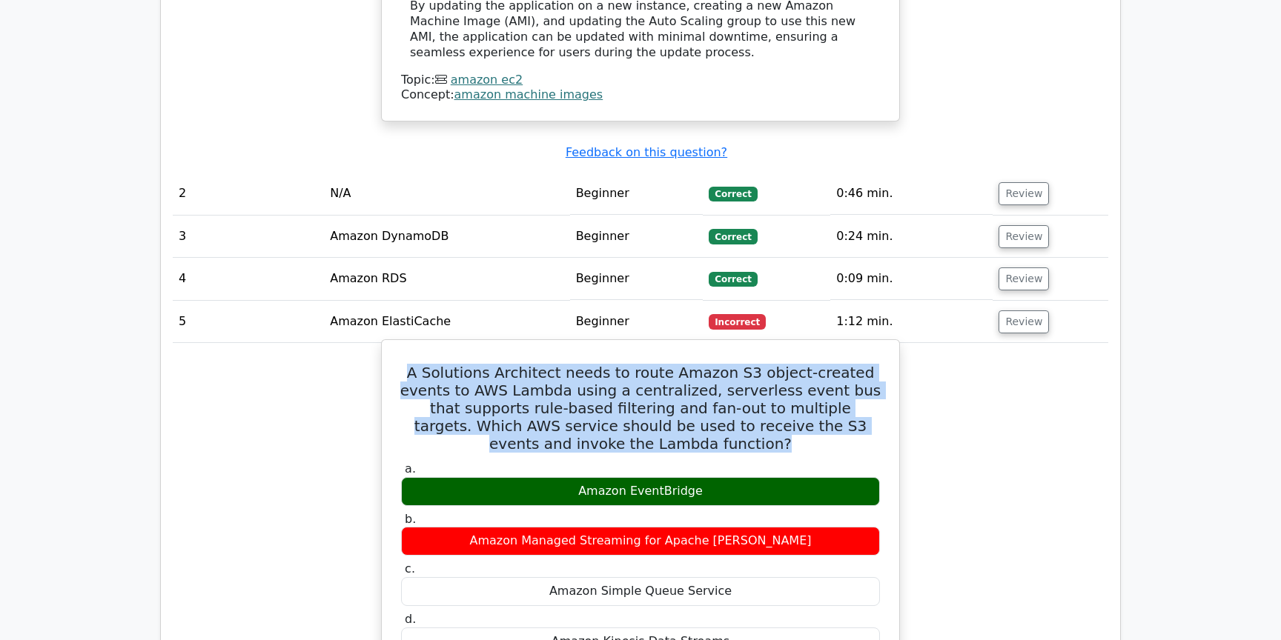
click at [685, 364] on h5 "A Solutions Architect needs to route Amazon S3 object-created events to AWS Lam…" at bounding box center [640, 408] width 482 height 89
click at [673, 364] on h5 "A Solutions Architect needs to route Amazon S3 object-created events to AWS Lam…" at bounding box center [640, 408] width 482 height 89
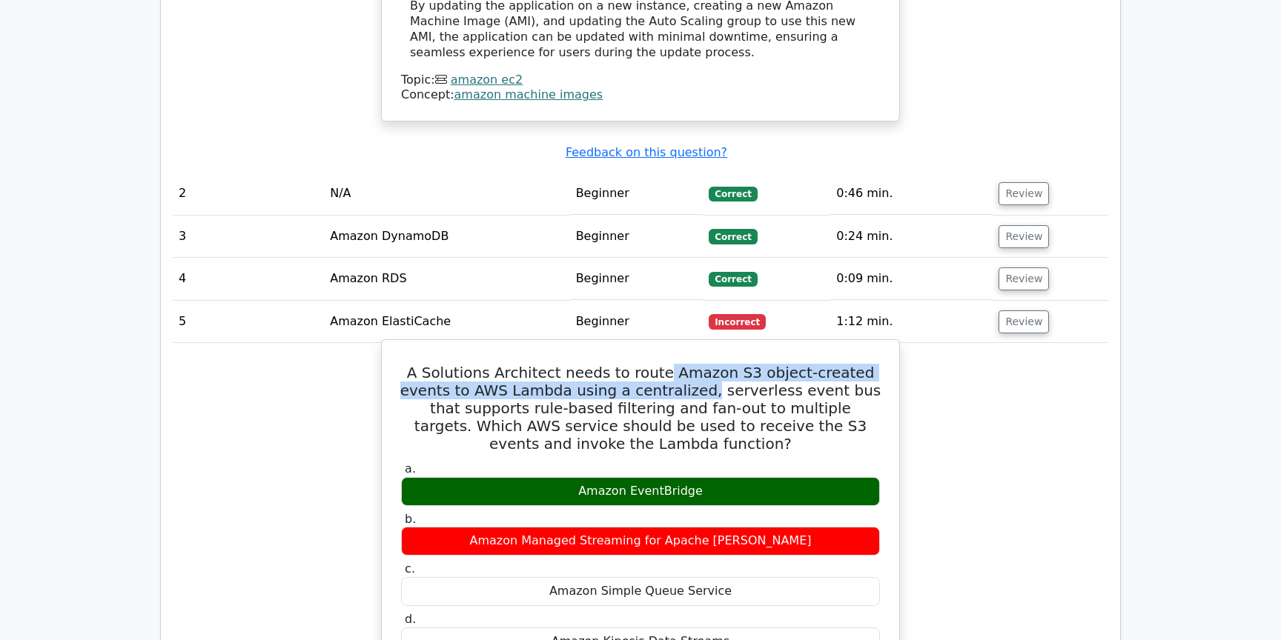
drag, startPoint x: 645, startPoint y: 324, endPoint x: 643, endPoint y: 338, distance: 14.2
click at [643, 364] on h5 "A Solutions Architect needs to route Amazon S3 object-created events to AWS Lam…" at bounding box center [640, 408] width 482 height 89
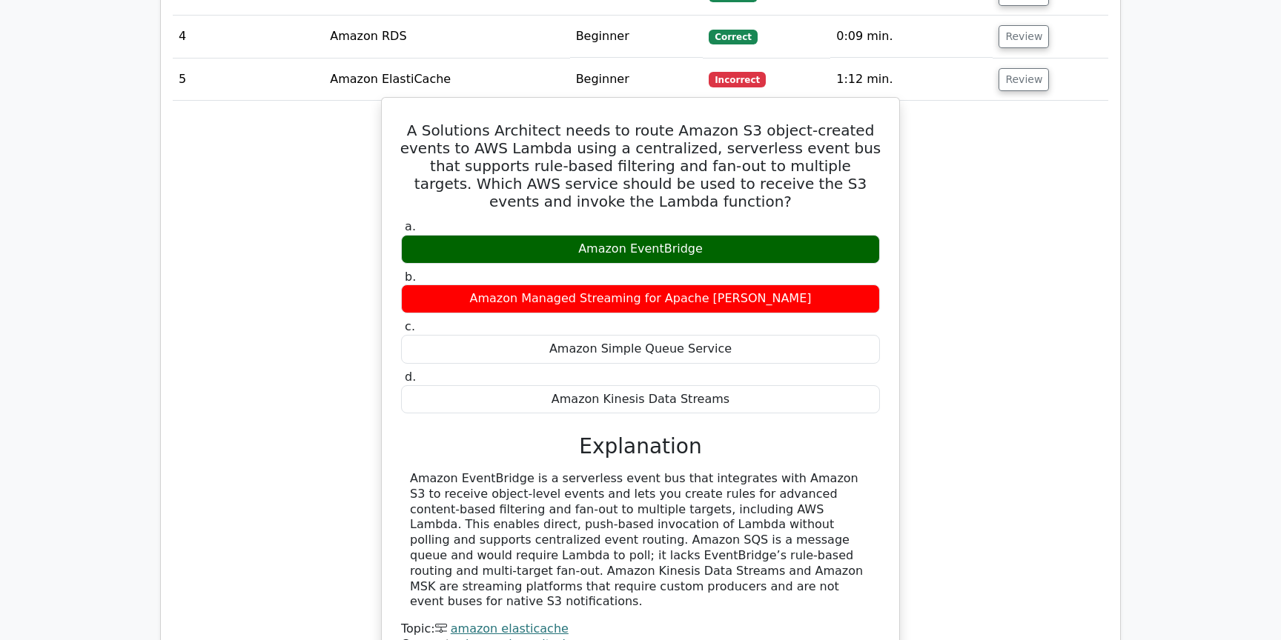
scroll to position [1985, 0]
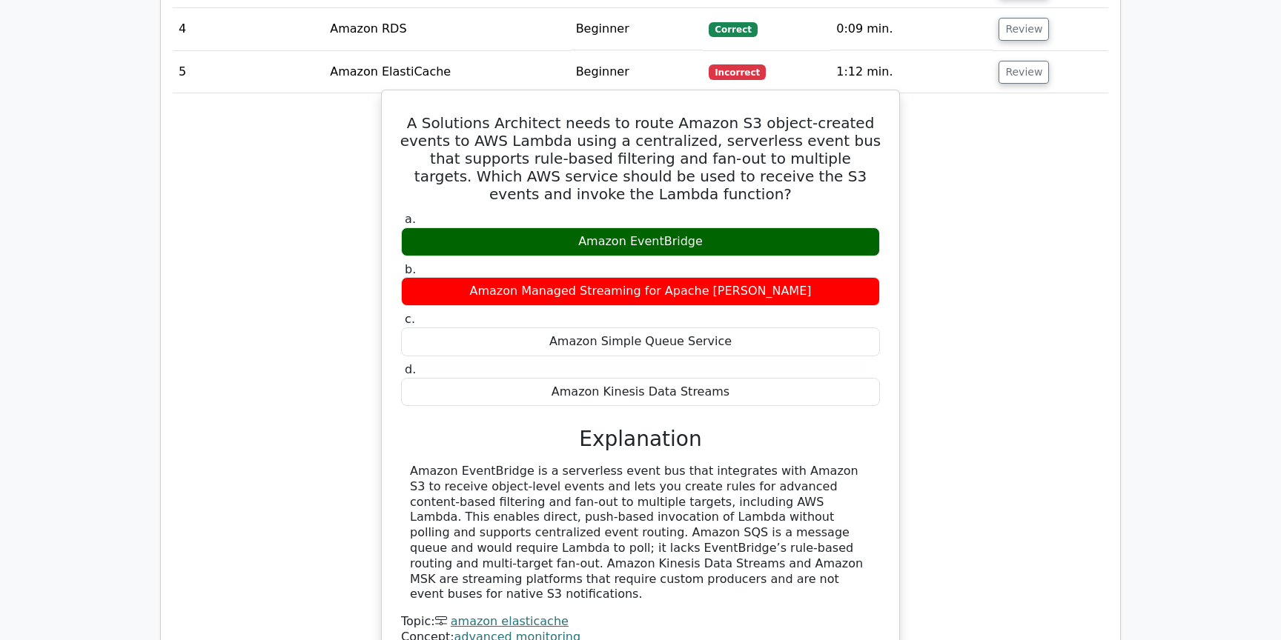
click at [591, 464] on div "Amazon EventBridge is a serverless event bus that integrates with Amazon S3 to …" at bounding box center [640, 533] width 461 height 139
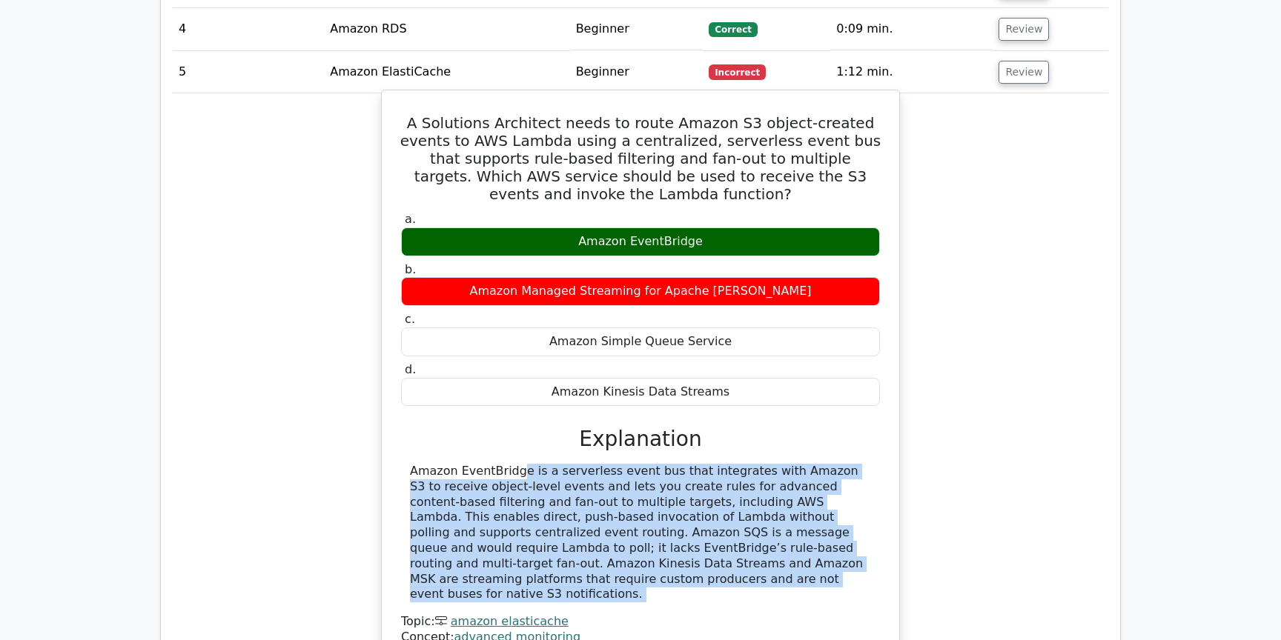
click at [459, 464] on div "Amazon EventBridge is a serverless event bus that integrates with Amazon S3 to …" at bounding box center [640, 533] width 461 height 139
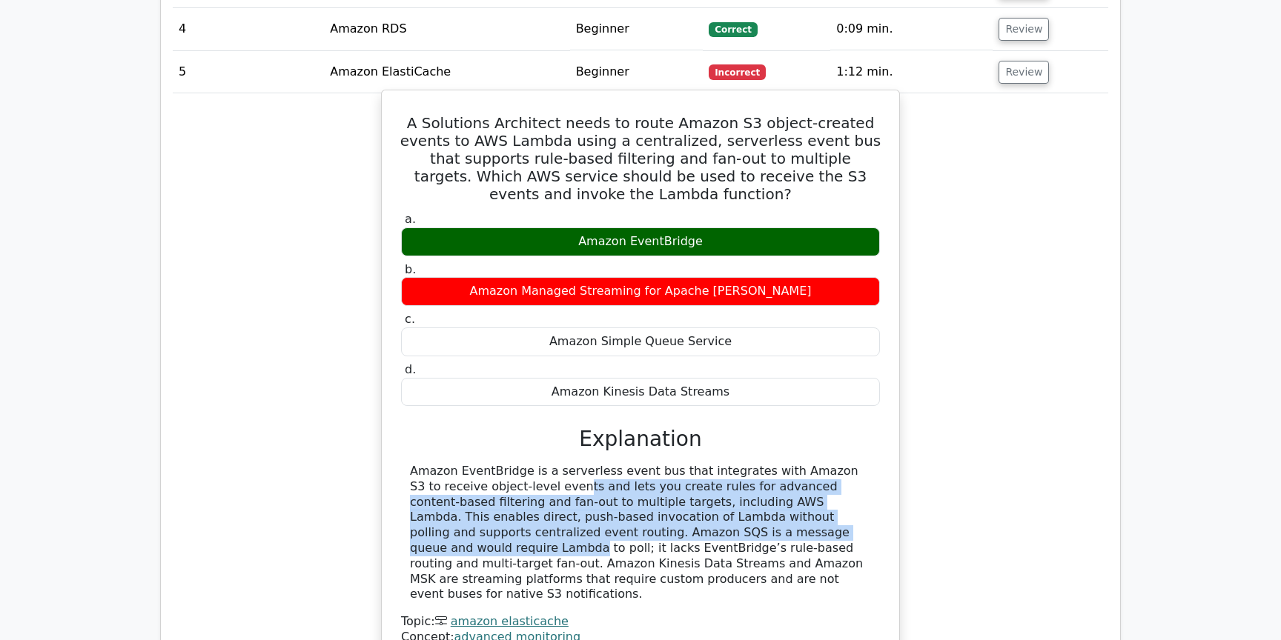
drag, startPoint x: 454, startPoint y: 434, endPoint x: 677, endPoint y: 485, distance: 228.3
click at [678, 483] on div "Amazon EventBridge is a serverless event bus that integrates with Amazon S3 to …" at bounding box center [640, 533] width 461 height 139
click at [671, 485] on div "Amazon EventBridge is a serverless event bus that integrates with Amazon S3 to …" at bounding box center [640, 533] width 461 height 139
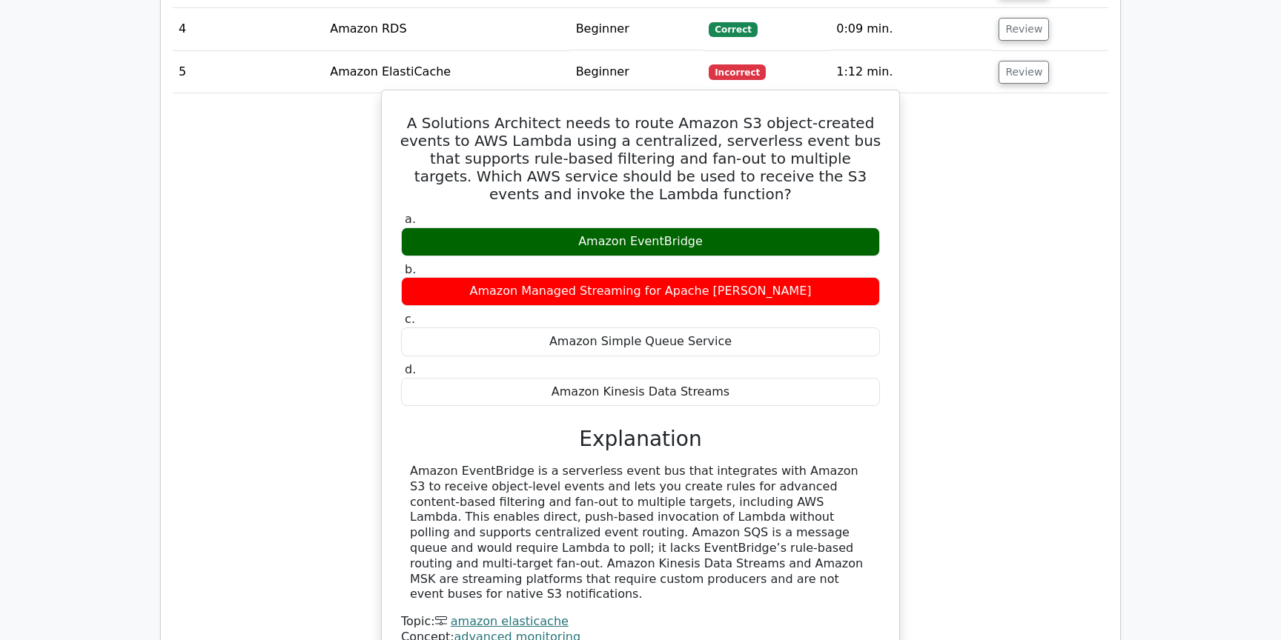
click at [671, 485] on div "Amazon EventBridge is a serverless event bus that integrates with Amazon S3 to …" at bounding box center [640, 533] width 461 height 139
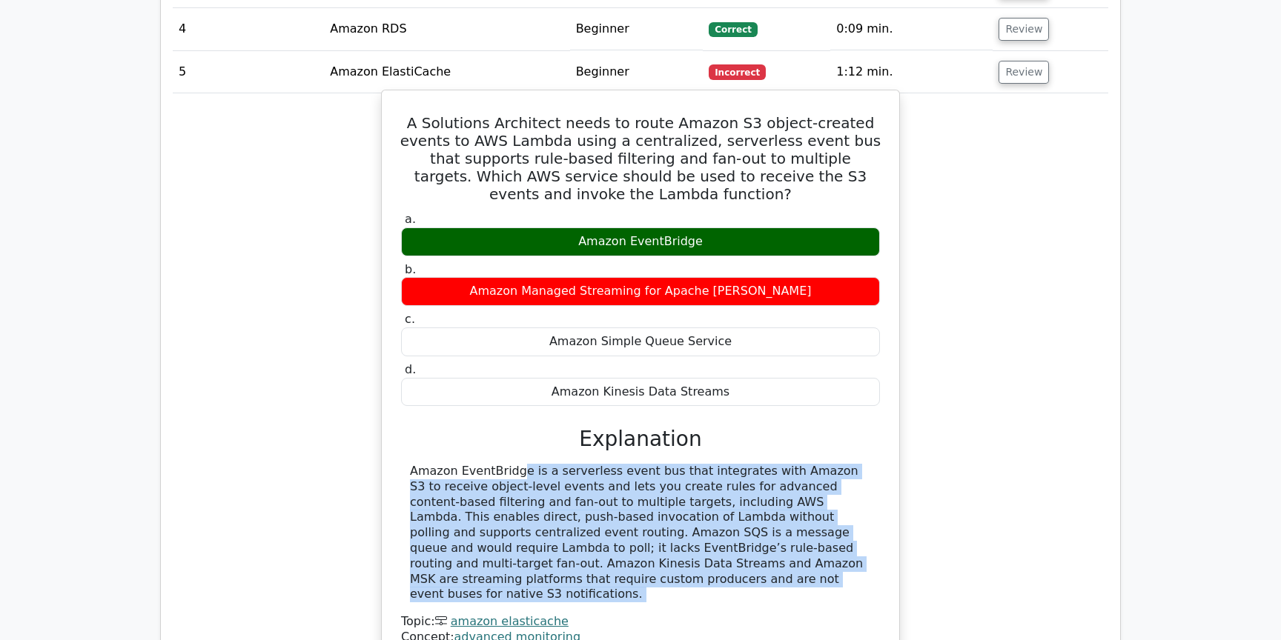
click at [671, 485] on div "Amazon EventBridge is a serverless event bus that integrates with Amazon S3 to …" at bounding box center [640, 533] width 461 height 139
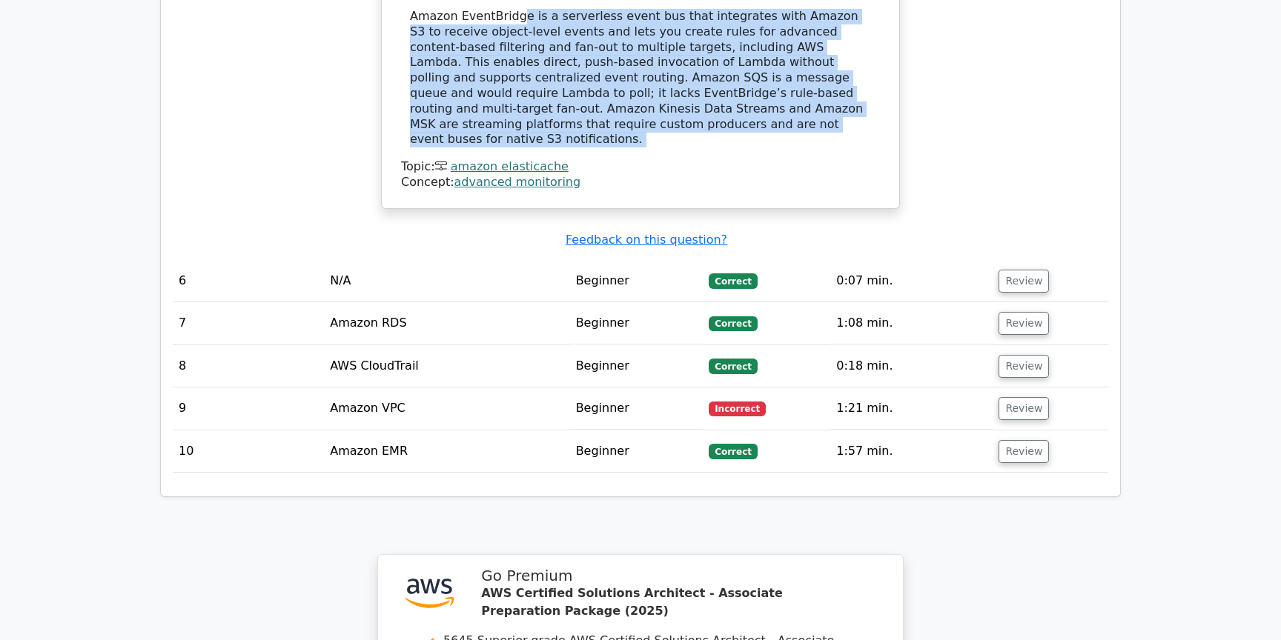
scroll to position [2434, 0]
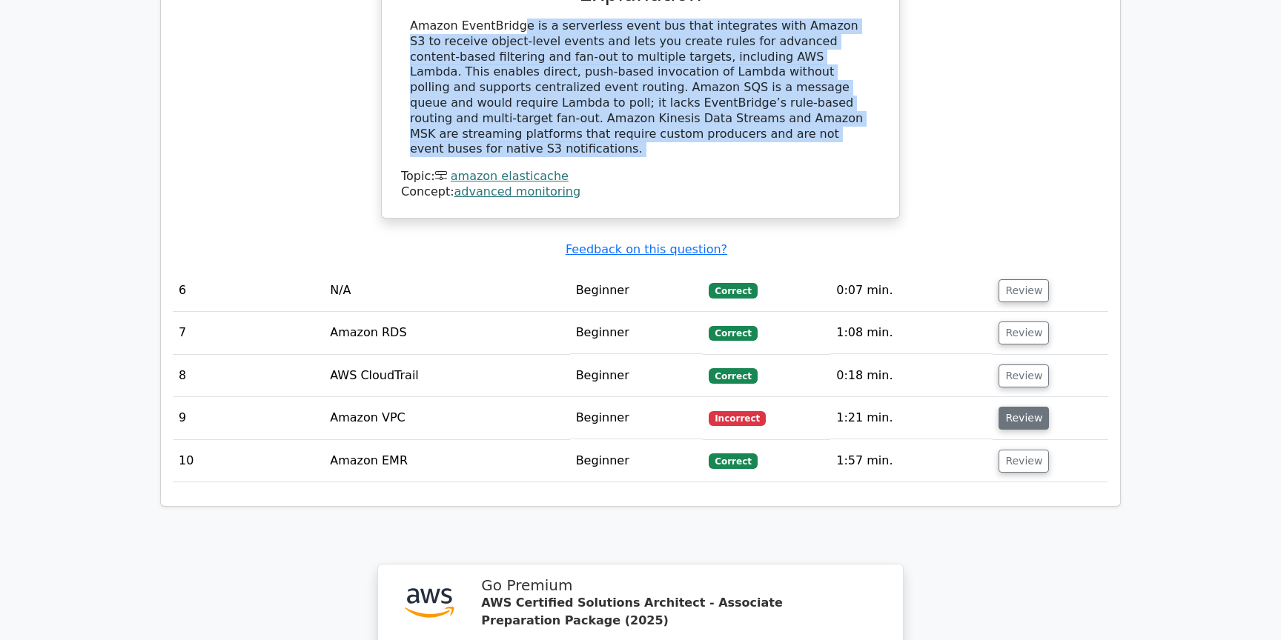
click at [1032, 407] on button "Review" at bounding box center [1023, 418] width 50 height 23
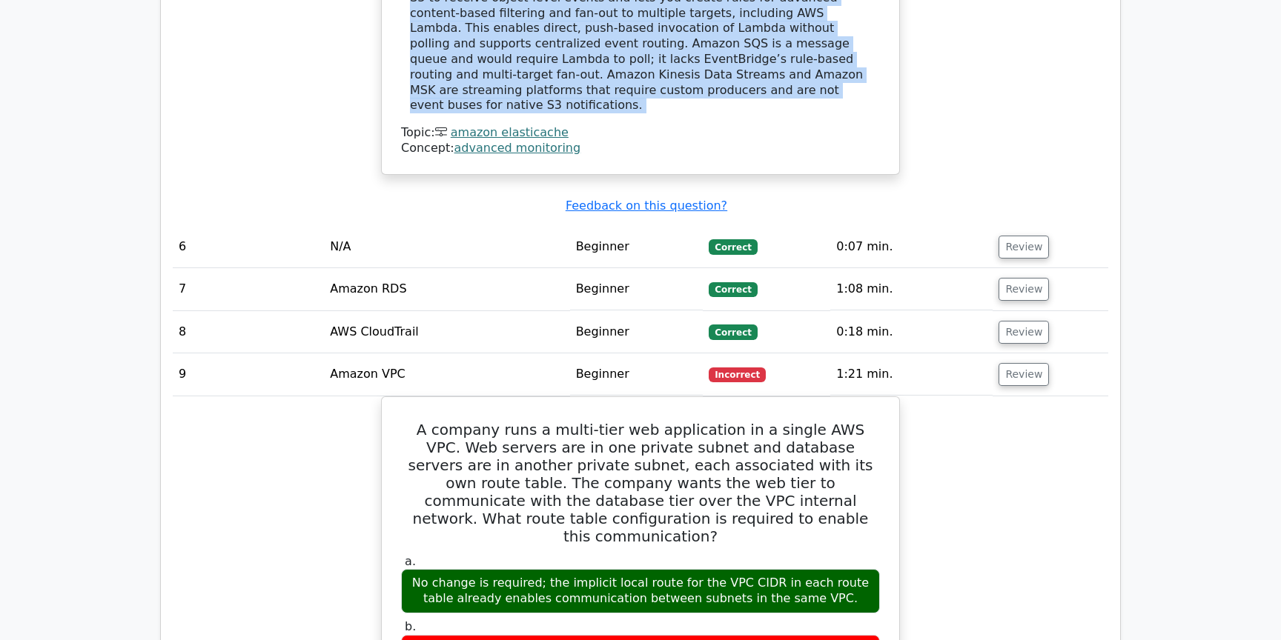
scroll to position [2489, 0]
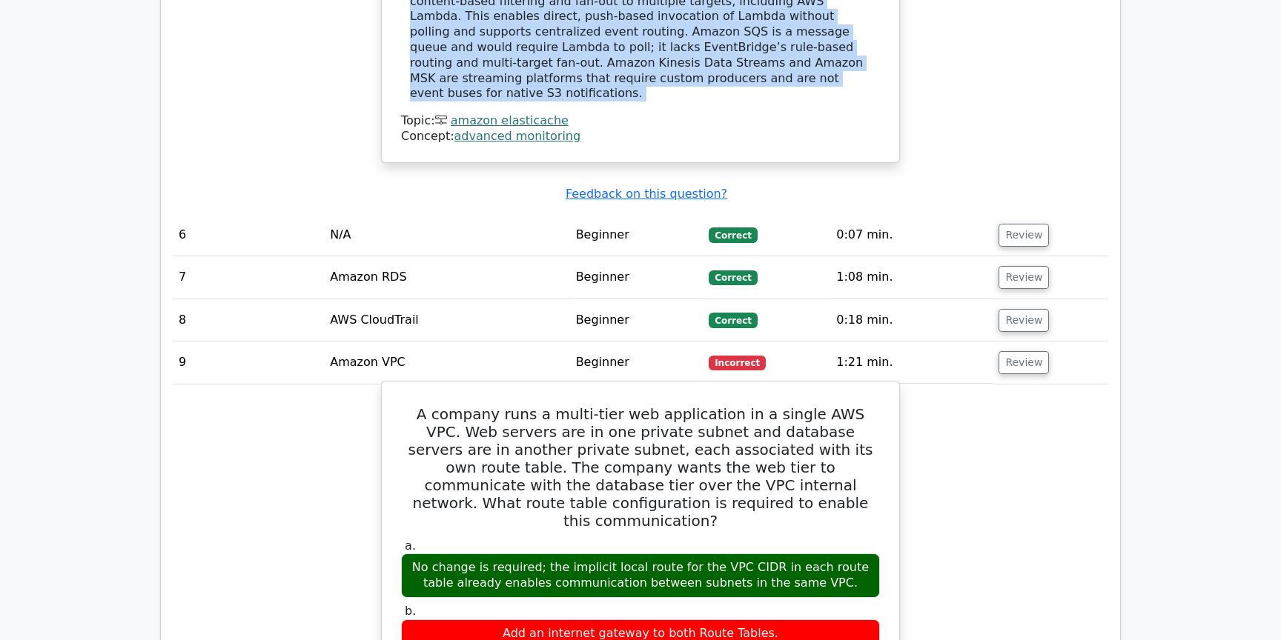
click at [789, 405] on h5 "A company runs a multi-tier web application in a single AWS VPC. Web servers ar…" at bounding box center [640, 467] width 482 height 124
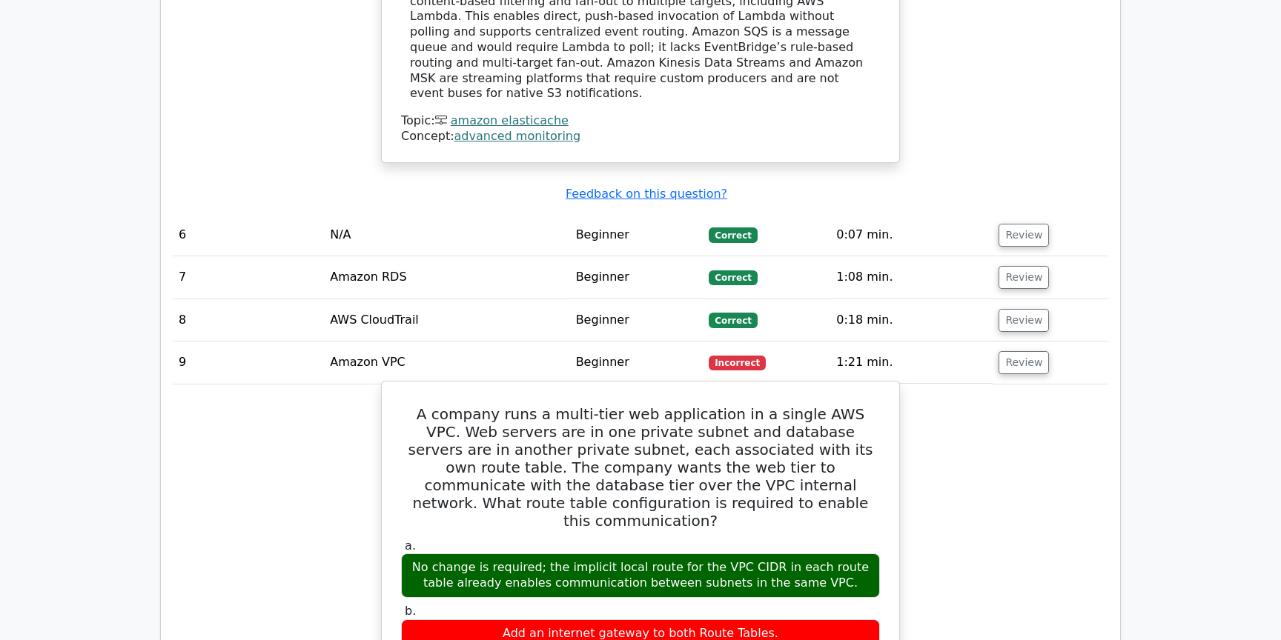
click at [789, 405] on h5 "A company runs a multi-tier web application in a single AWS VPC. Web servers ar…" at bounding box center [640, 467] width 482 height 124
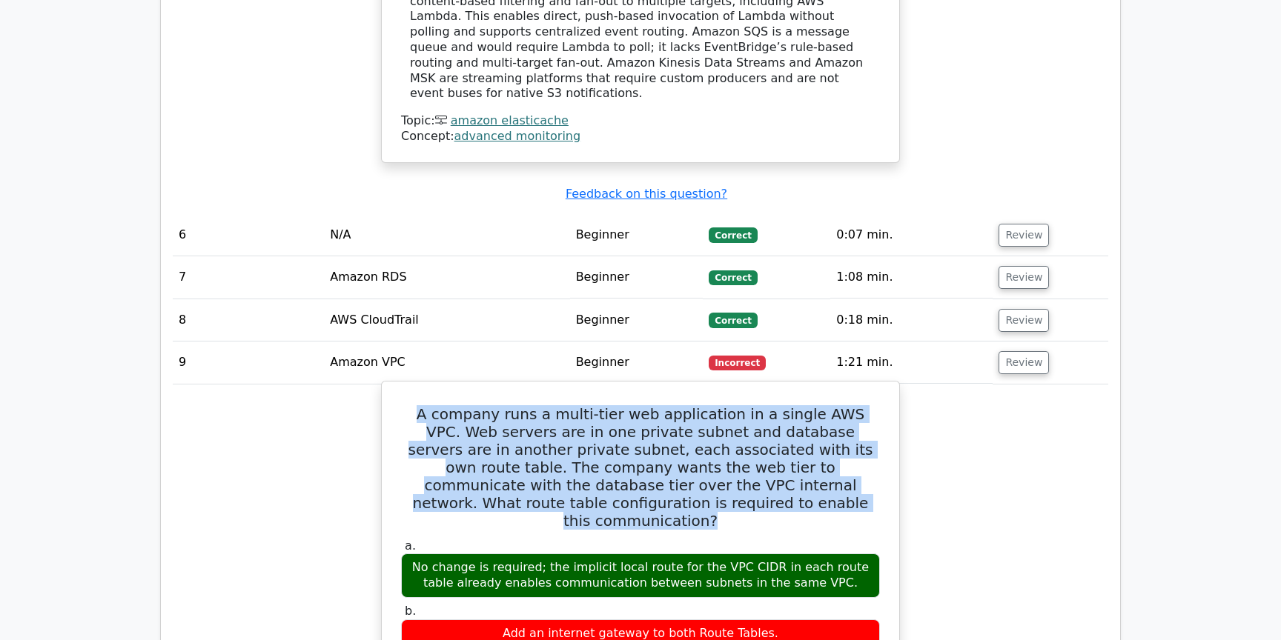
click at [723, 428] on h5 "A company runs a multi-tier web application in a single AWS VPC. Web servers ar…" at bounding box center [640, 467] width 482 height 124
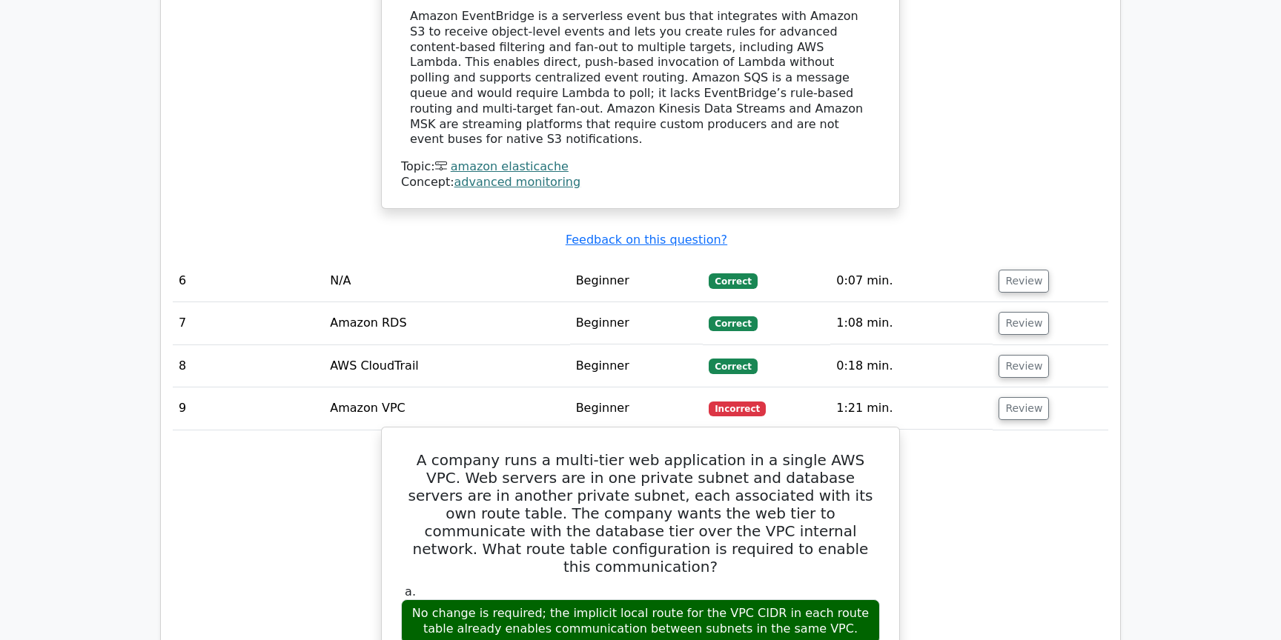
scroll to position [2432, 0]
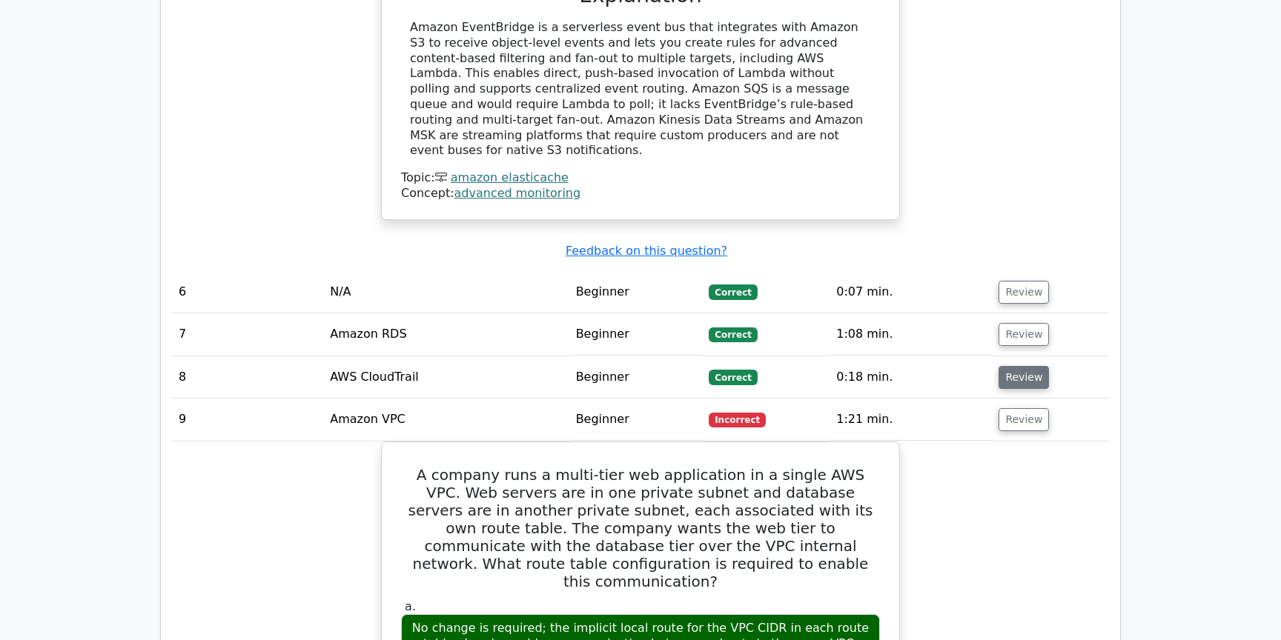
click at [1003, 366] on button "Review" at bounding box center [1023, 377] width 50 height 23
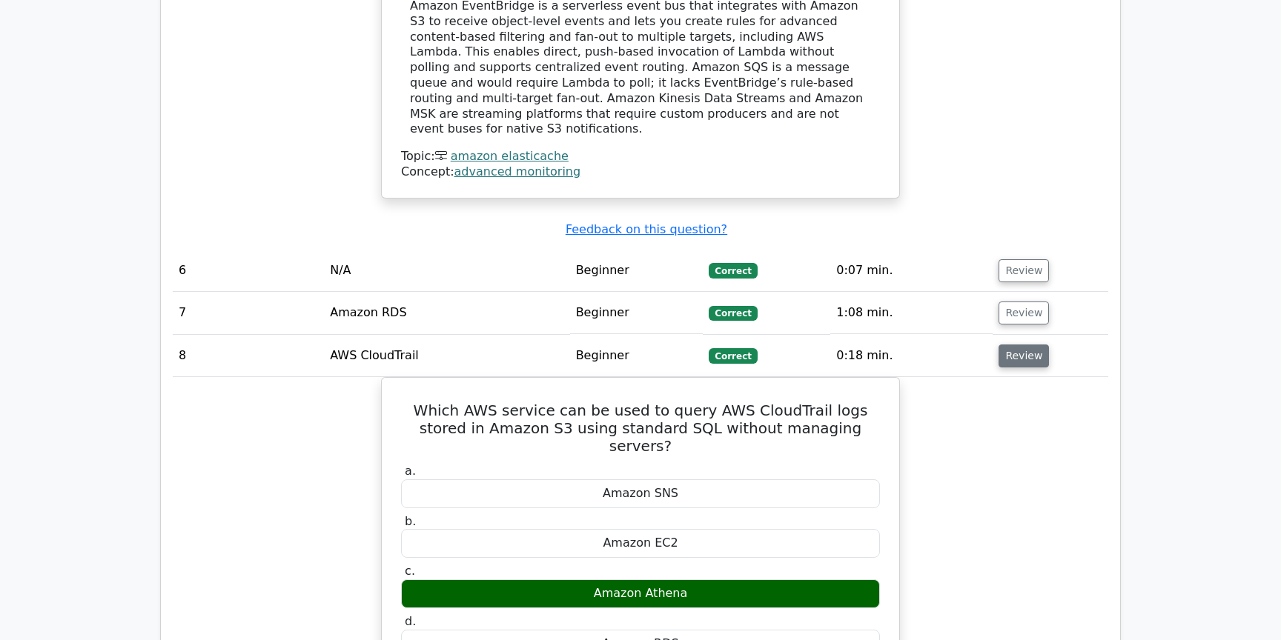
scroll to position [2459, 0]
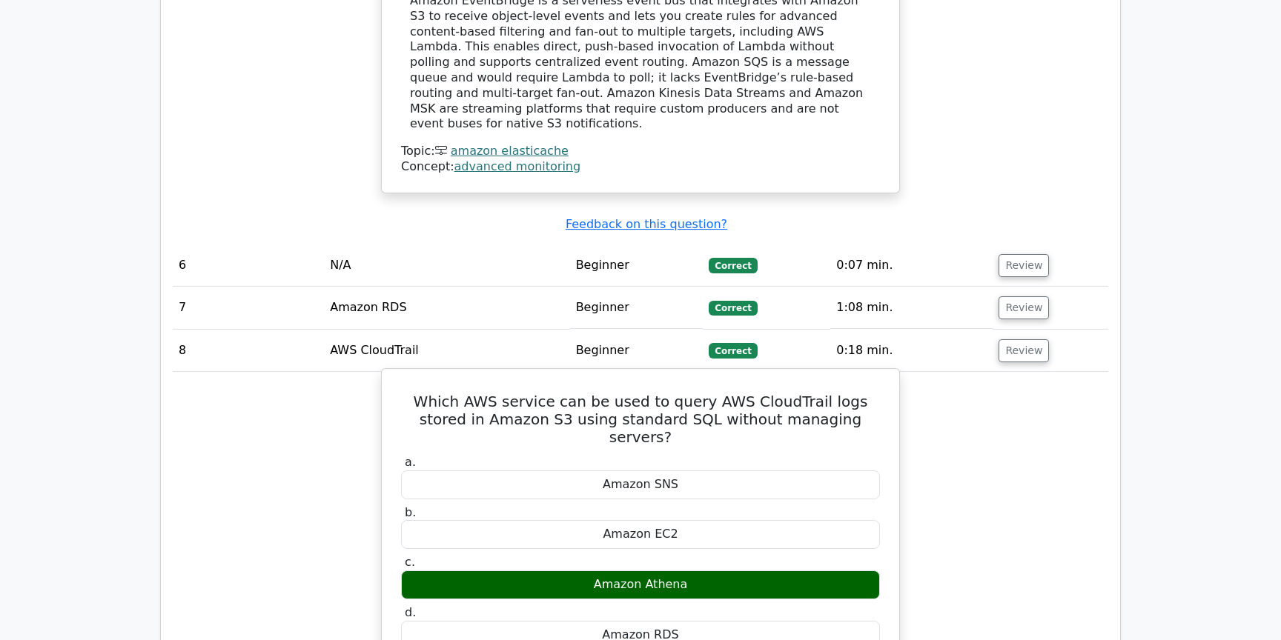
click at [554, 393] on h5 "Which AWS service can be used to query AWS CloudTrail logs stored in Amazon S3 …" at bounding box center [640, 419] width 482 height 53
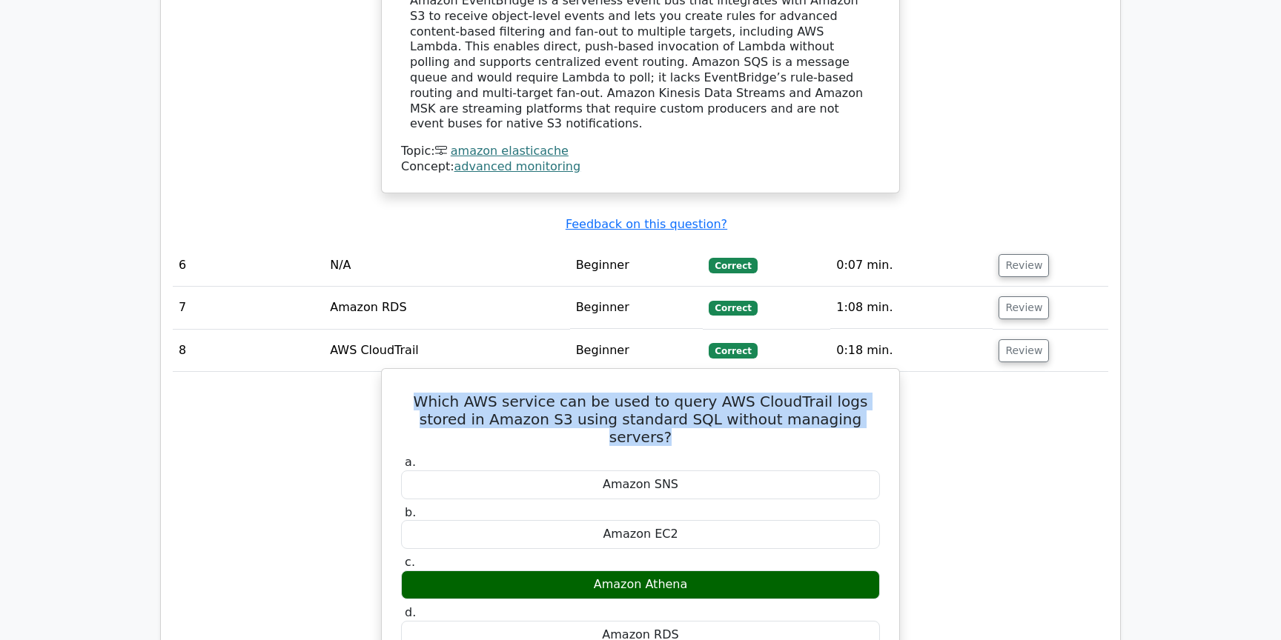
click at [554, 393] on h5 "Which AWS service can be used to query AWS CloudTrail logs stored in Amazon S3 …" at bounding box center [640, 419] width 482 height 53
click at [598, 393] on h5 "Which AWS service can be used to query AWS CloudTrail logs stored in Amazon S3 …" at bounding box center [640, 419] width 482 height 53
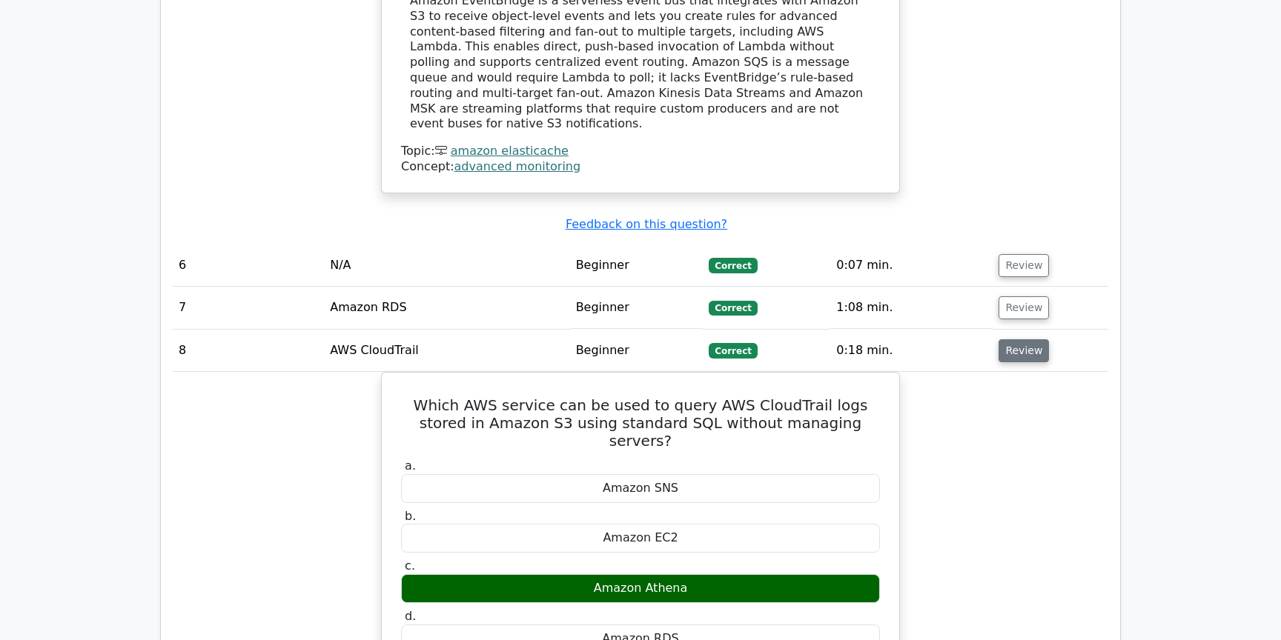
click at [1026, 339] on button "Review" at bounding box center [1023, 350] width 50 height 23
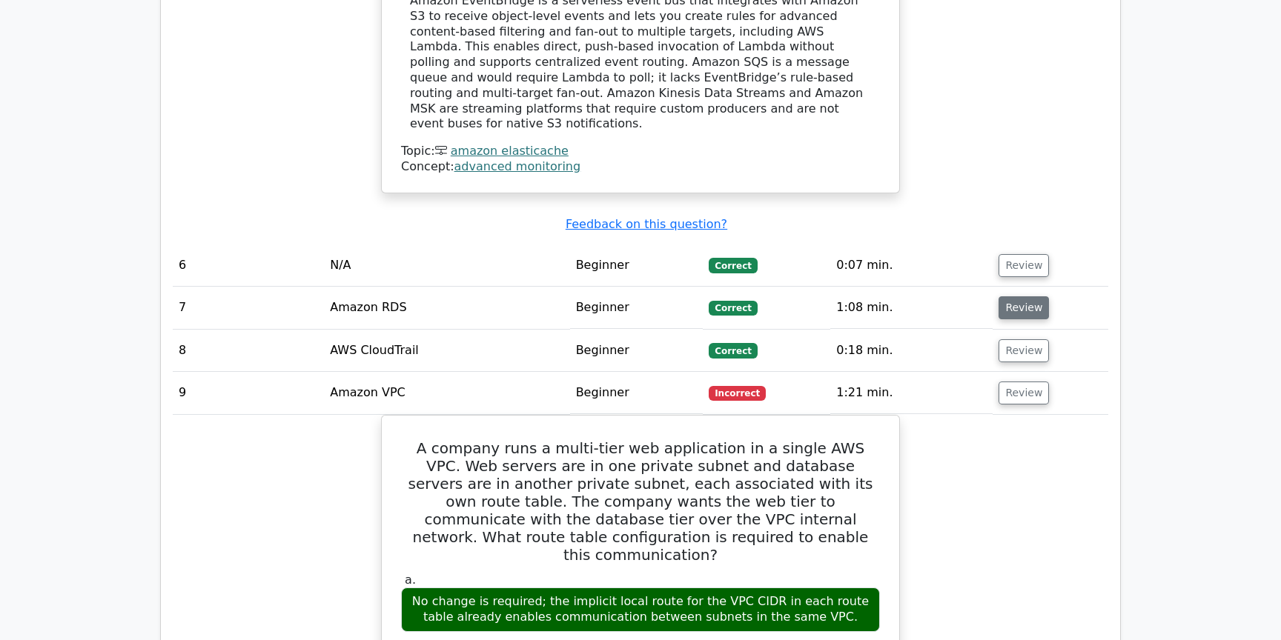
click at [1018, 296] on button "Review" at bounding box center [1023, 307] width 50 height 23
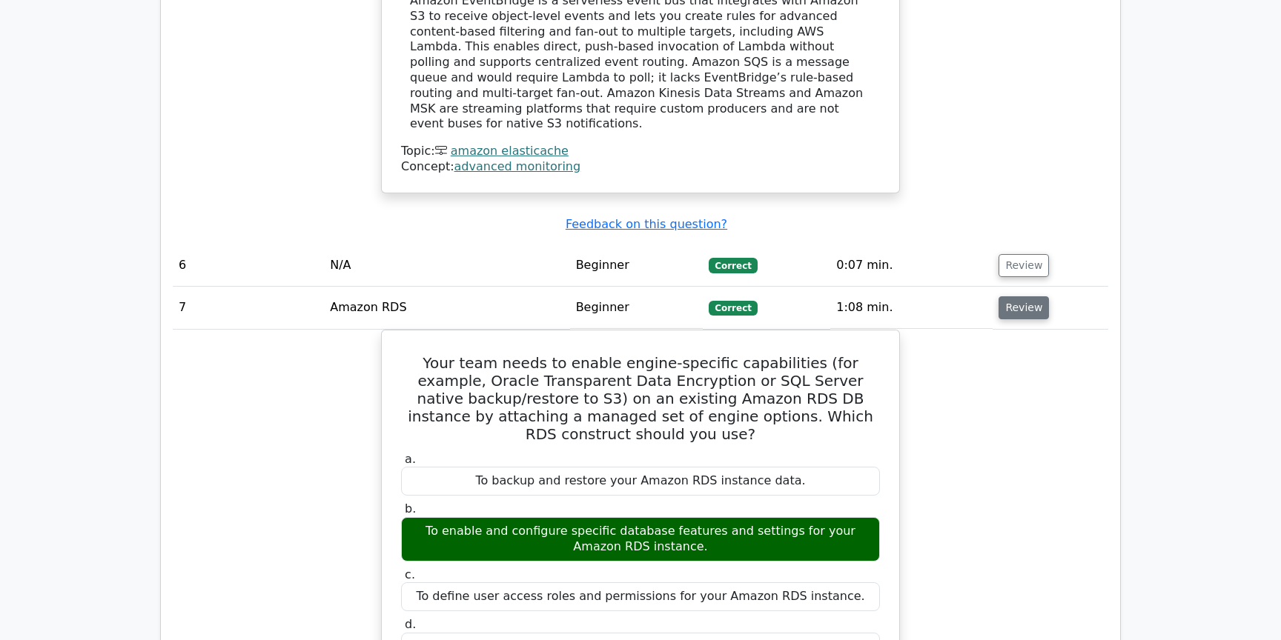
click at [1018, 296] on button "Review" at bounding box center [1023, 307] width 50 height 23
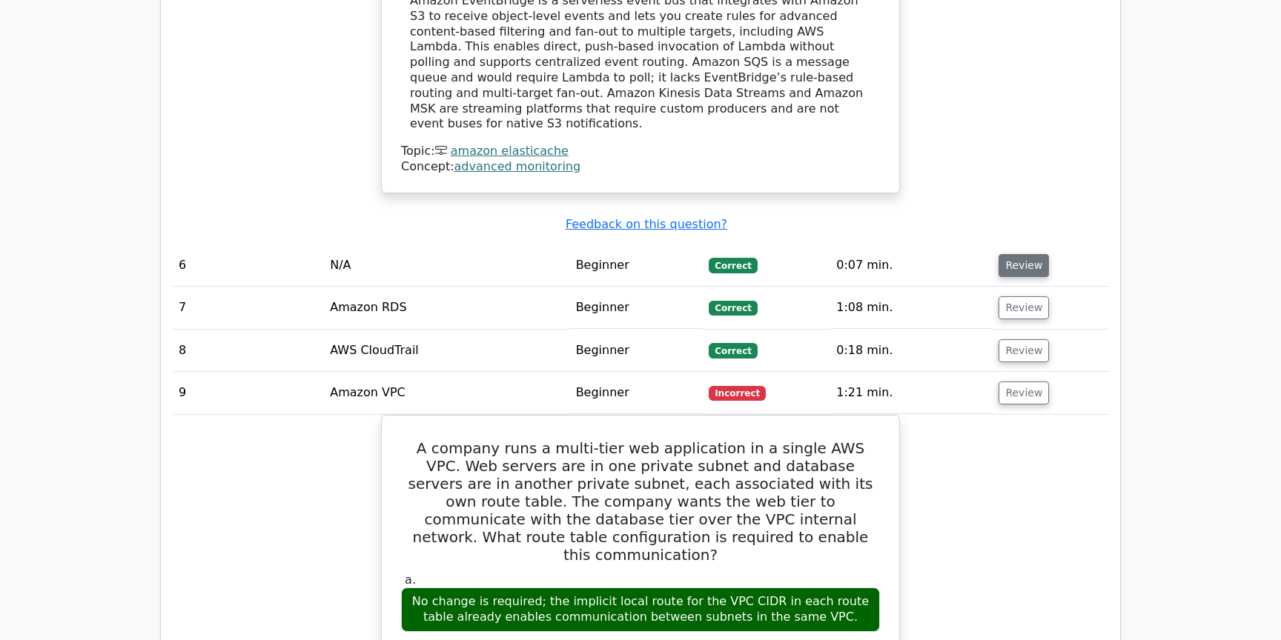
click at [1020, 254] on button "Review" at bounding box center [1023, 265] width 50 height 23
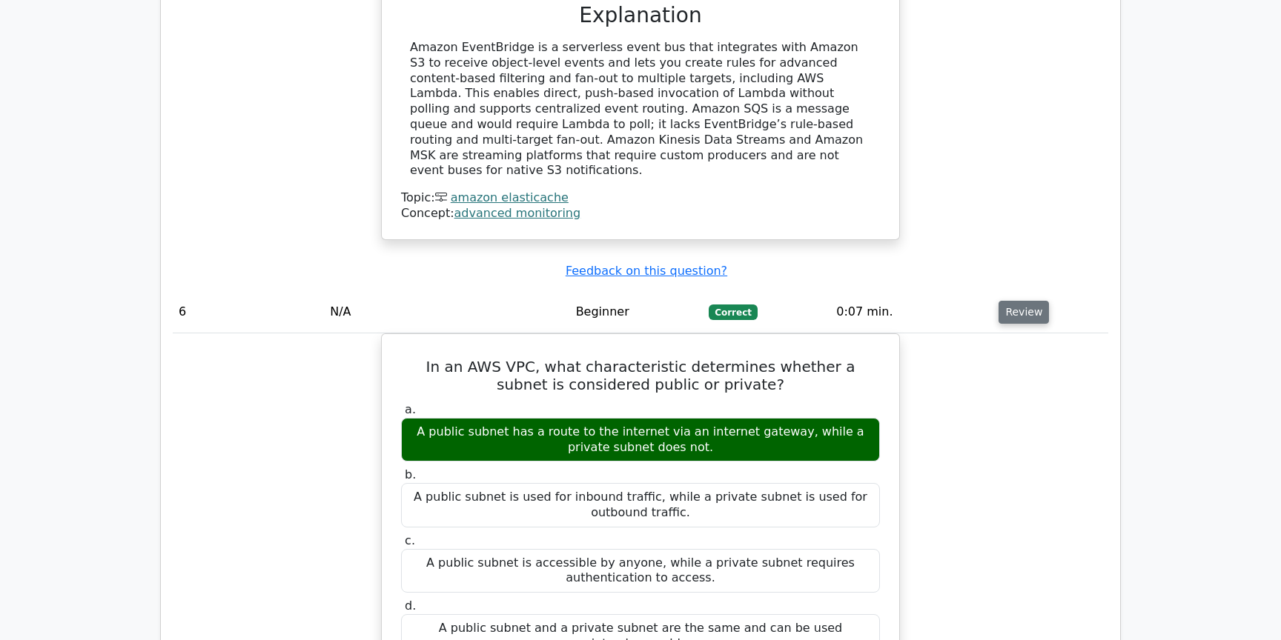
scroll to position [2414, 0]
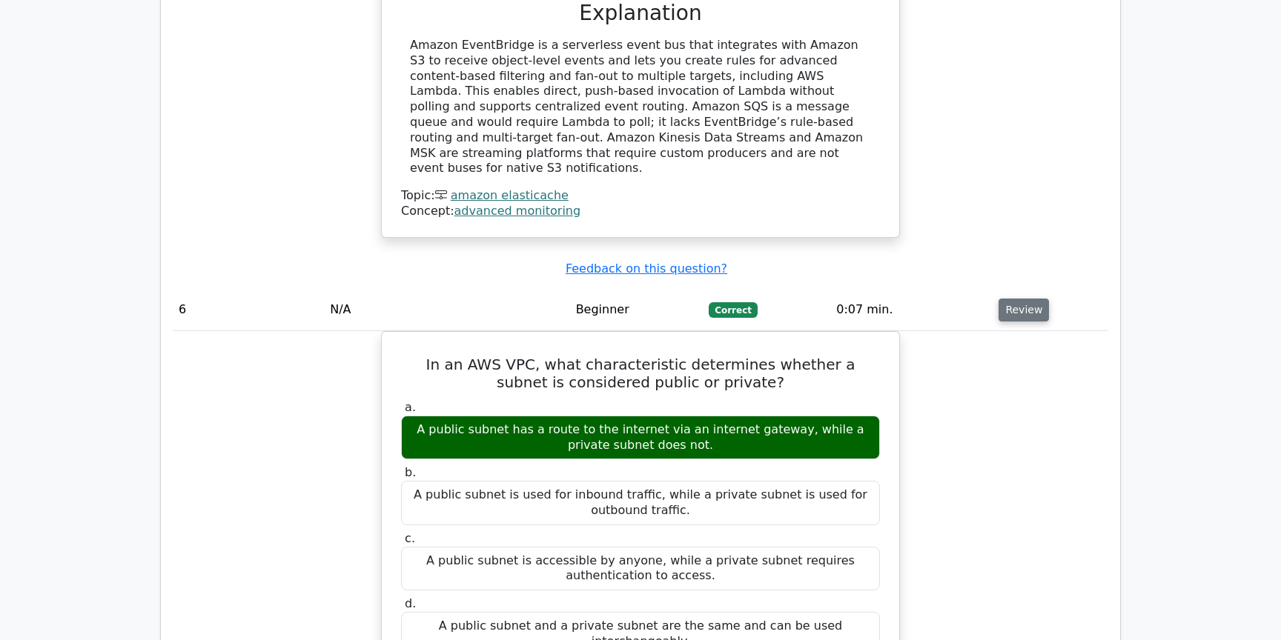
click at [1033, 299] on button "Review" at bounding box center [1023, 310] width 50 height 23
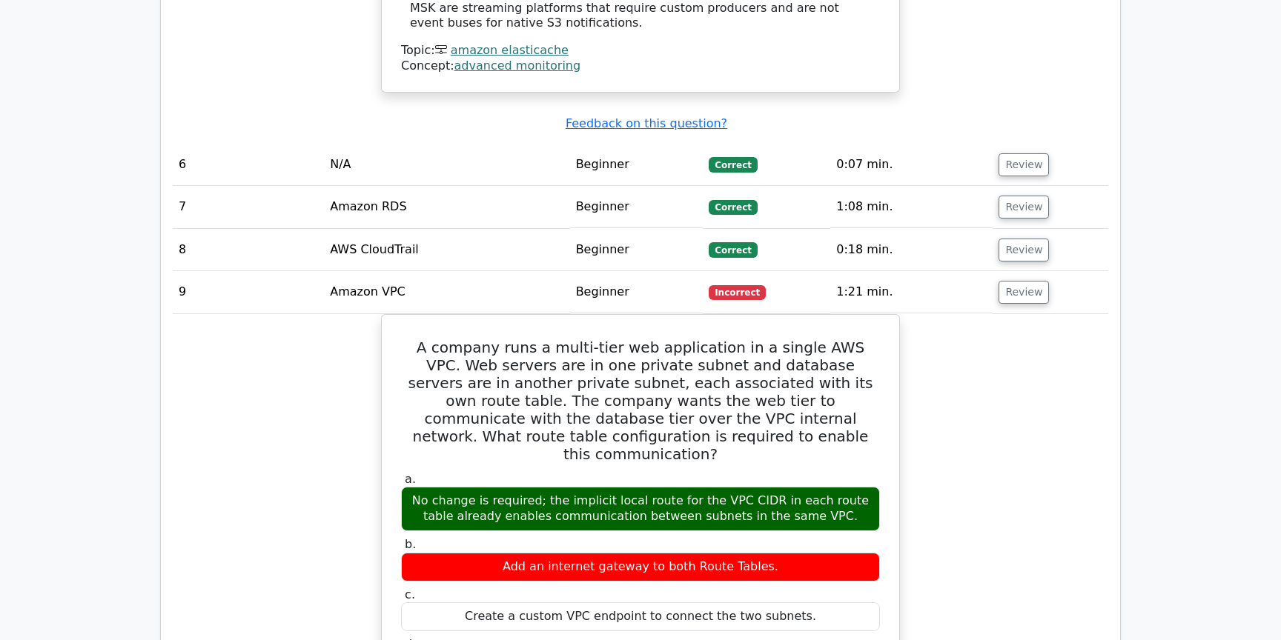
scroll to position [2561, 0]
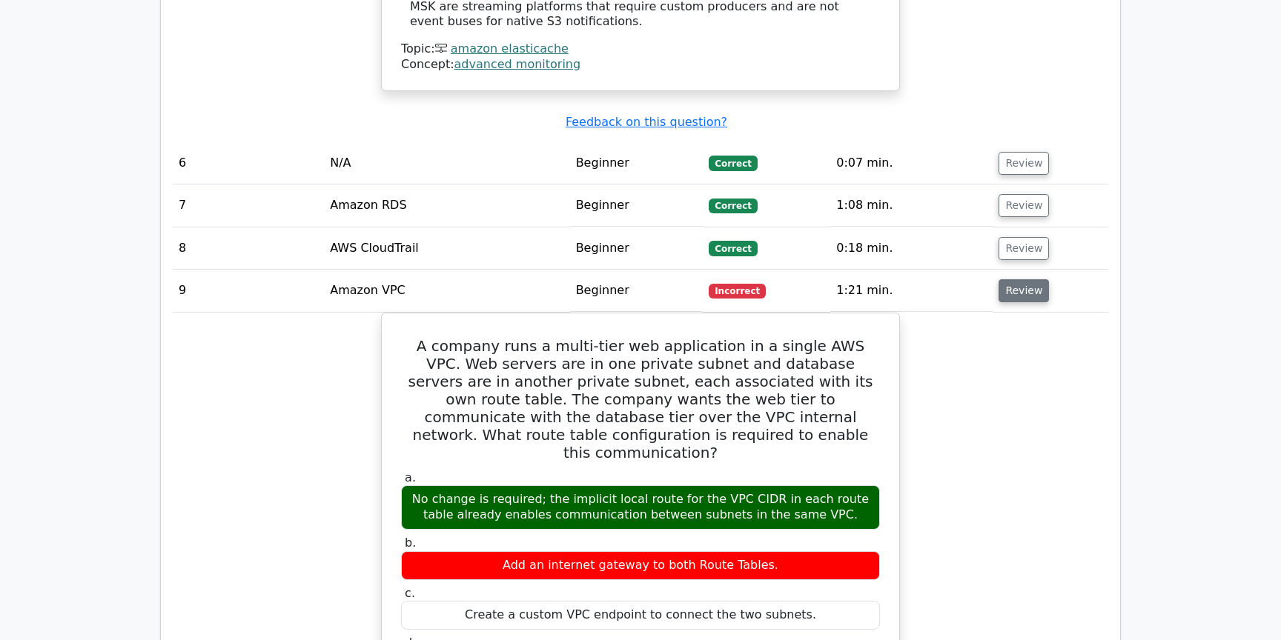
click at [1025, 279] on button "Review" at bounding box center [1023, 290] width 50 height 23
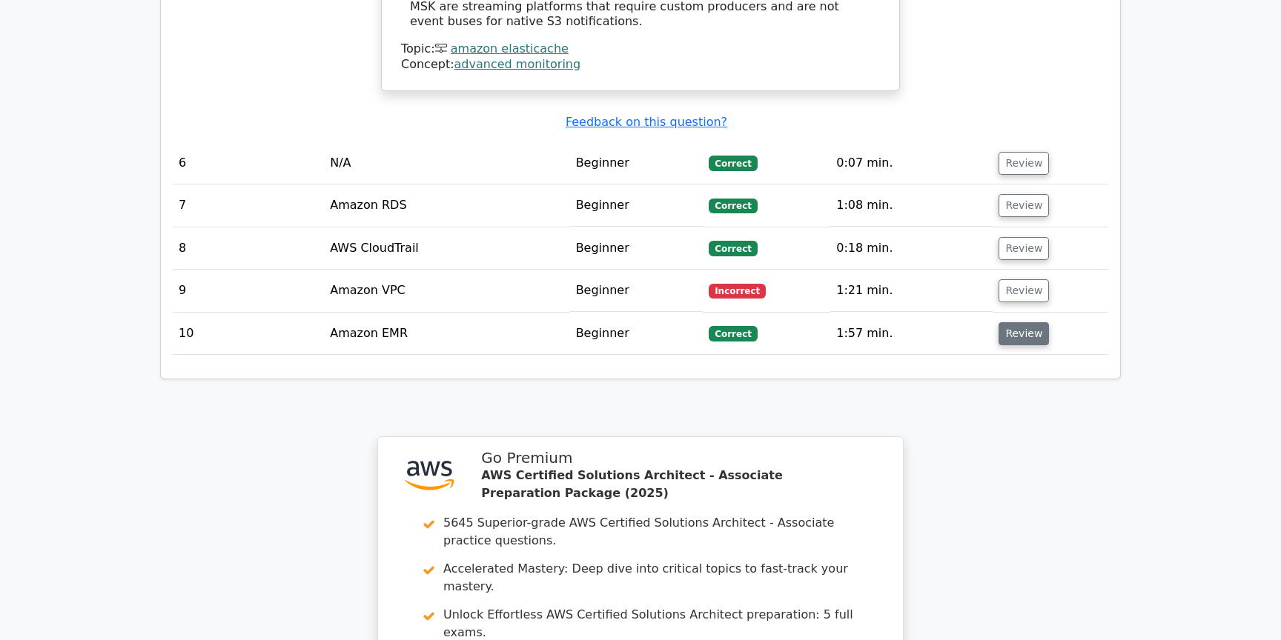
click at [1003, 322] on button "Review" at bounding box center [1023, 333] width 50 height 23
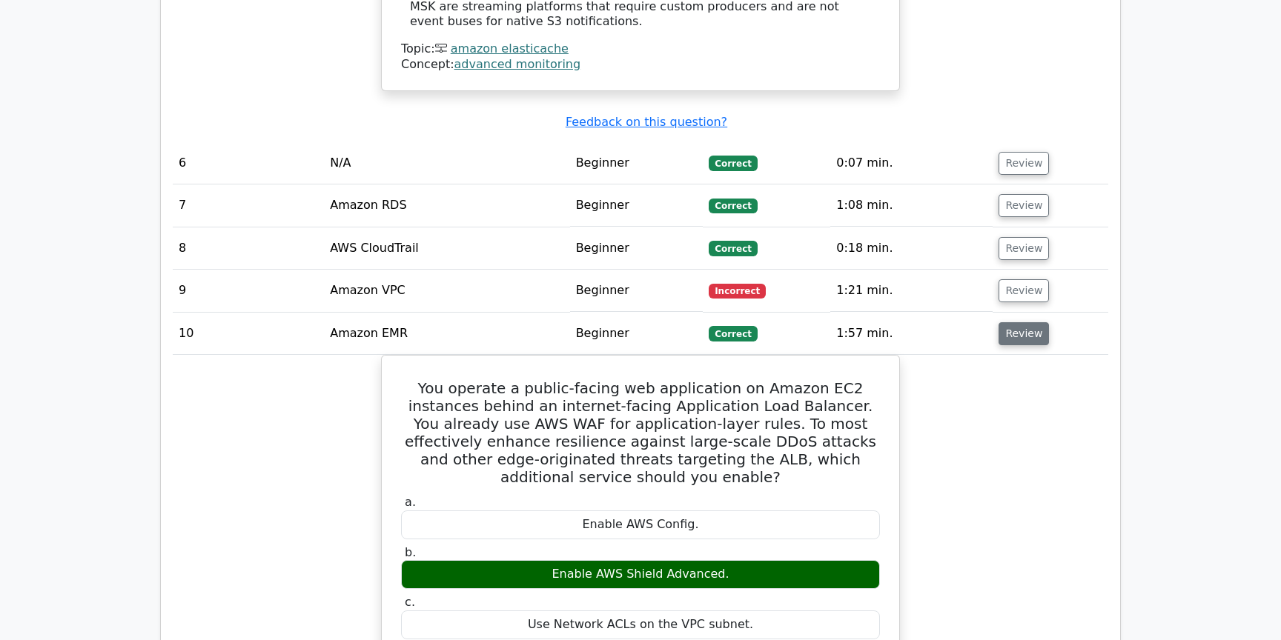
click at [1003, 322] on button "Review" at bounding box center [1023, 333] width 50 height 23
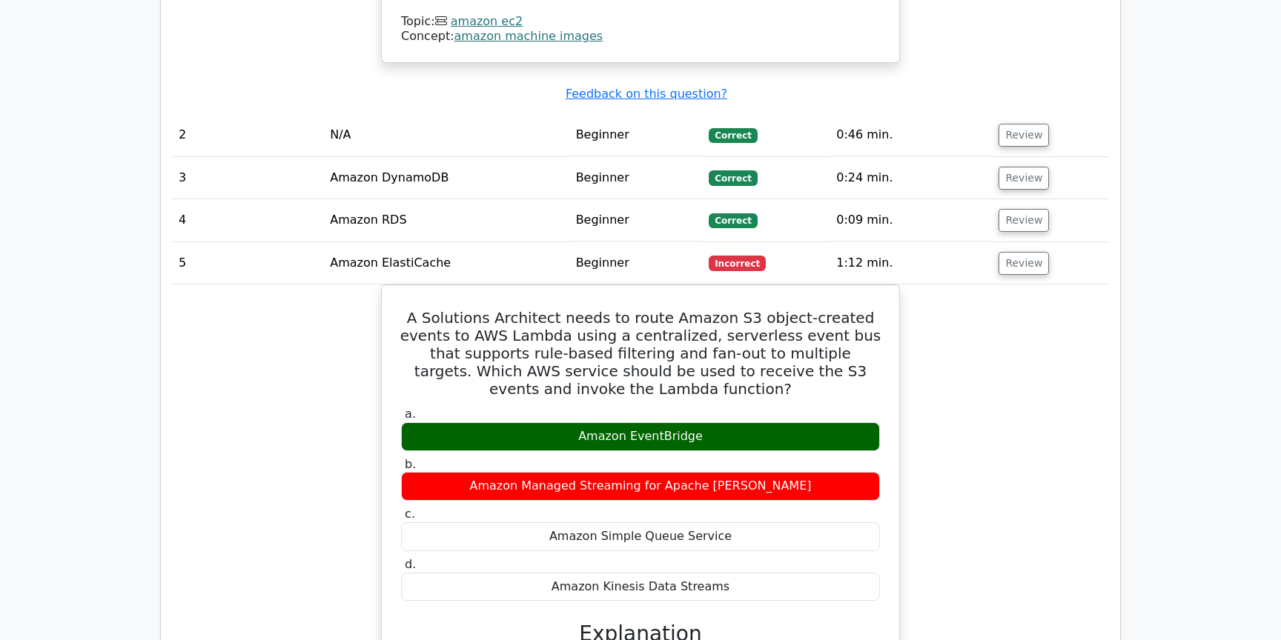
scroll to position [1709, 0]
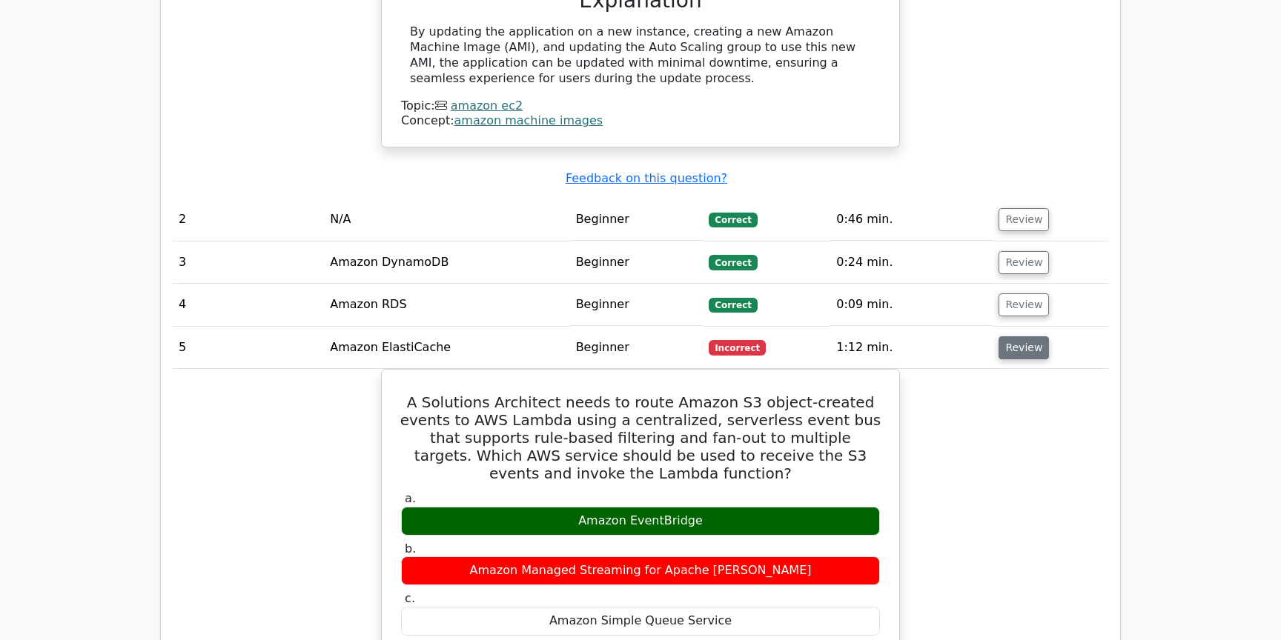
click at [1019, 336] on button "Review" at bounding box center [1023, 347] width 50 height 23
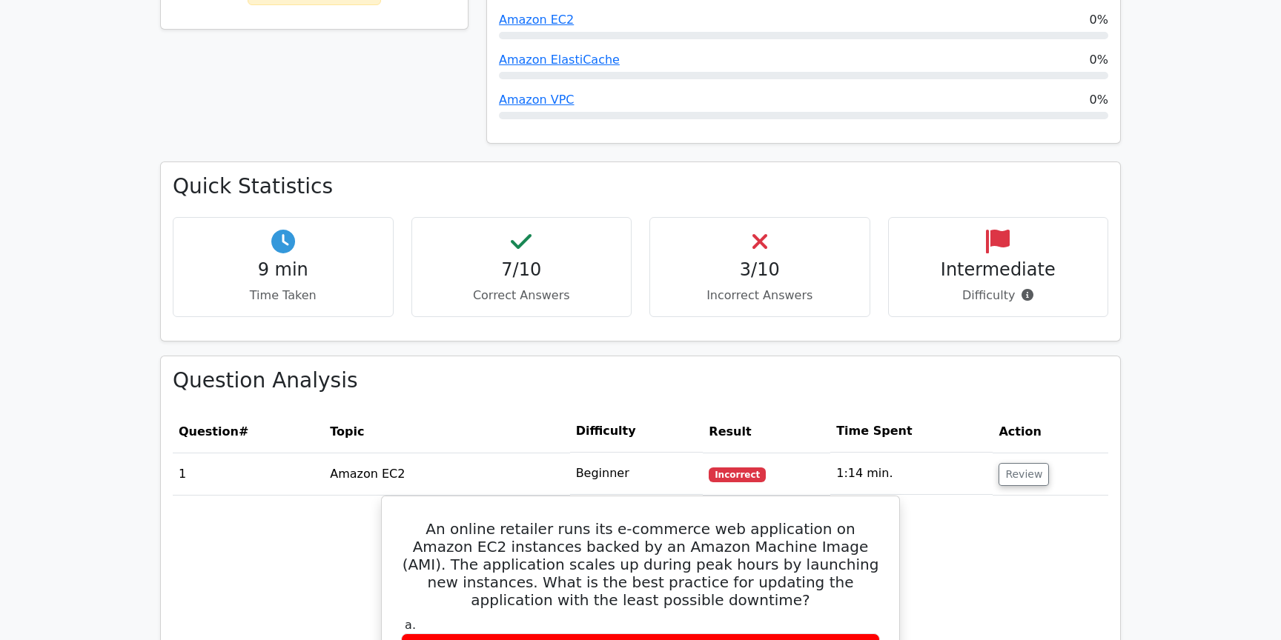
scroll to position [765, 0]
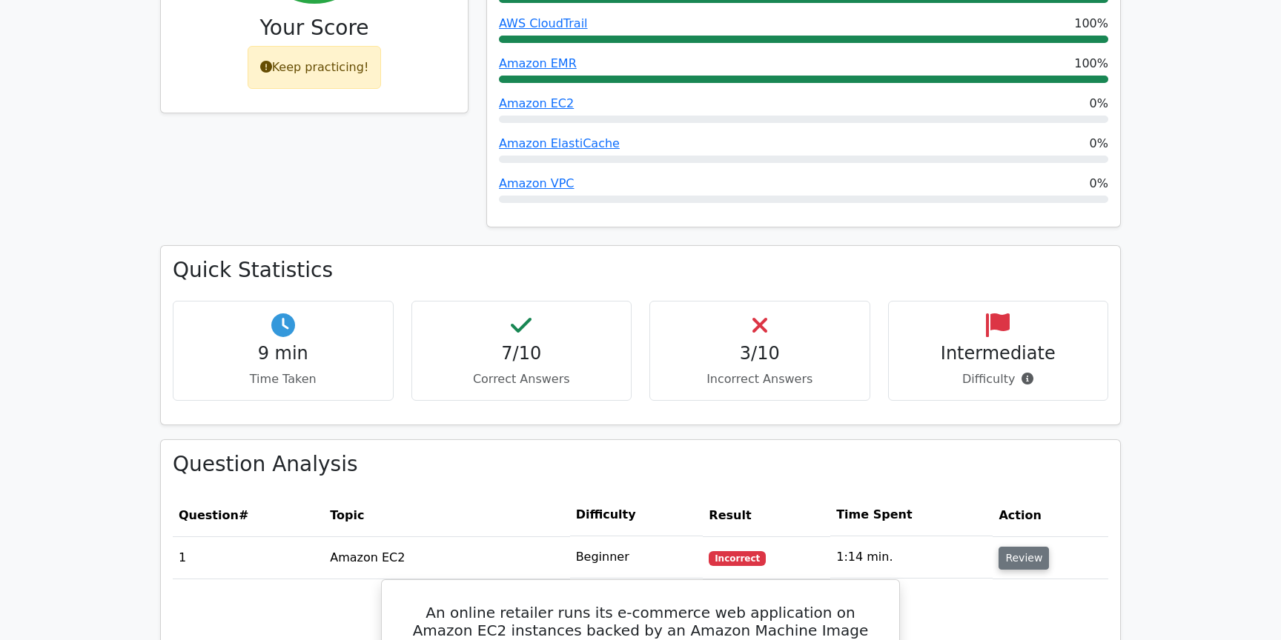
click at [1032, 547] on button "Review" at bounding box center [1023, 558] width 50 height 23
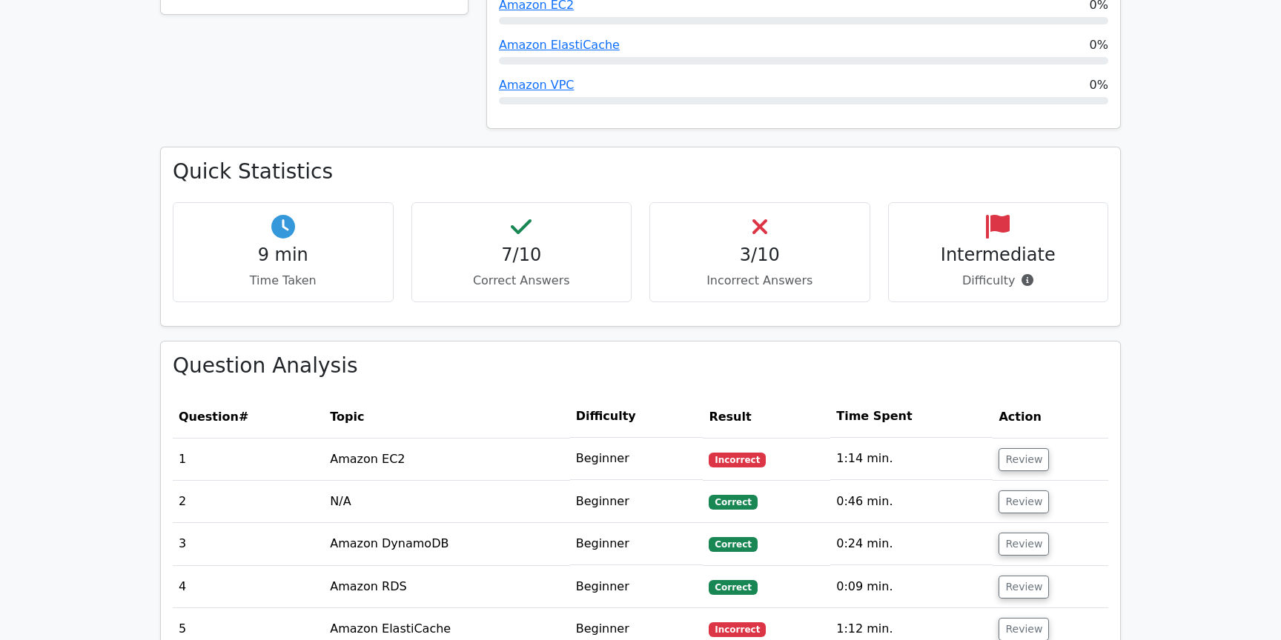
scroll to position [700, 0]
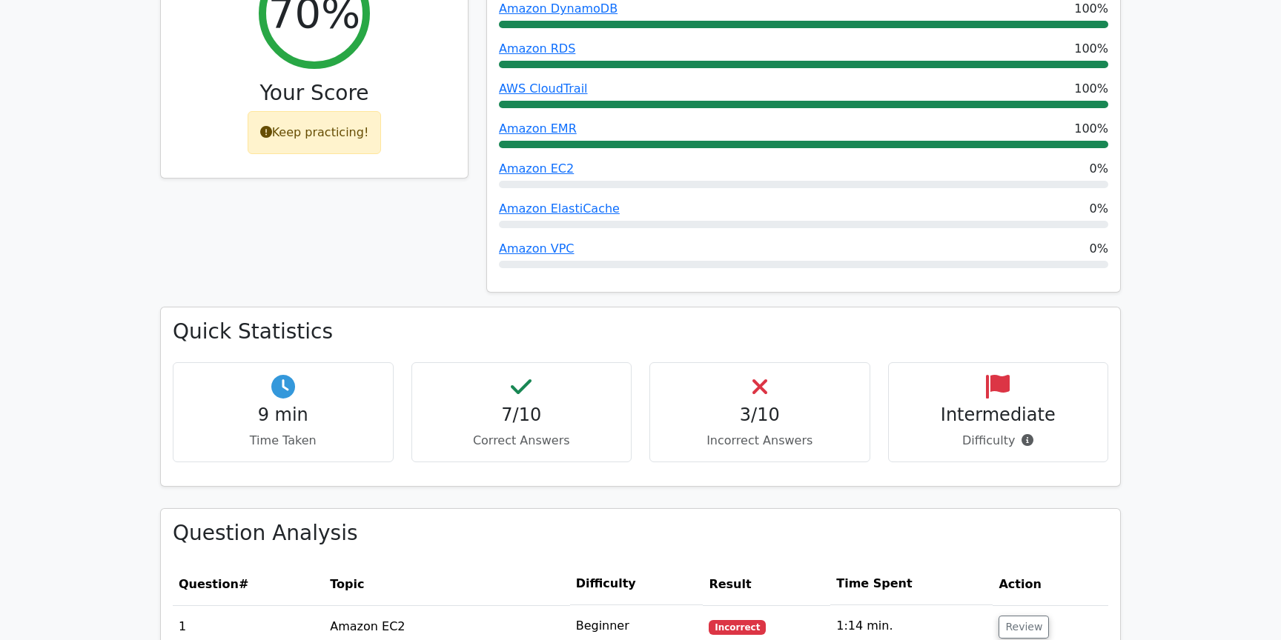
click at [980, 432] on p "Difficulty" at bounding box center [998, 441] width 196 height 18
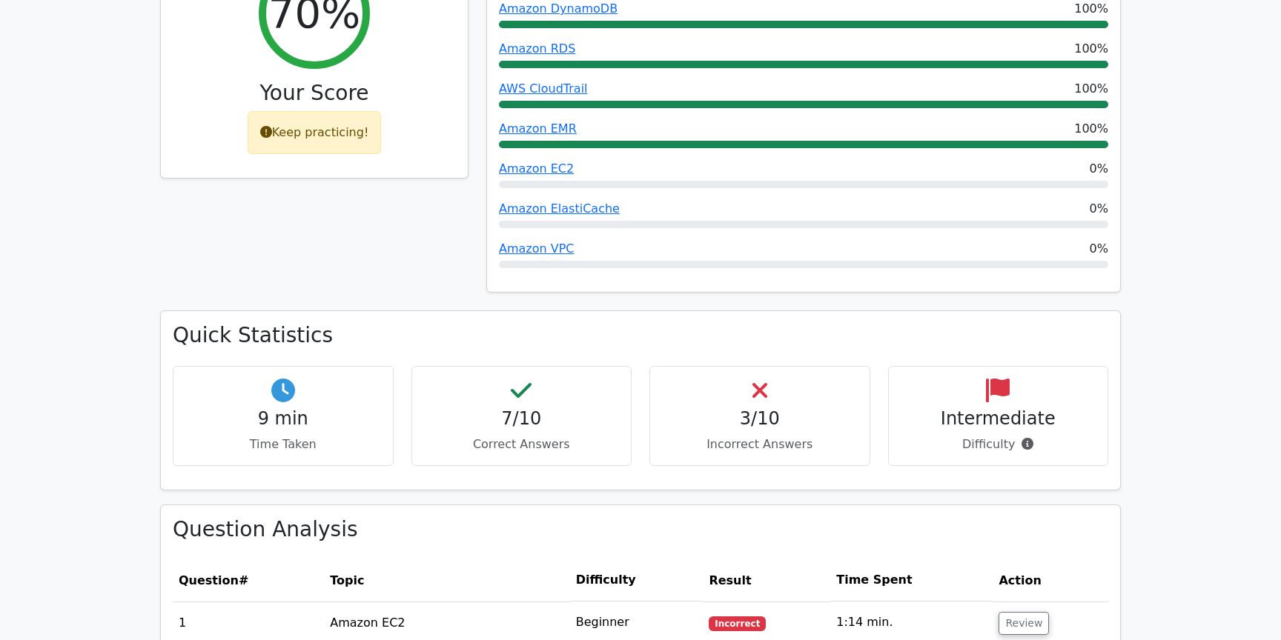
click at [975, 517] on h3 "Question Analysis" at bounding box center [640, 529] width 935 height 25
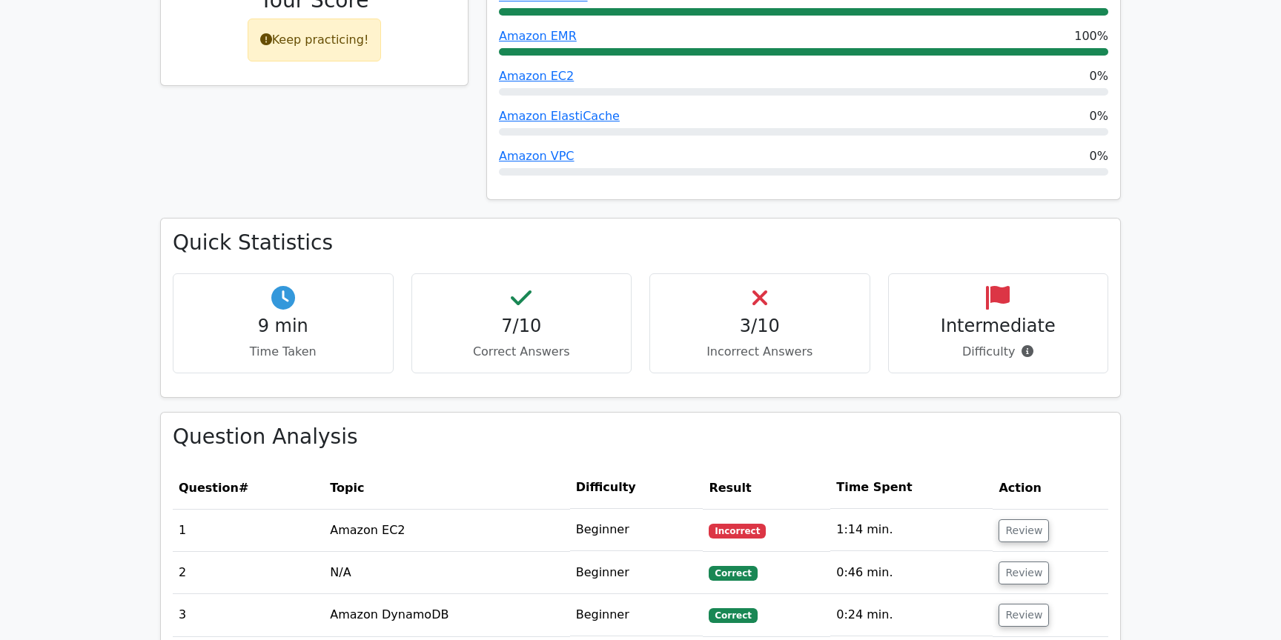
scroll to position [1767, 0]
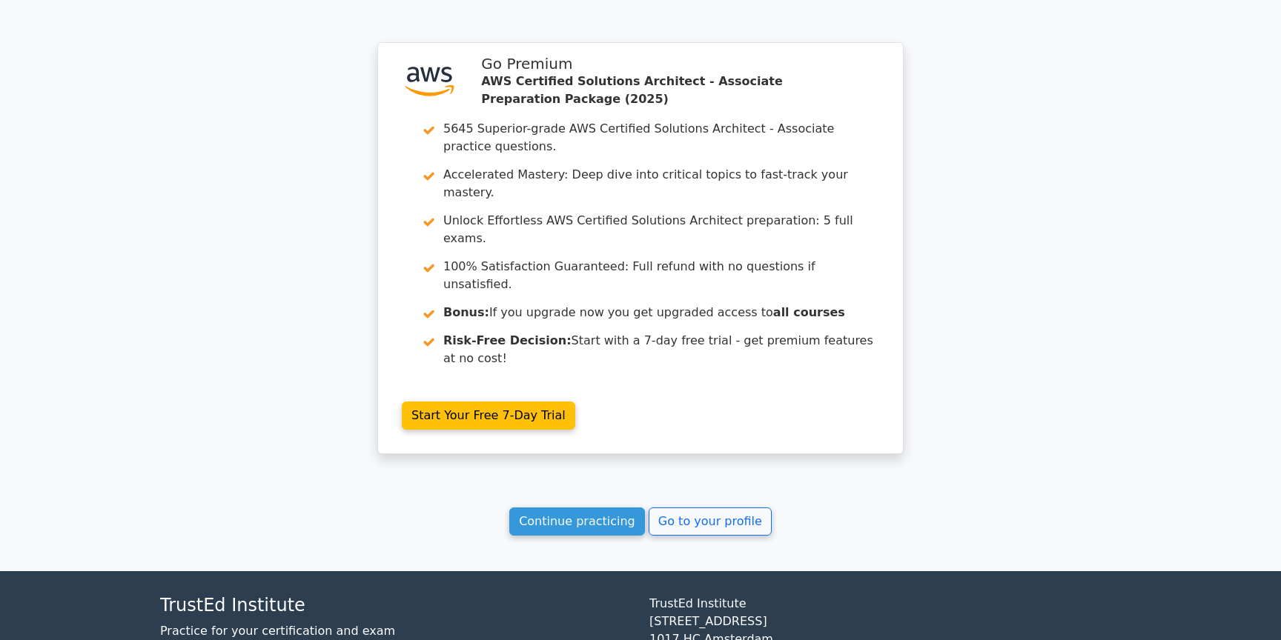
click at [720, 508] on link "Go to your profile" at bounding box center [709, 522] width 123 height 28
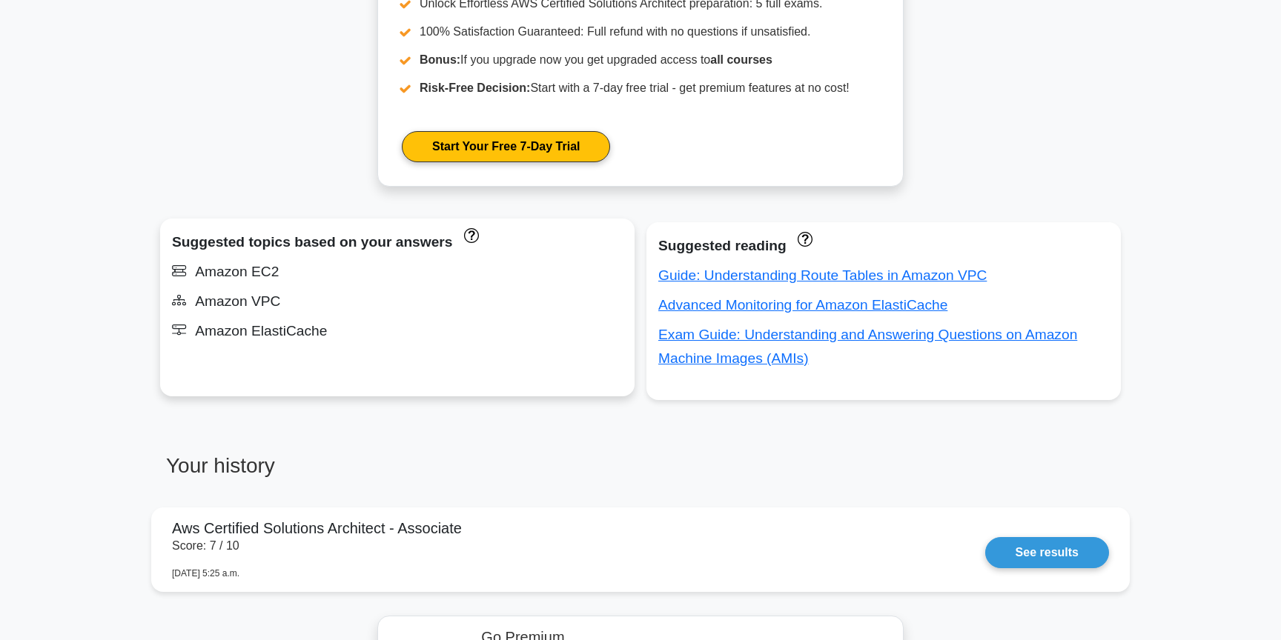
scroll to position [880, 0]
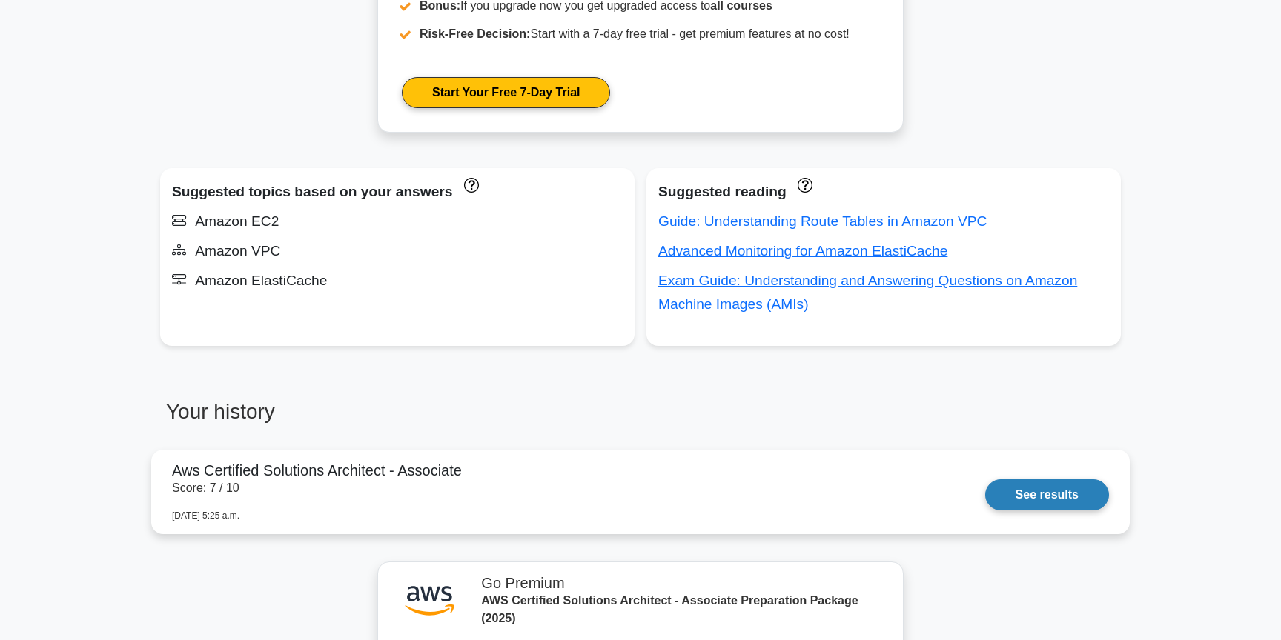
click at [1018, 491] on link "See results" at bounding box center [1047, 494] width 124 height 31
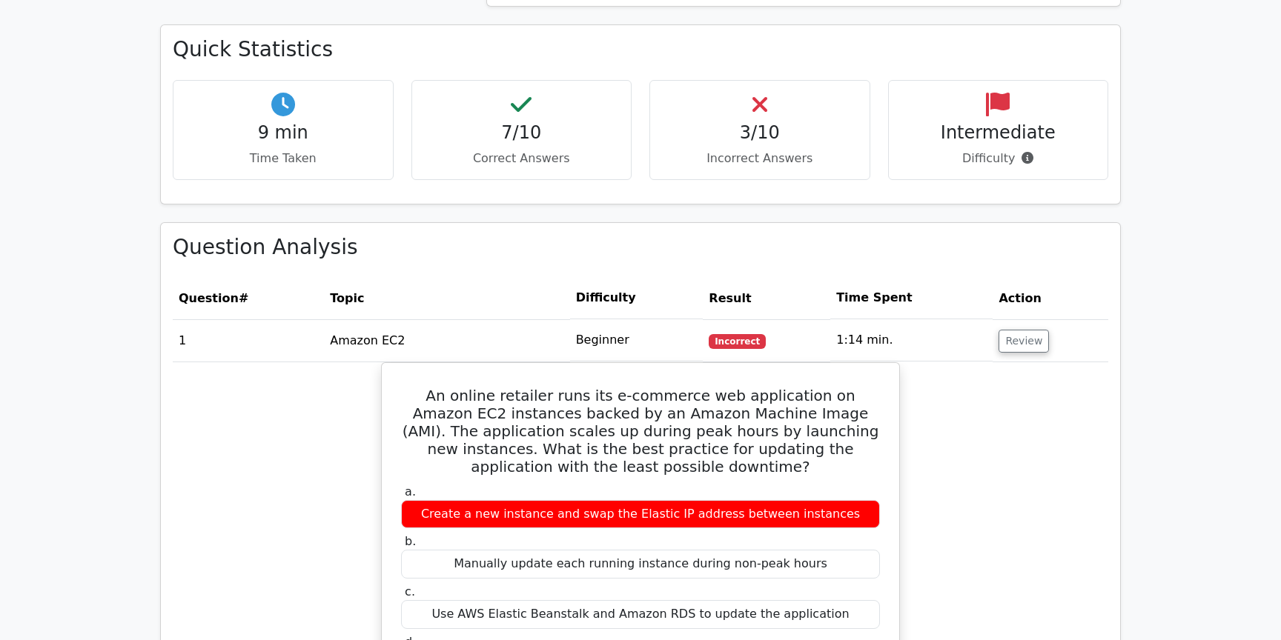
scroll to position [1020, 0]
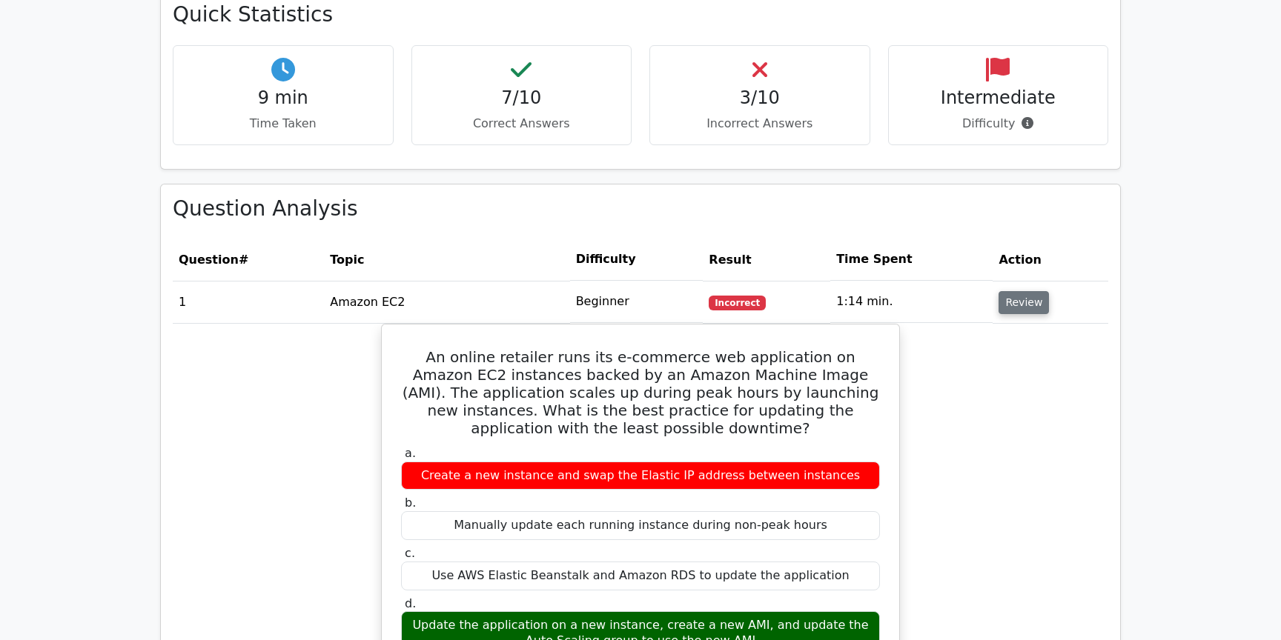
click at [1007, 291] on button "Review" at bounding box center [1023, 302] width 50 height 23
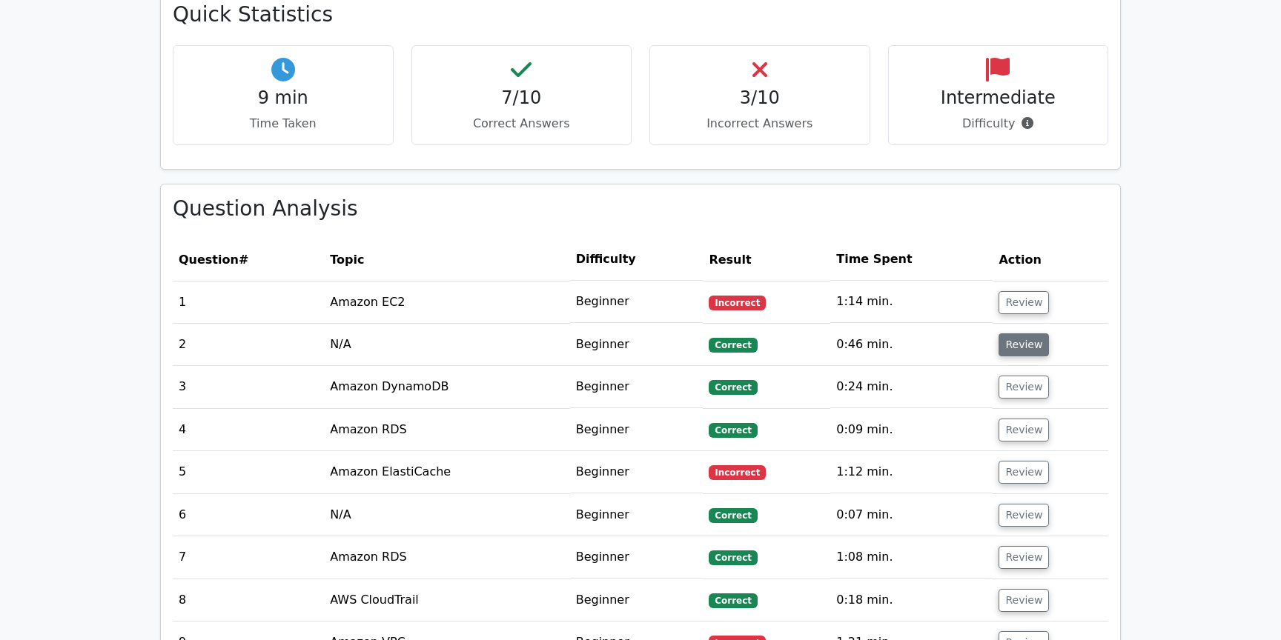
click at [1013, 333] on button "Review" at bounding box center [1023, 344] width 50 height 23
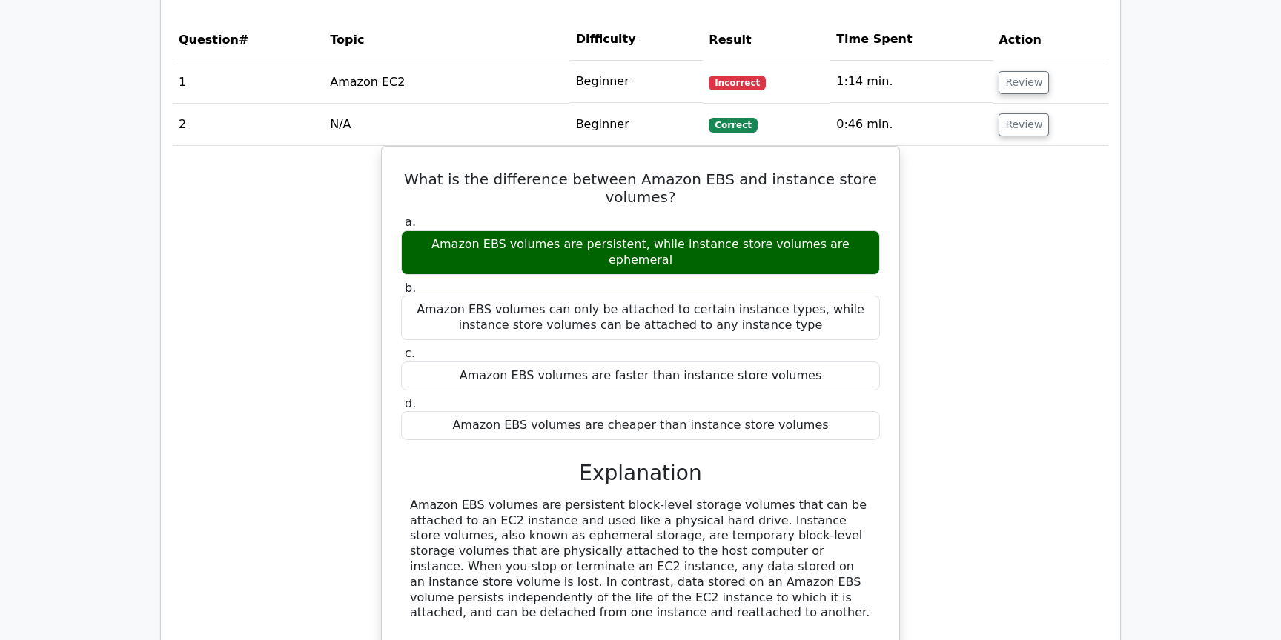
scroll to position [1242, 0]
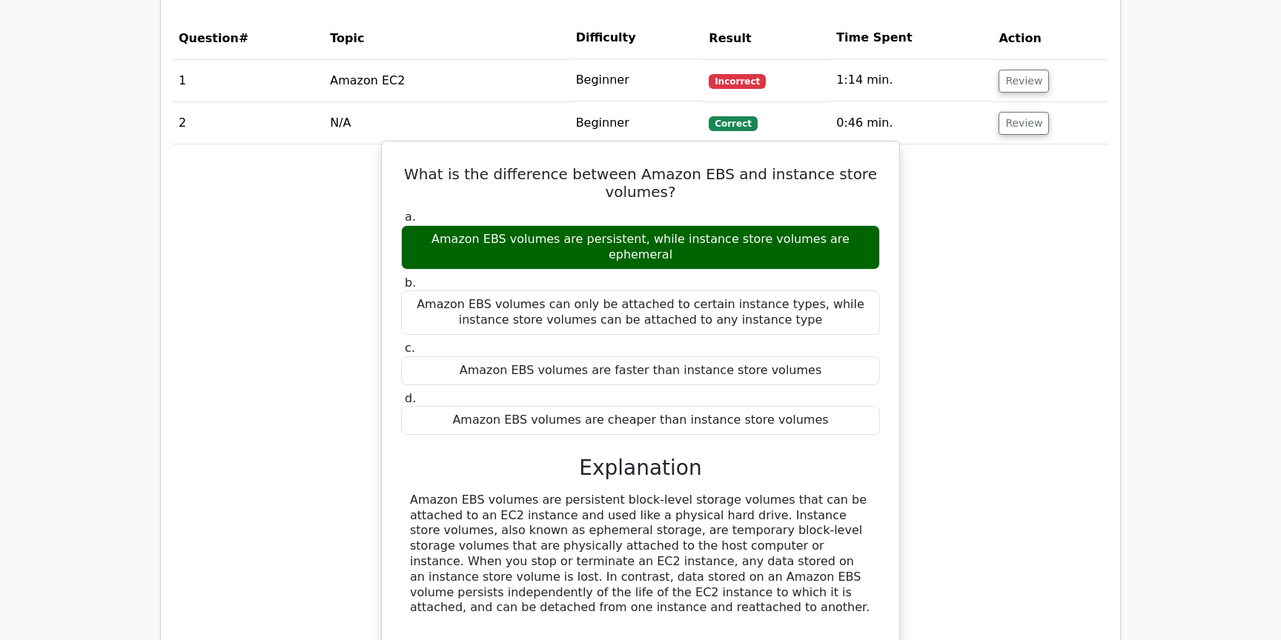
click at [539, 493] on div "Amazon EBS volumes are persistent block-level storage volumes that can be attac…" at bounding box center [640, 554] width 461 height 123
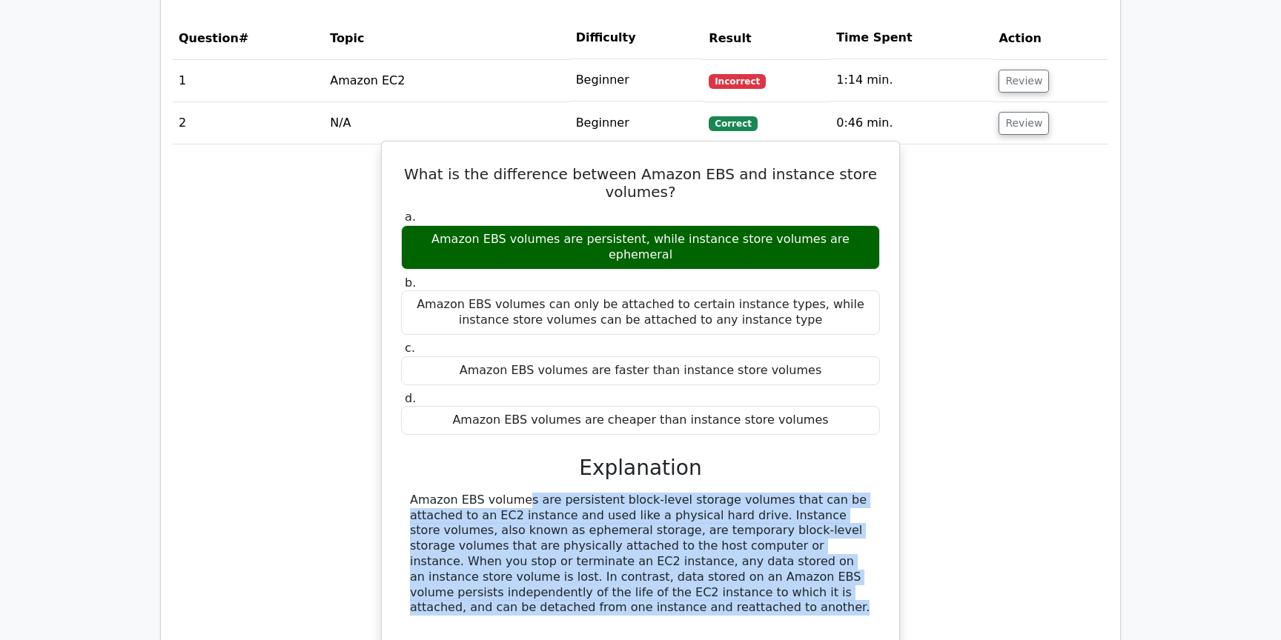
click at [539, 493] on div "Amazon EBS volumes are persistent block-level storage volumes that can be attac…" at bounding box center [640, 554] width 461 height 123
click at [494, 493] on div "Amazon EBS volumes are persistent block-level storage volumes that can be attac…" at bounding box center [640, 554] width 461 height 123
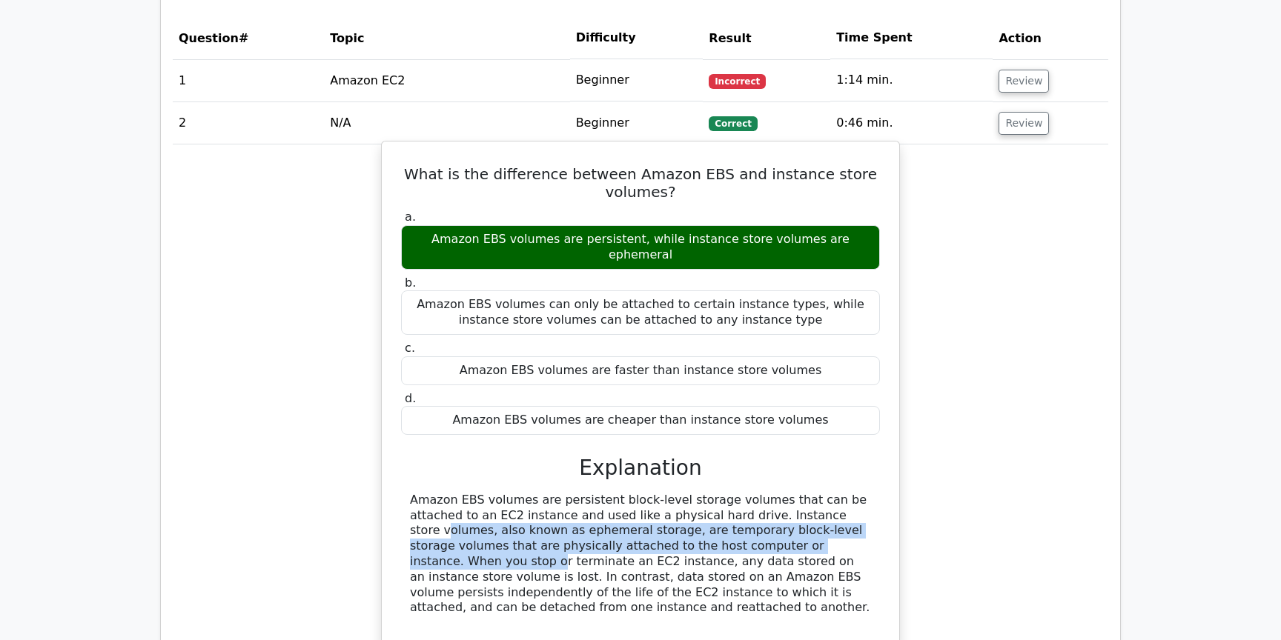
drag, startPoint x: 701, startPoint y: 453, endPoint x: 692, endPoint y: 479, distance: 27.4
click at [692, 493] on div "Amazon EBS volumes are persistent block-level storage volumes that can be attac…" at bounding box center [640, 554] width 461 height 123
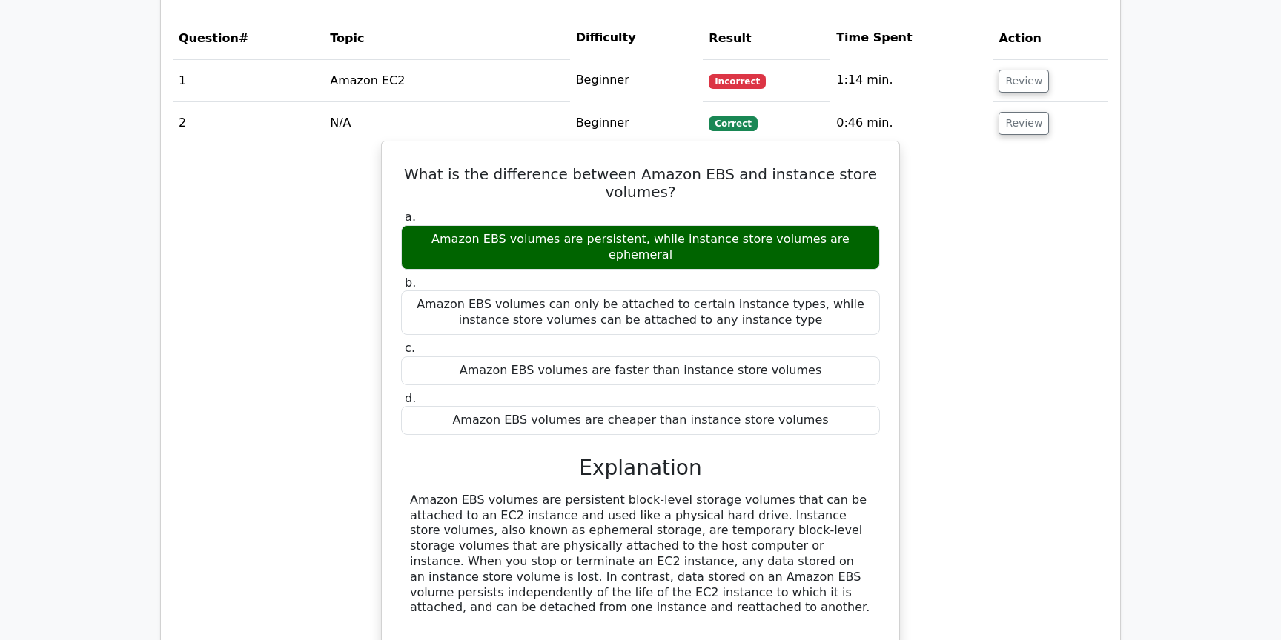
click at [718, 493] on div "Amazon EBS volumes are persistent block-level storage volumes that can be attac…" at bounding box center [640, 554] width 461 height 123
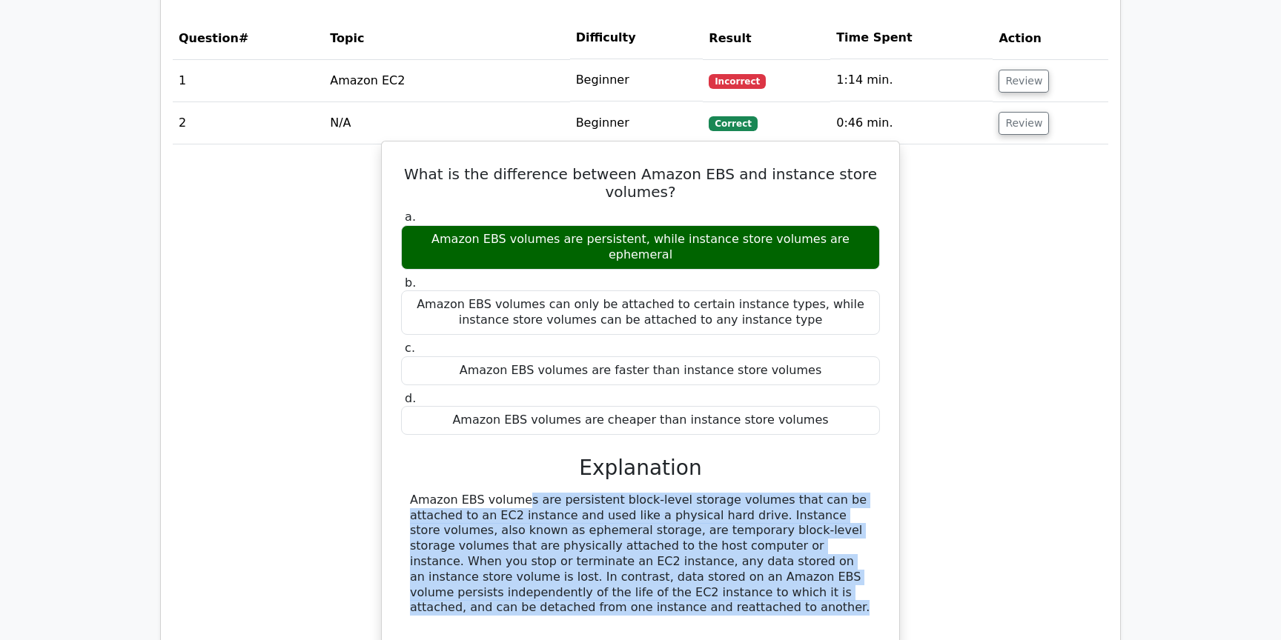
click at [718, 493] on div "Amazon EBS volumes are persistent block-level storage volumes that can be attac…" at bounding box center [640, 554] width 461 height 123
click at [718, 502] on div "Amazon EBS volumes are persistent block-level storage volumes that can be attac…" at bounding box center [640, 554] width 461 height 123
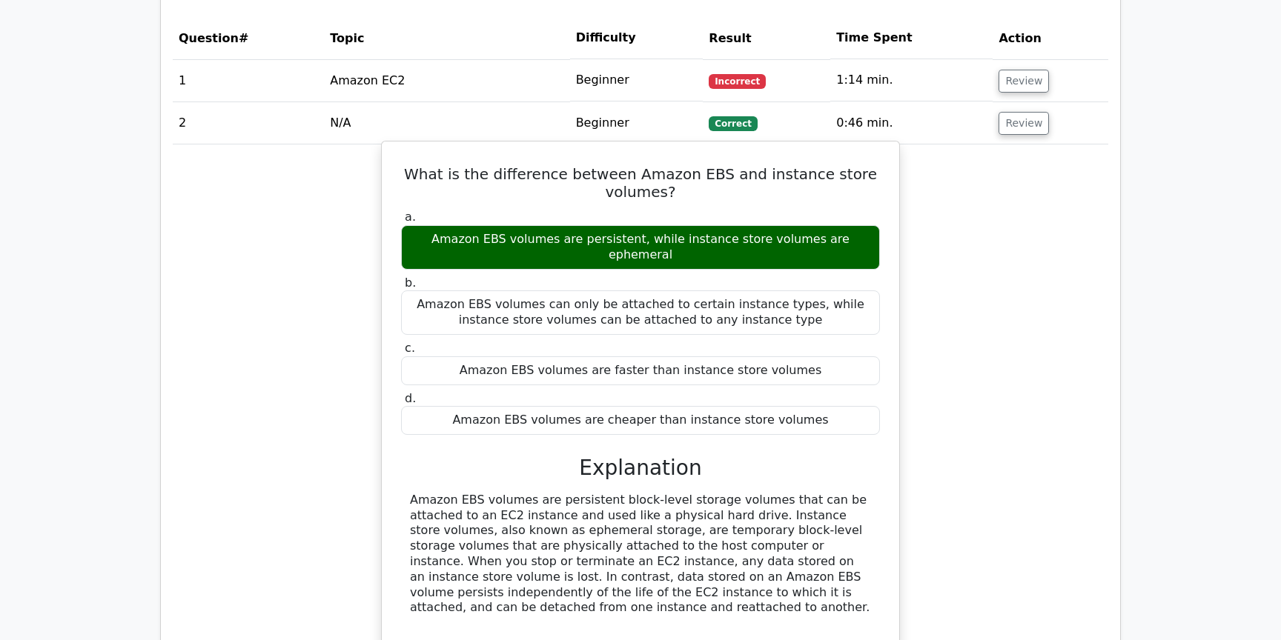
click at [601, 516] on div "Amazon EBS volumes are persistent block-level storage volumes that can be attac…" at bounding box center [640, 554] width 461 height 123
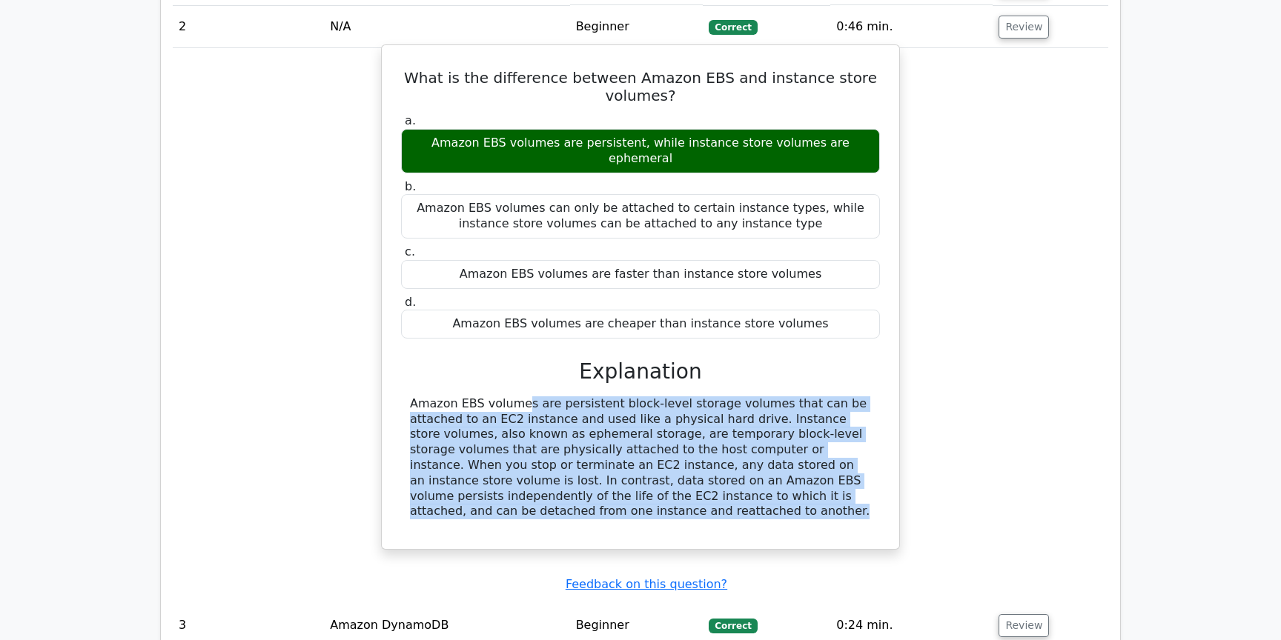
scroll to position [1347, 0]
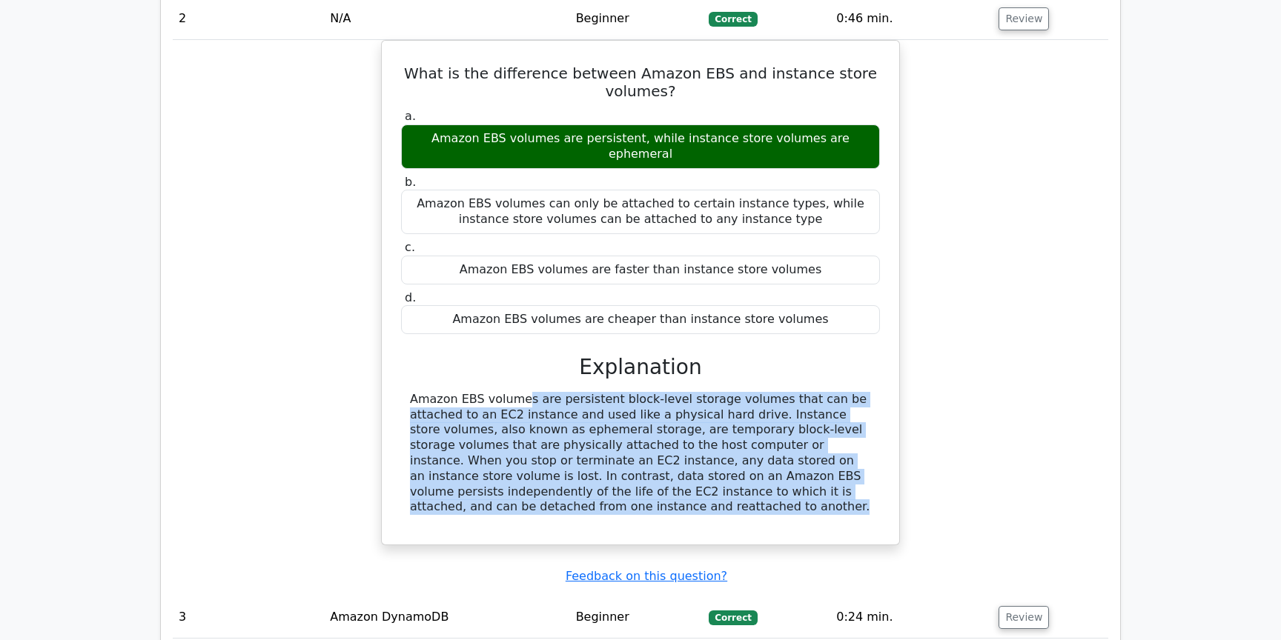
click at [588, 490] on div "What is the difference between Amazon EBS and instance store volumes? a. Amazon…" at bounding box center [640, 301] width 935 height 523
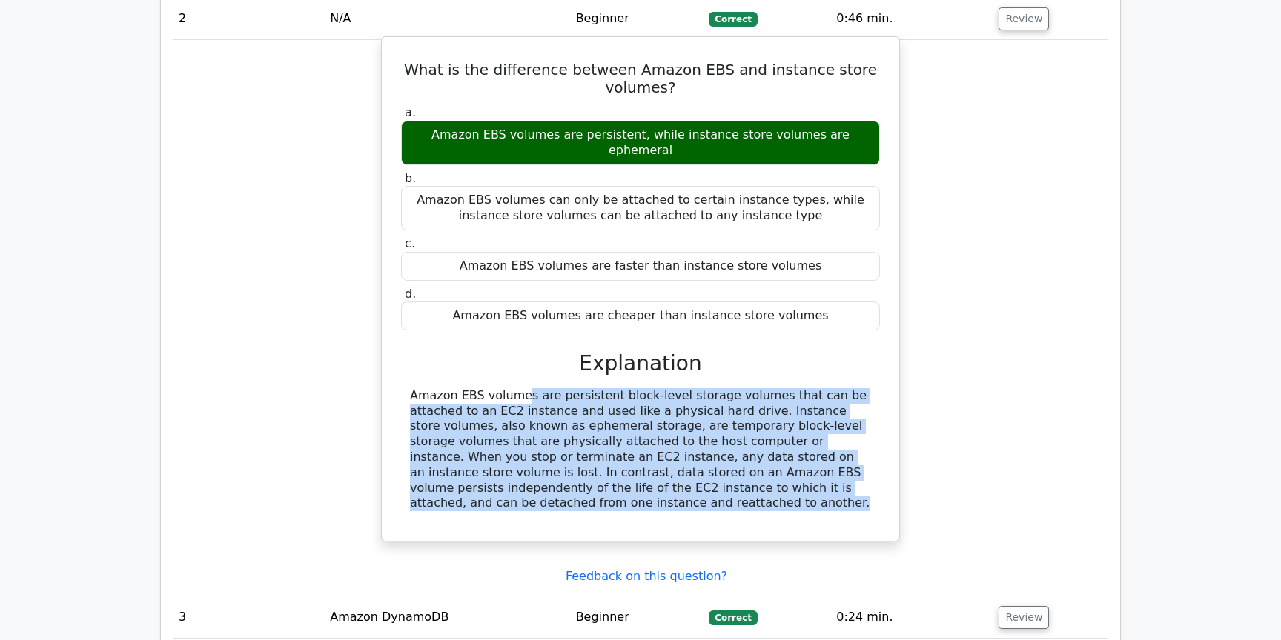
drag, startPoint x: 472, startPoint y: 250, endPoint x: 814, endPoint y: 248, distance: 342.4
click at [814, 302] on div "Amazon EBS volumes are cheaper than instance store volumes" at bounding box center [640, 316] width 479 height 29
copy div "Amazon EBS volumes are cheaper than instance store volumes"
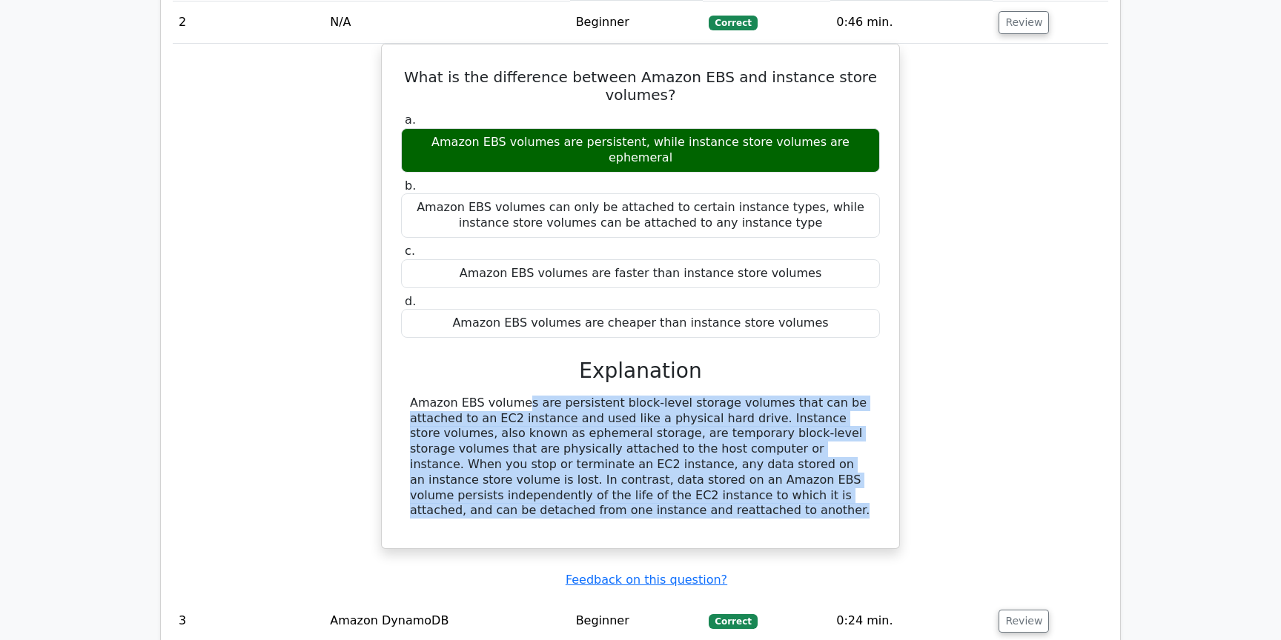
click at [132, 248] on main ".st0{fill:#252F3E;} .st1{fill-rule:evenodd;clip-rule:evenodd;fill:#FF9900;} Go …" at bounding box center [640, 124] width 1281 height 2847
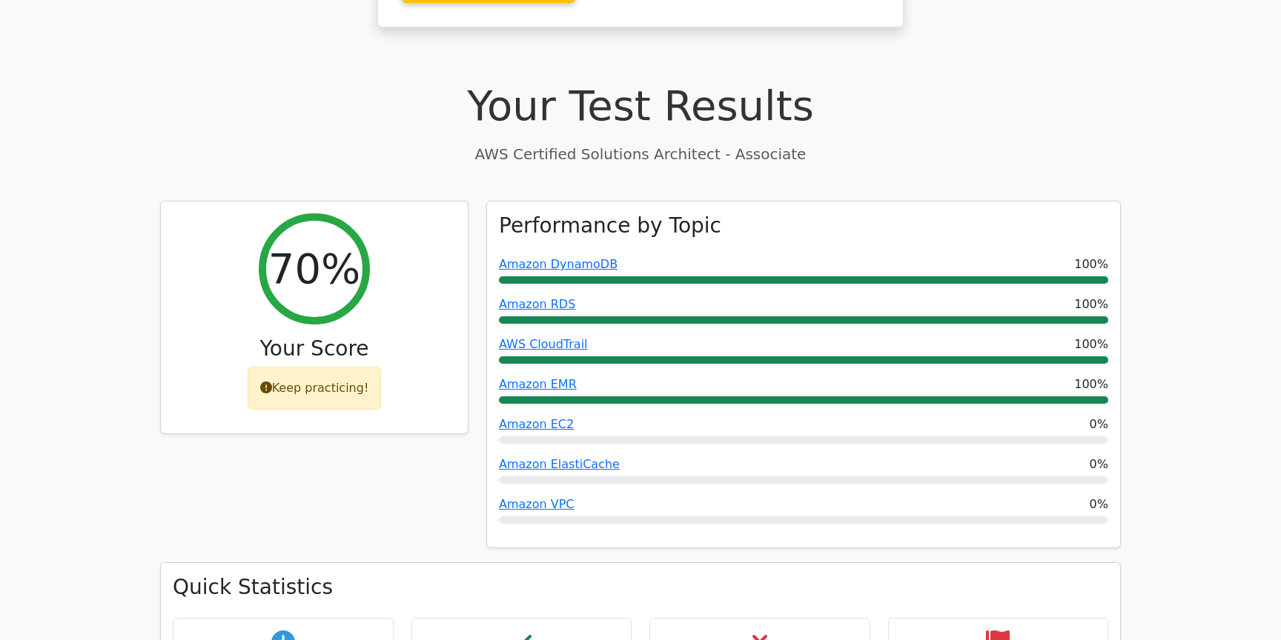
scroll to position [687, 0]
